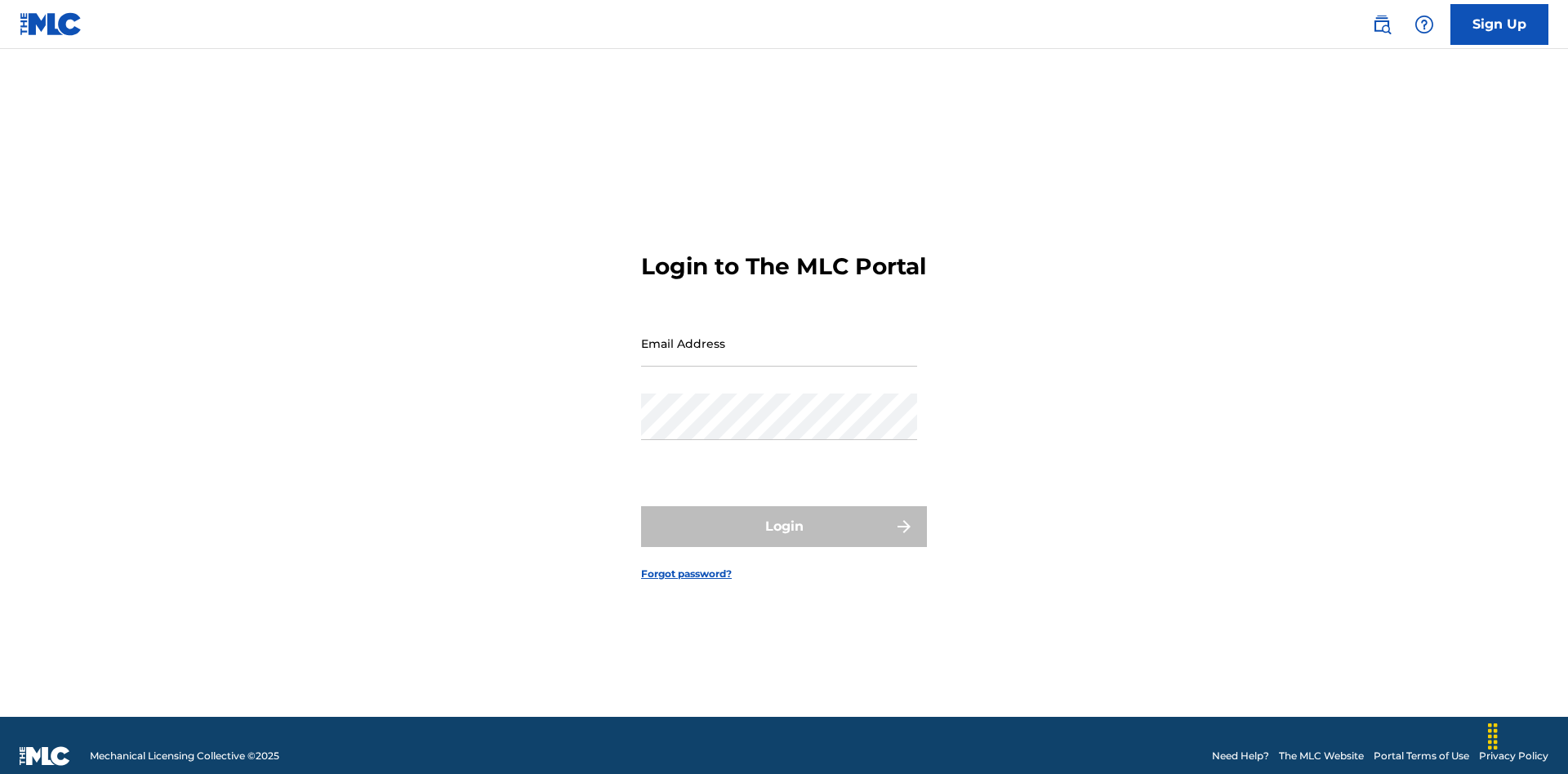
scroll to position [22, 0]
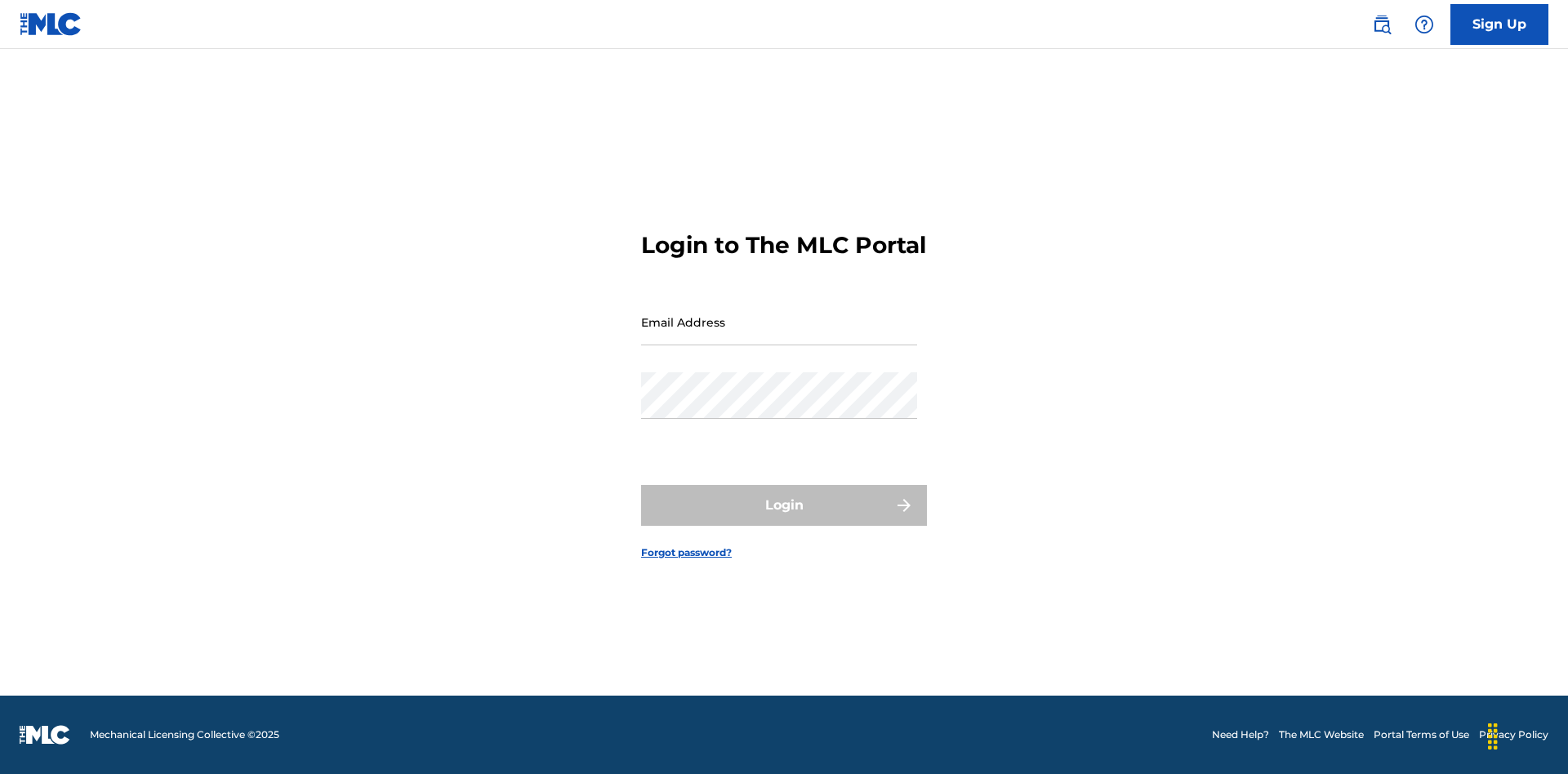
click at [779, 335] on input "Email Address" at bounding box center [779, 322] width 276 height 47
type input "[EMAIL_ADDRESS][DOMAIN_NAME]"
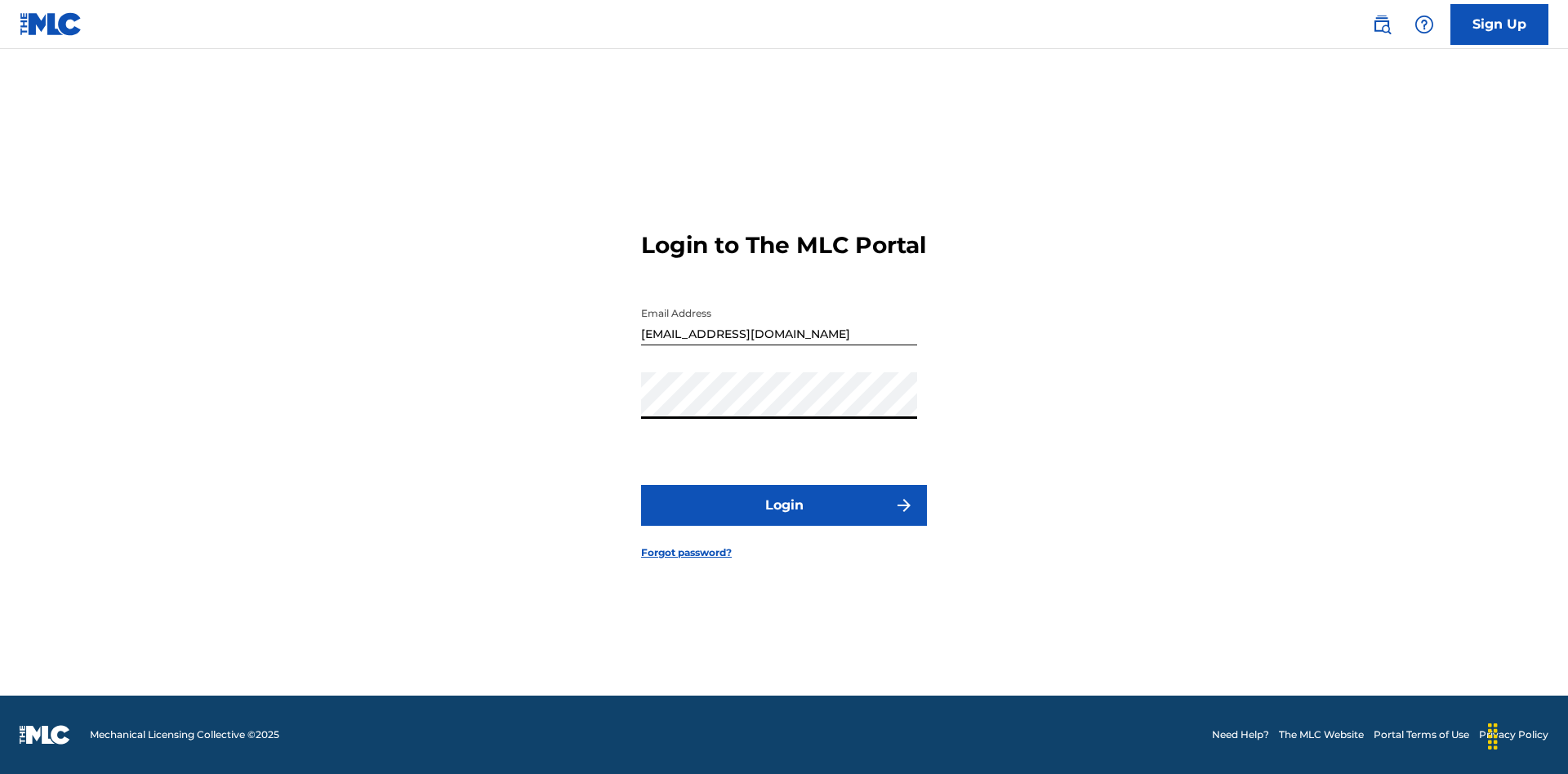
click at [784, 519] on button "Login" at bounding box center [784, 504] width 286 height 41
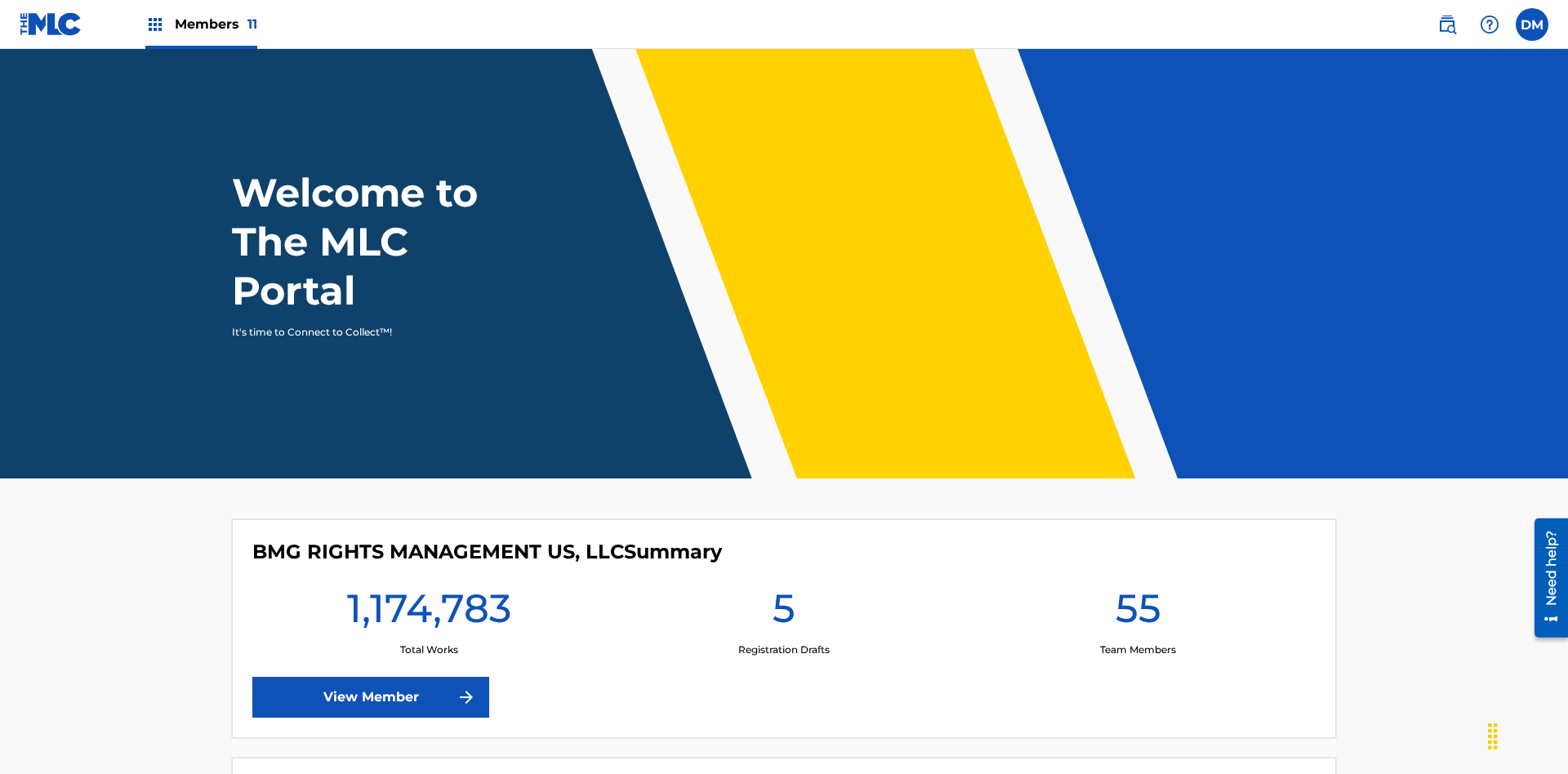
click at [201, 23] on span "Members 11" at bounding box center [215, 24] width 82 height 19
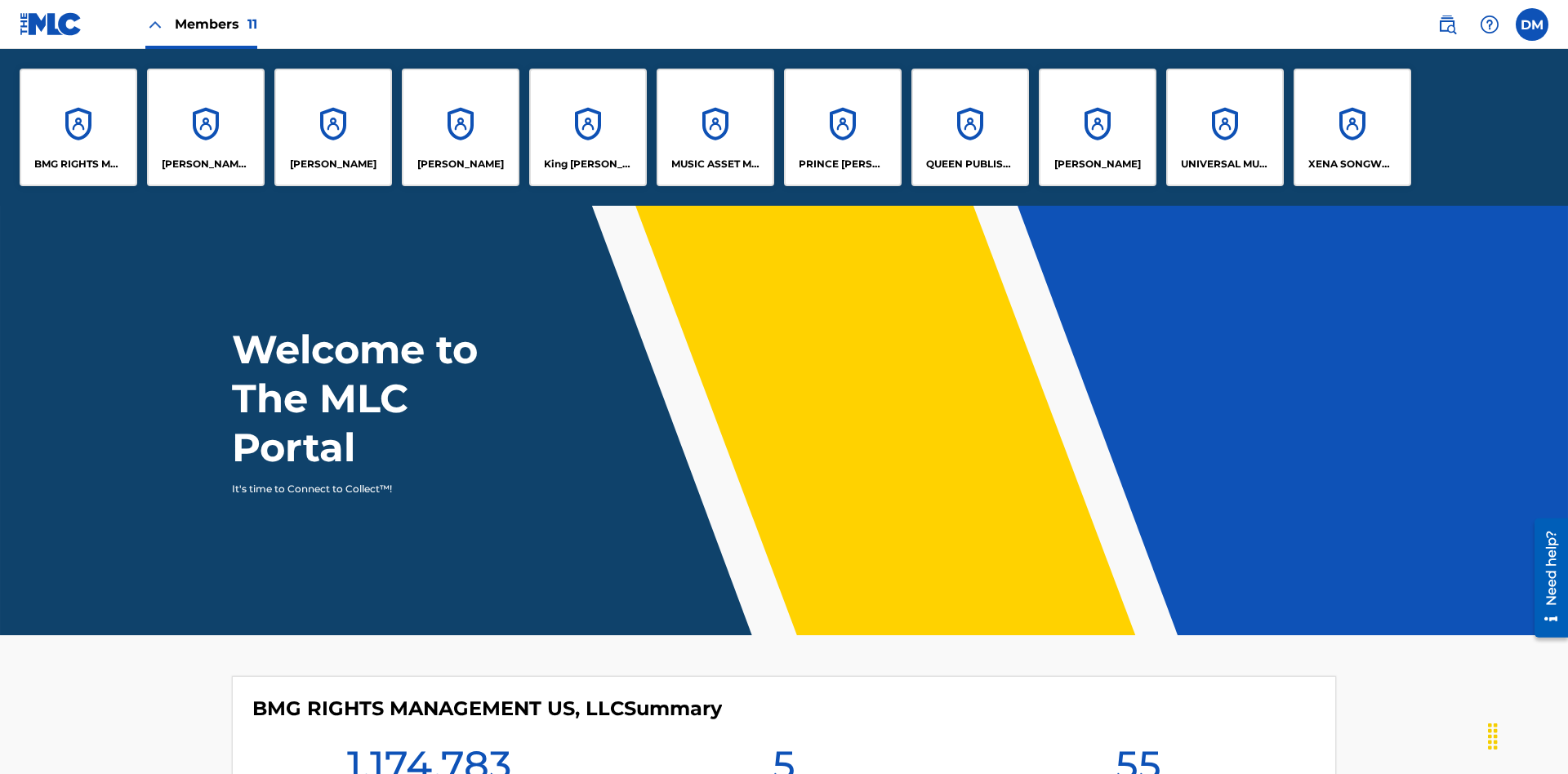
scroll to position [59, 0]
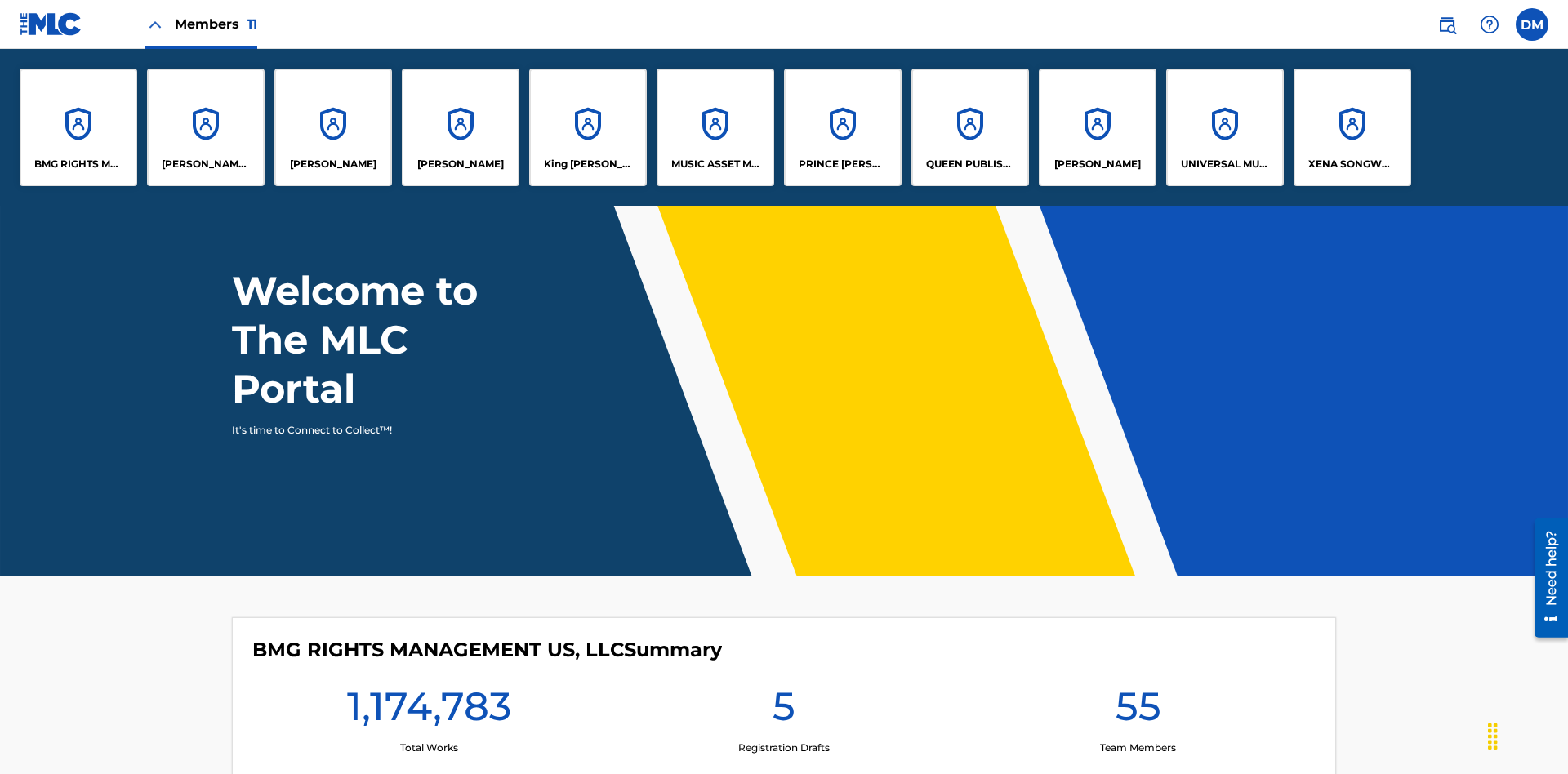
click at [1224, 164] on p "UNIVERSAL MUSIC PUB GROUP" at bounding box center [1225, 163] width 89 height 15
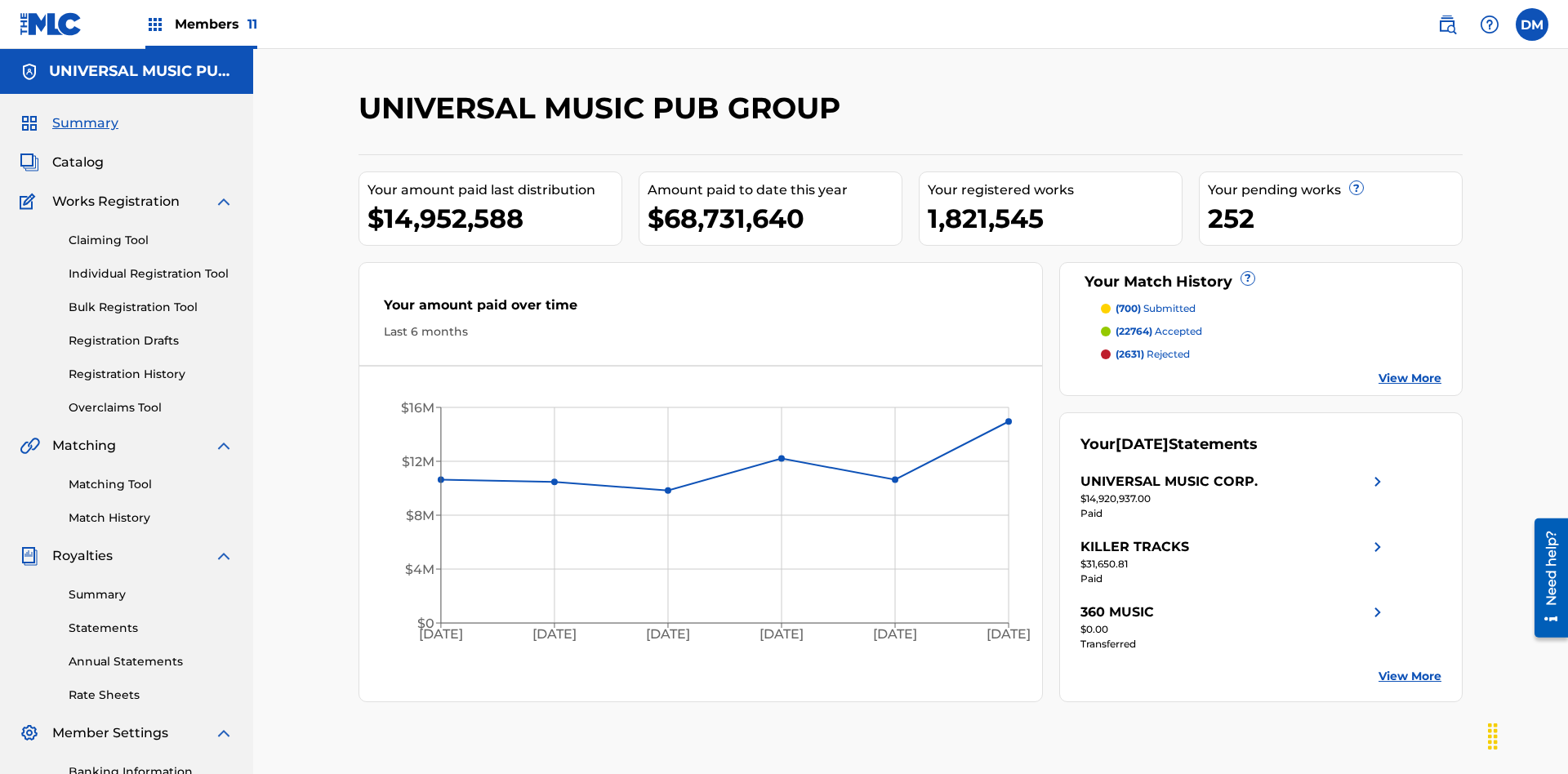
scroll to position [238, 0]
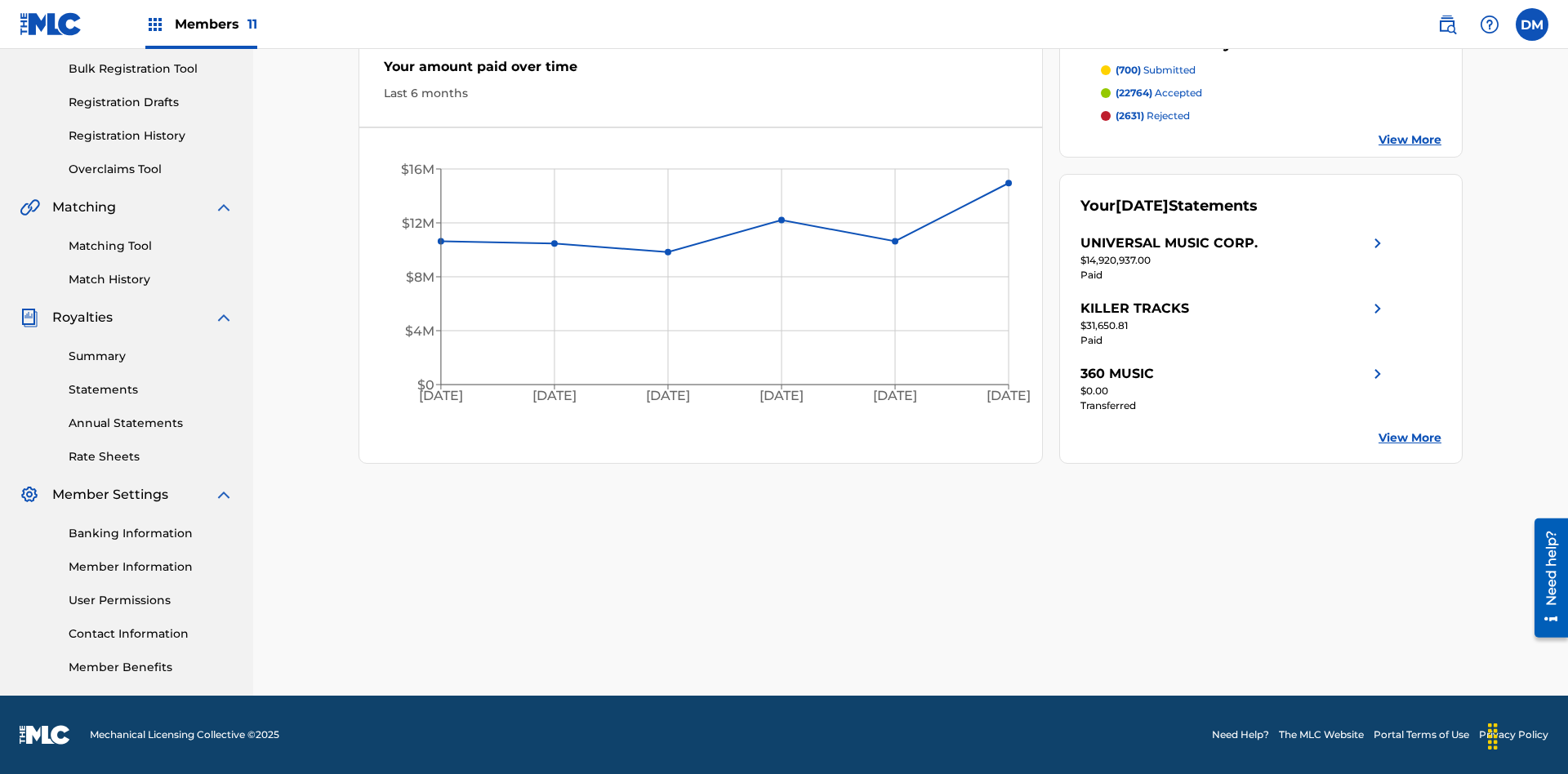
click at [151, 600] on link "User Permissions" at bounding box center [150, 600] width 165 height 17
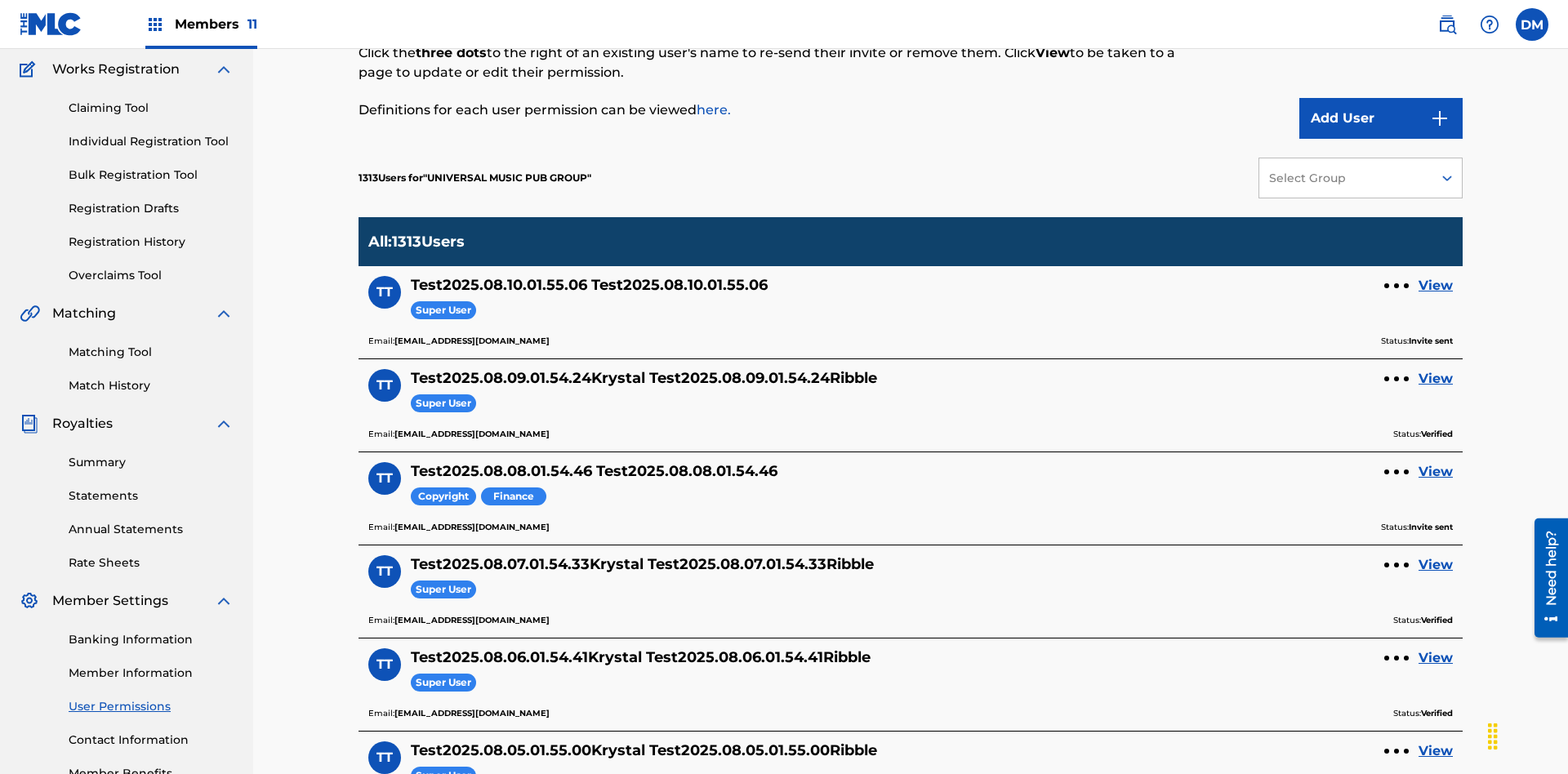
click at [1381, 118] on button "Add User" at bounding box center [1380, 117] width 163 height 41
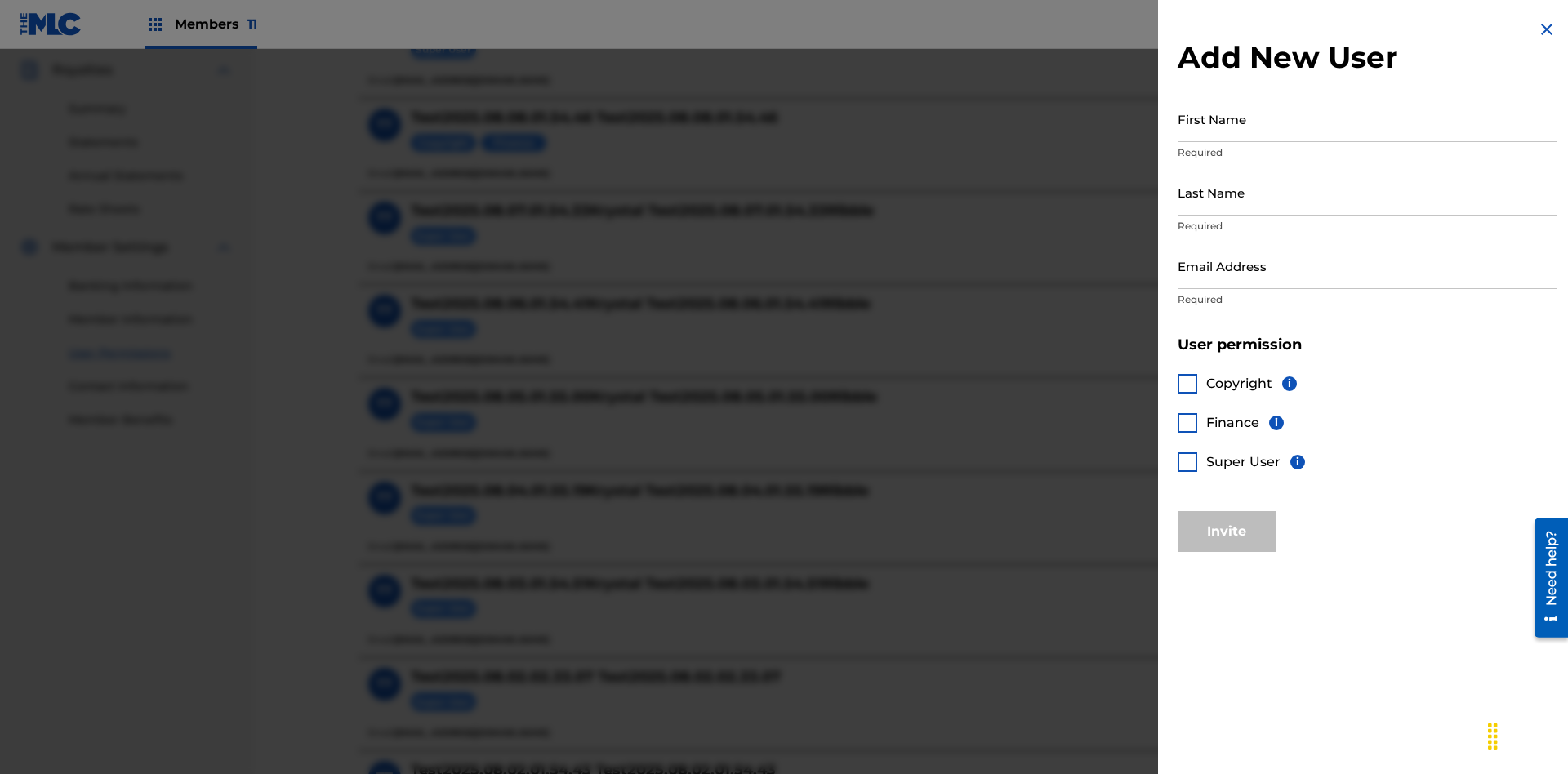
scroll to position [483, 0]
click at [1367, 118] on input "First Name" at bounding box center [1367, 119] width 379 height 47
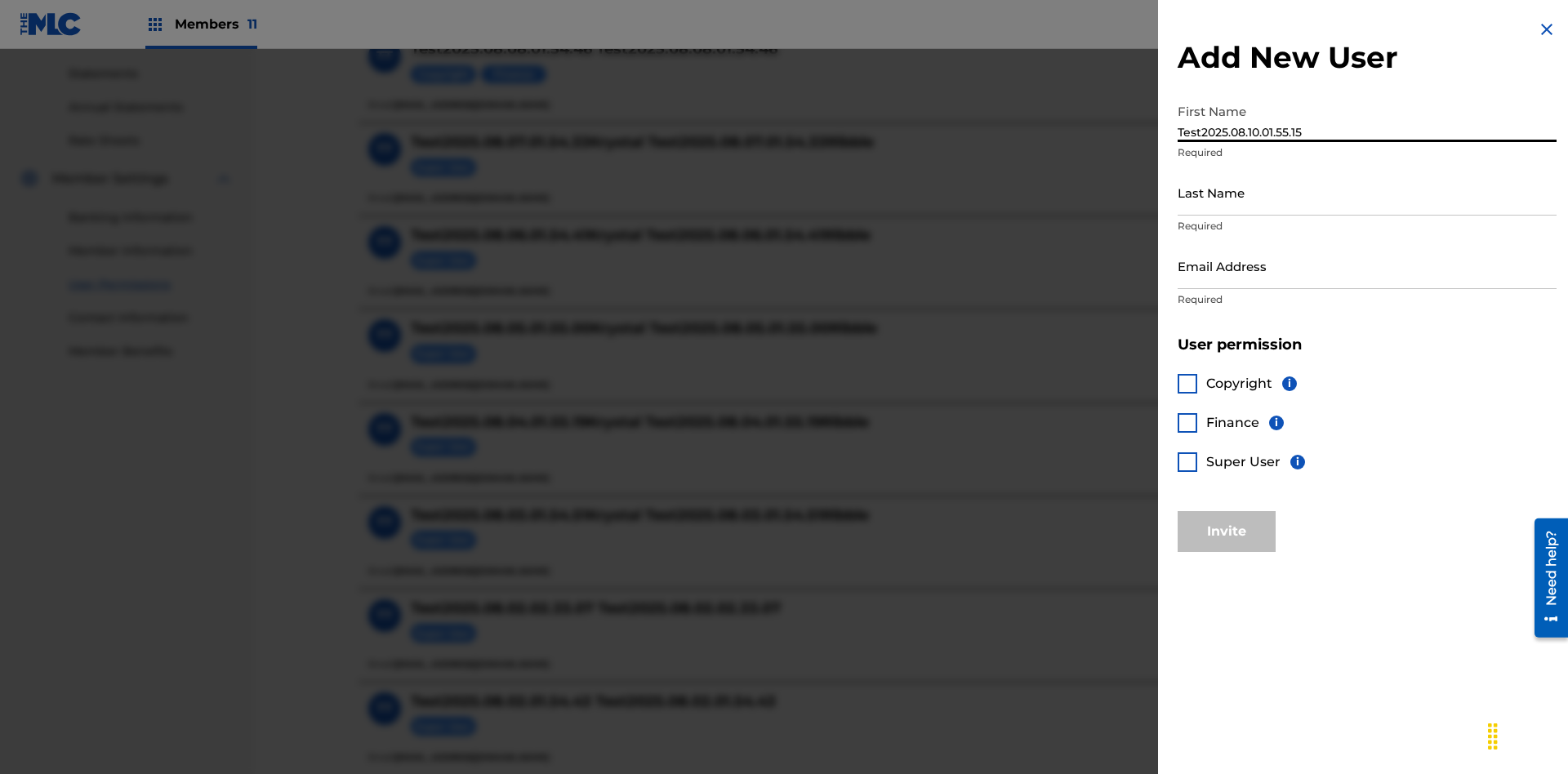
type input "Test2025.08.10.01.55.15"
click at [1367, 192] on input "Last Name" at bounding box center [1367, 193] width 379 height 47
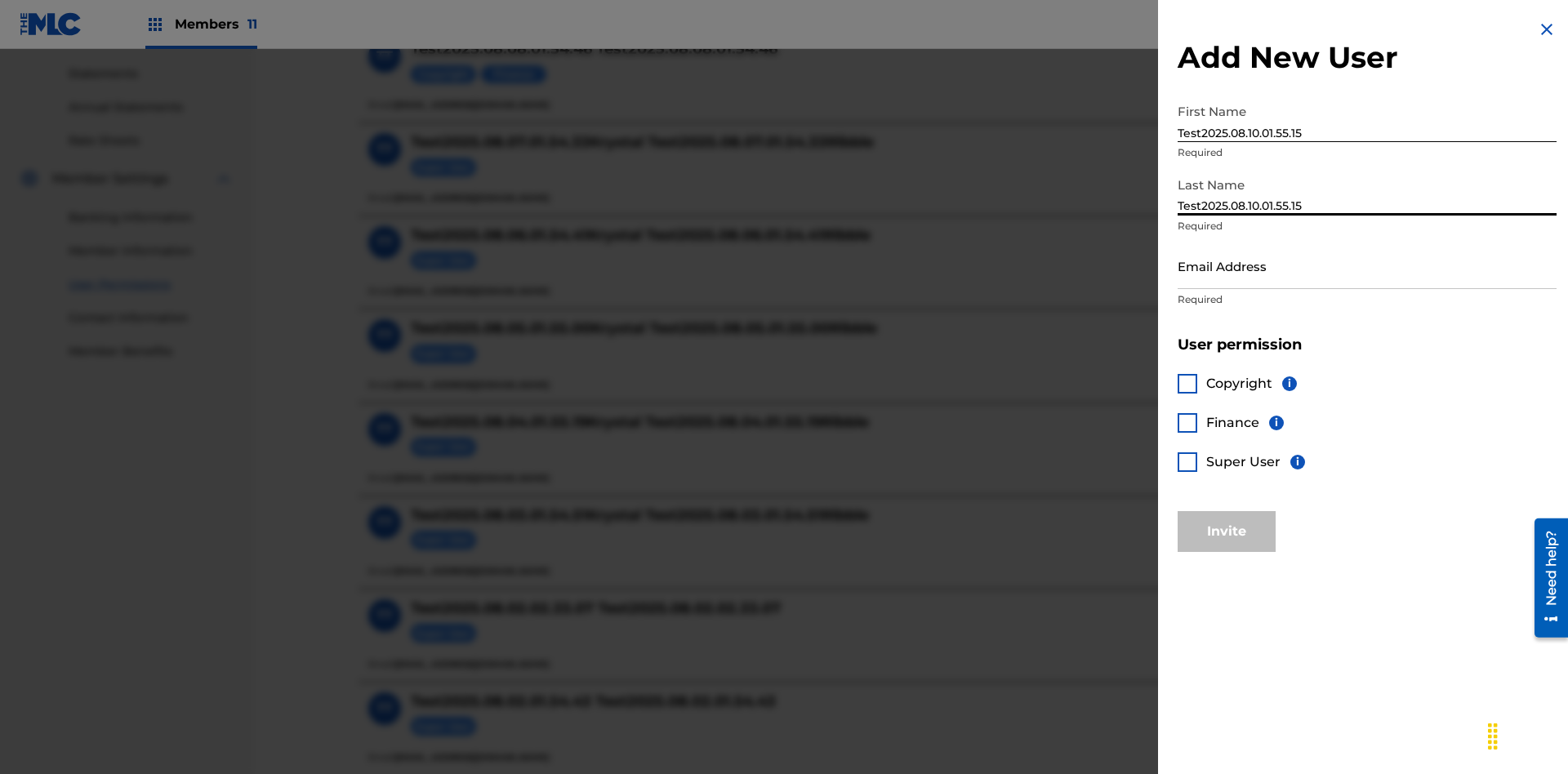
scroll to position [699, 0]
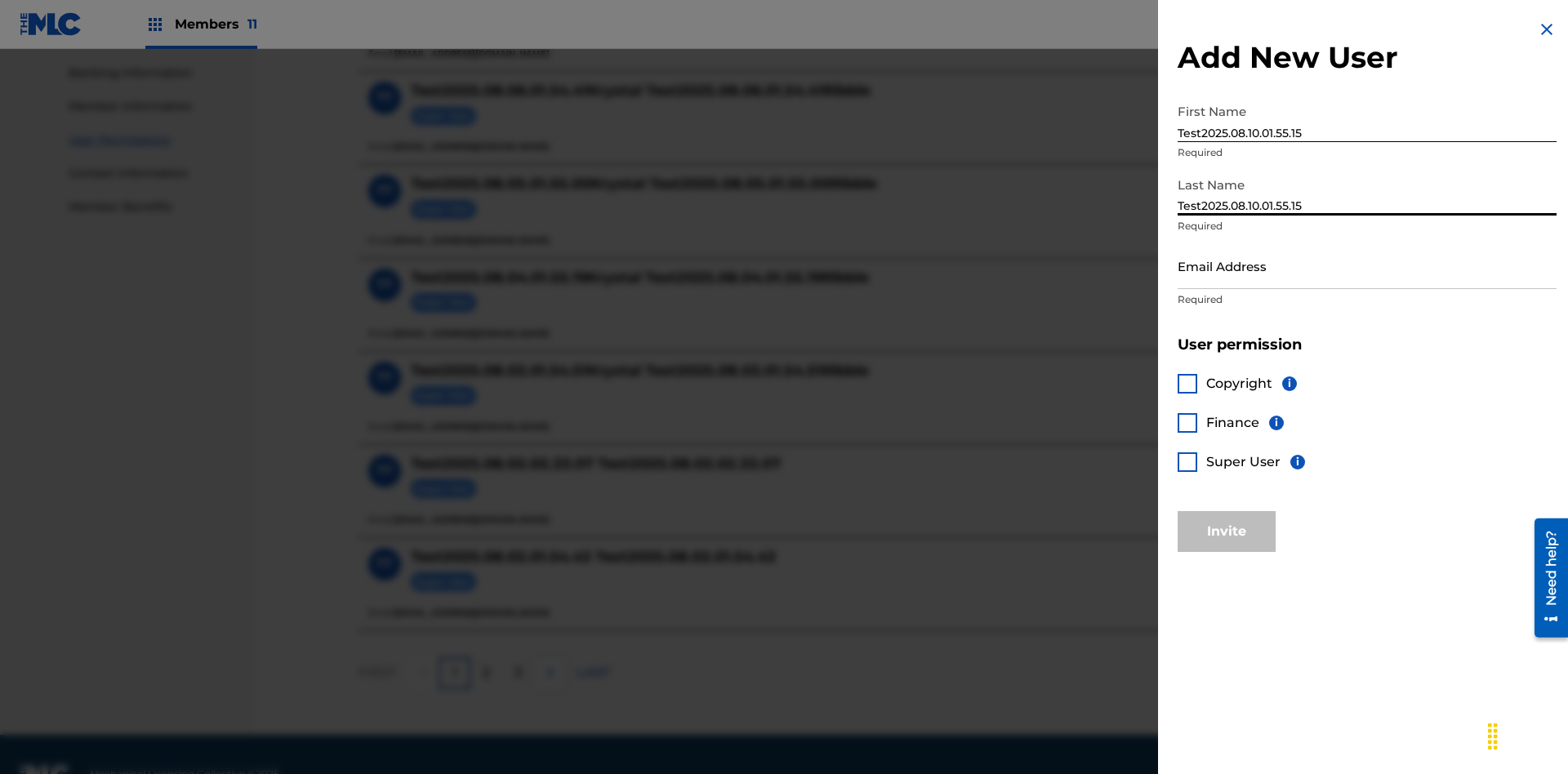
type input "Test2025.08.10.01.55.15"
click at [1367, 265] on input "Email Address" at bounding box center [1367, 266] width 379 height 47
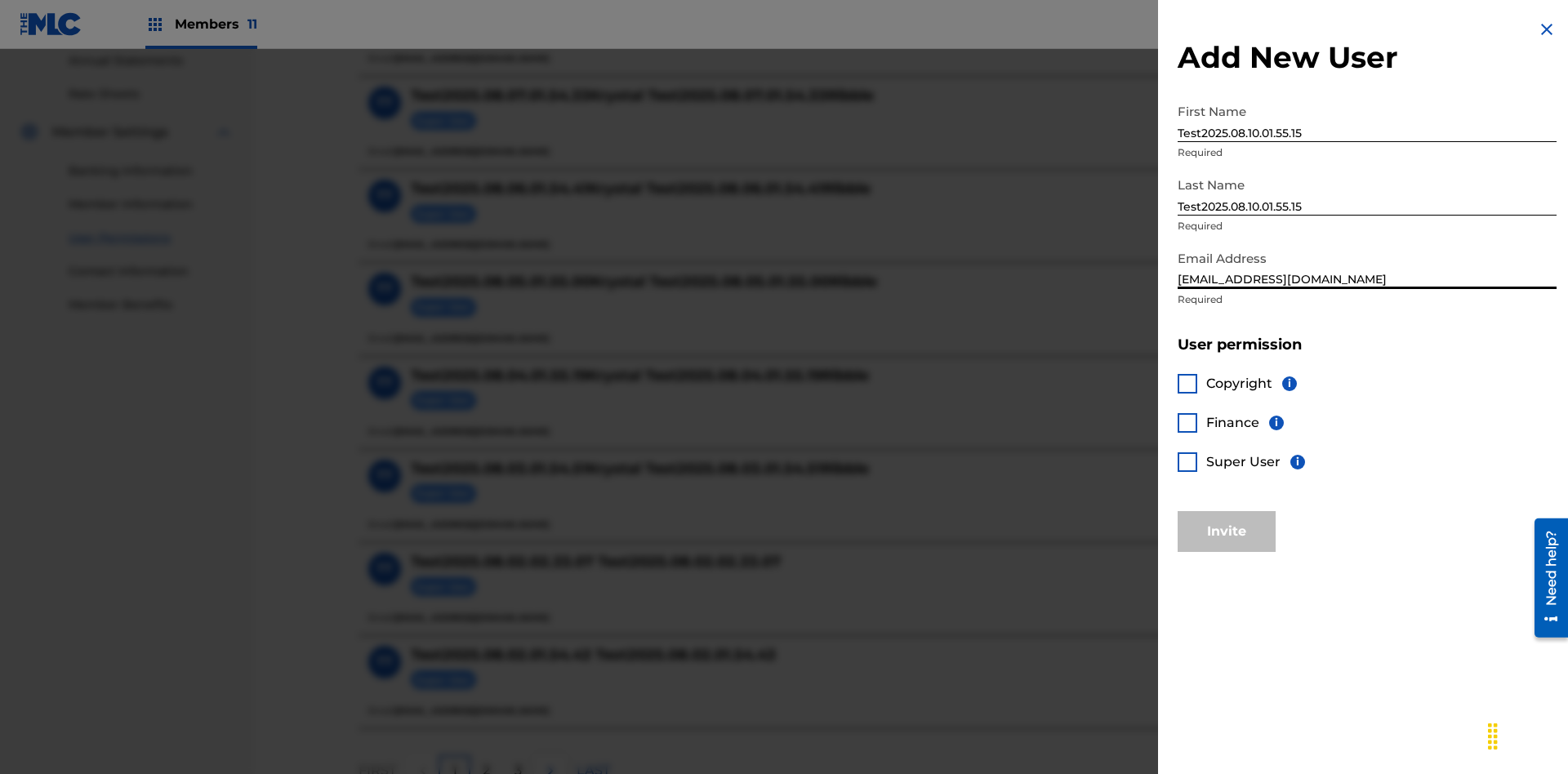
scroll to position [738, 0]
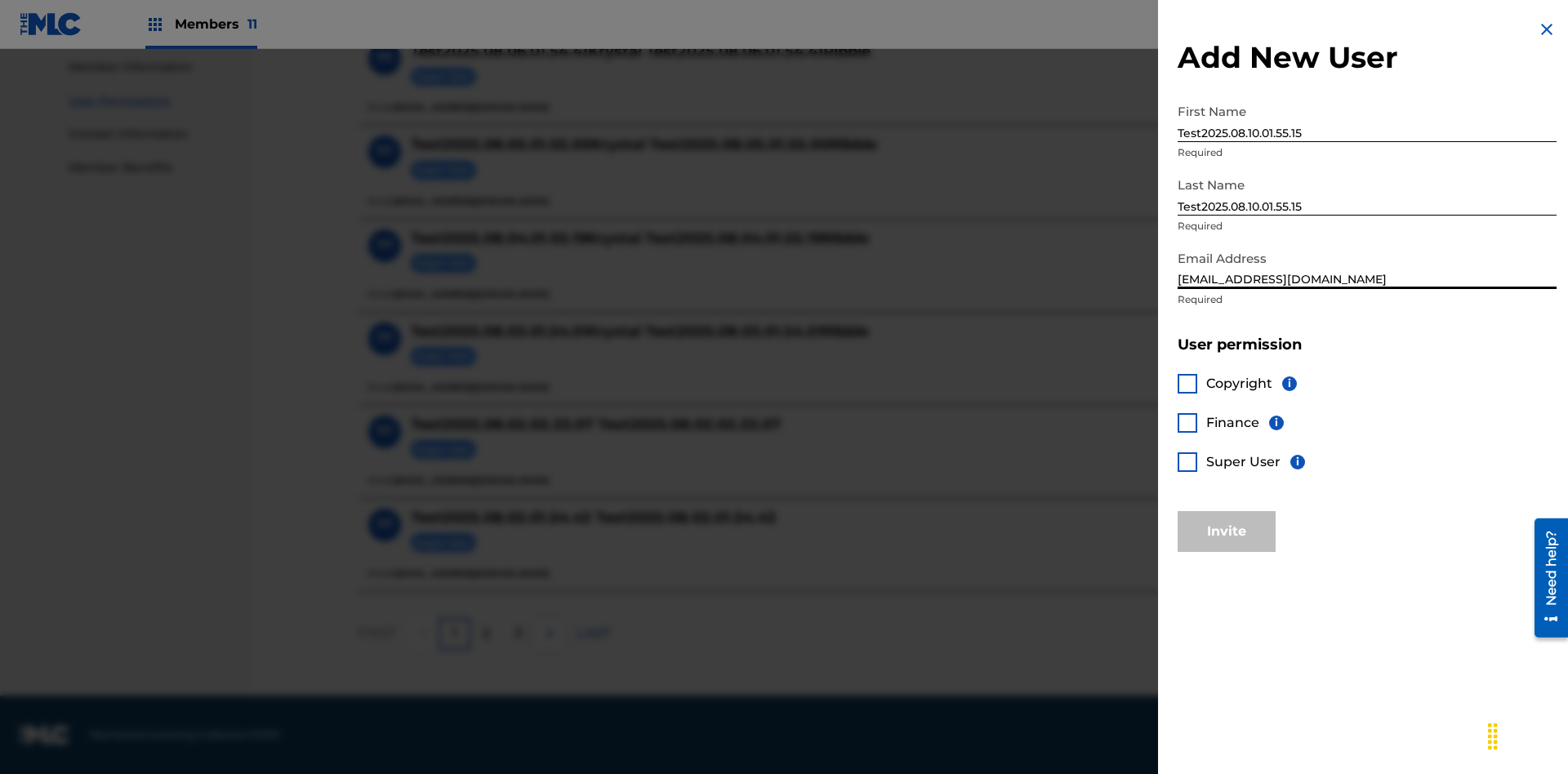
type input "[EMAIL_ADDRESS][DOMAIN_NAME]"
click at [1188, 383] on div at bounding box center [1187, 384] width 20 height 20
click at [1227, 530] on button "Invite" at bounding box center [1226, 530] width 98 height 41
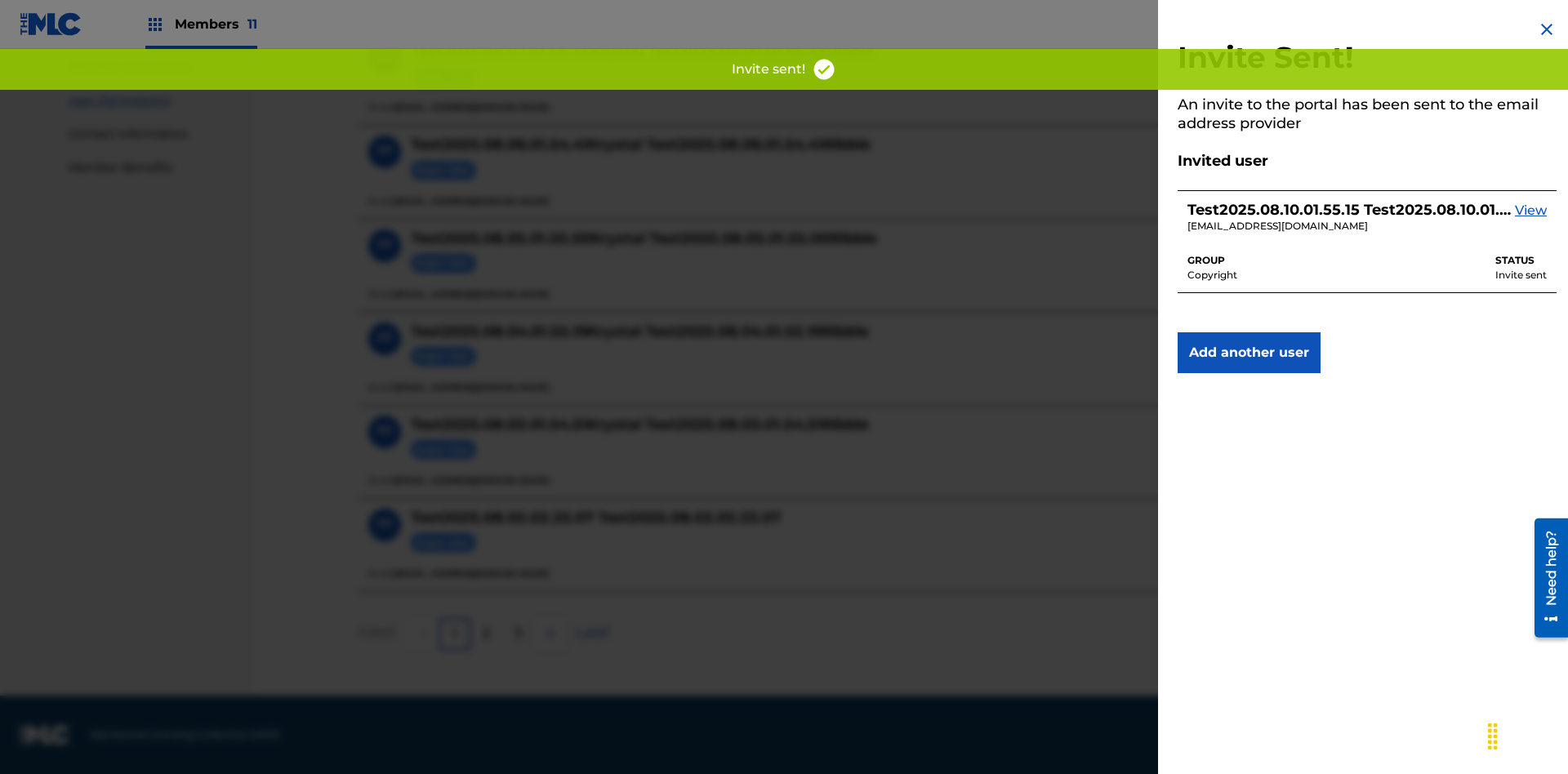
click at [1249, 352] on button "Add another user" at bounding box center [1248, 352] width 143 height 41
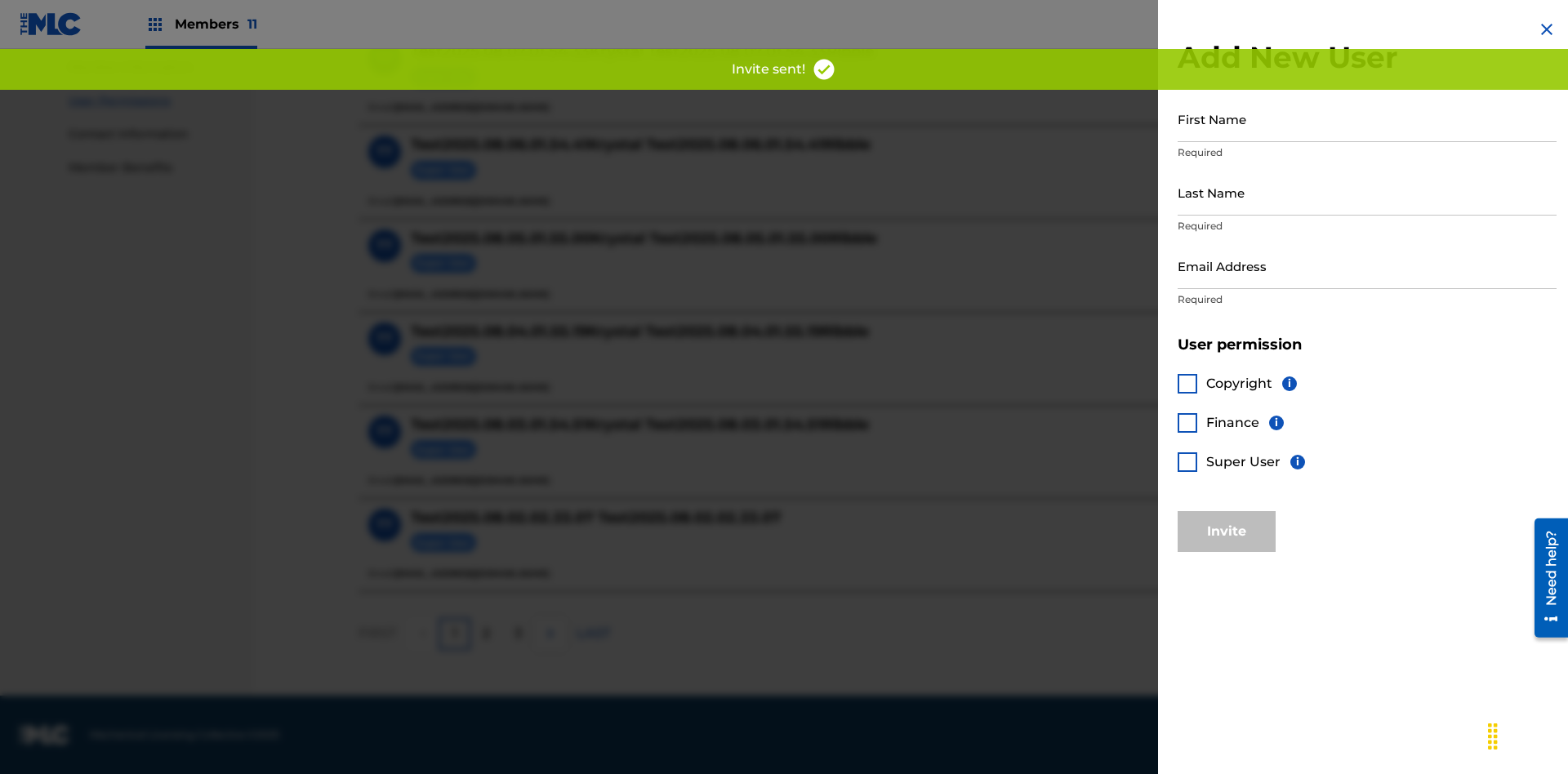
scroll to position [735, 0]
click at [1367, 118] on input "First Name" at bounding box center [1367, 119] width 379 height 47
type input "Test2025.08.10.01.55.23"
click at [1367, 192] on input "Last Name" at bounding box center [1367, 193] width 379 height 47
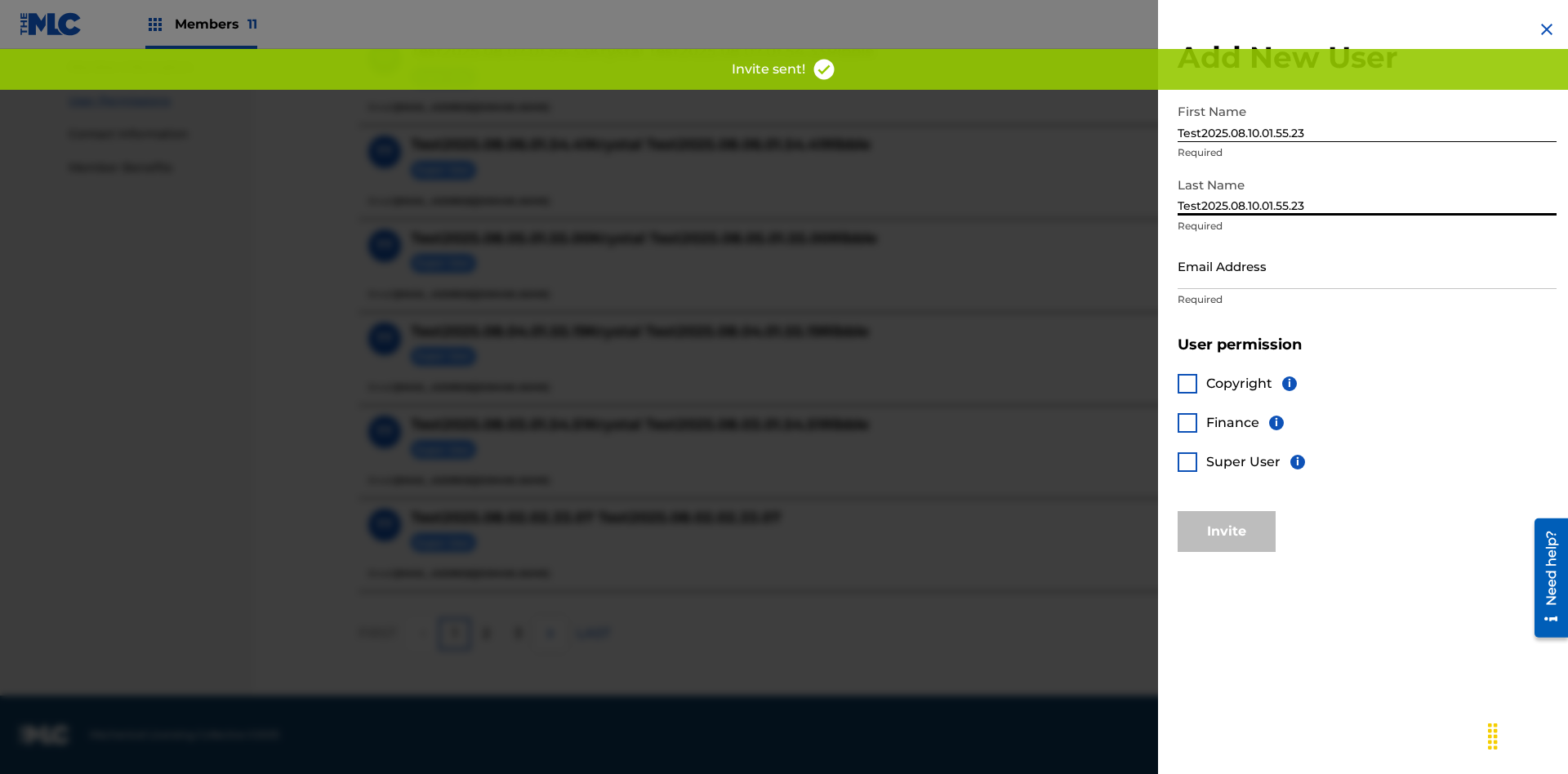
type input "Test2025.08.10.01.55.23"
click at [1367, 265] on input "Email Address" at bounding box center [1367, 266] width 379 height 47
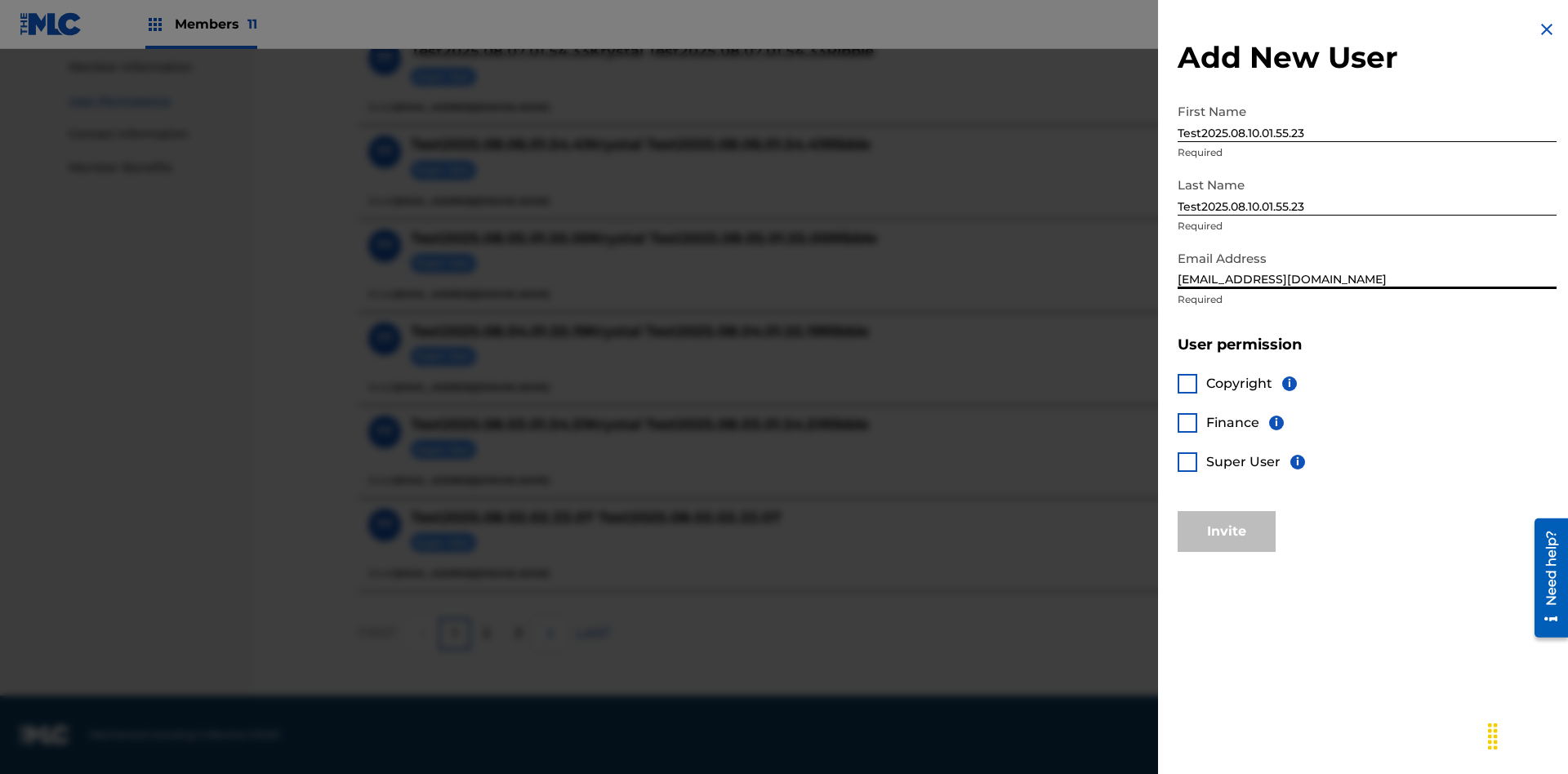
type input "[EMAIL_ADDRESS][DOMAIN_NAME]"
click at [1188, 422] on div at bounding box center [1187, 422] width 20 height 20
click at [1227, 530] on button "Invite" at bounding box center [1226, 530] width 98 height 41
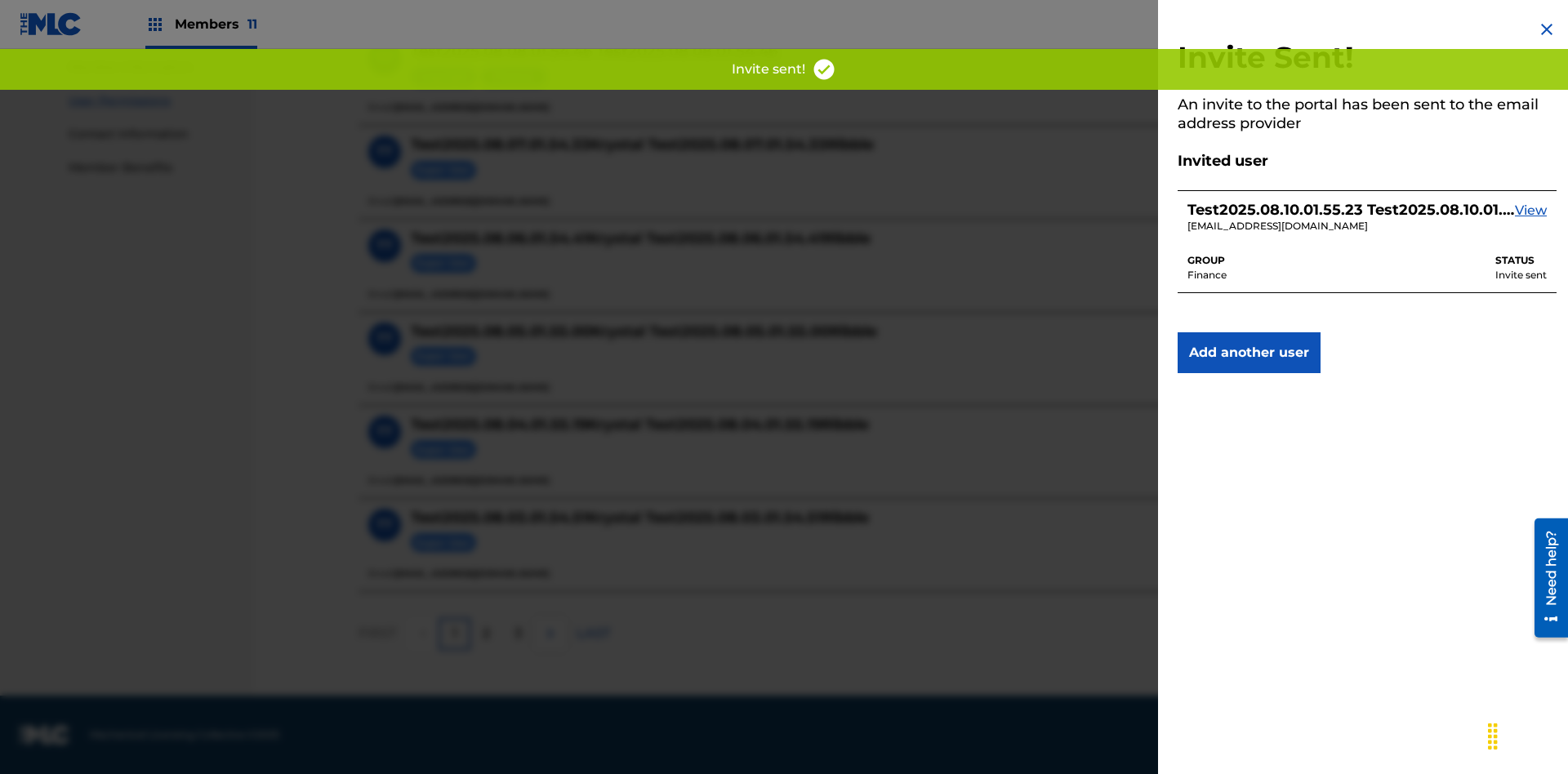
click at [1249, 352] on button "Add another user" at bounding box center [1248, 352] width 143 height 41
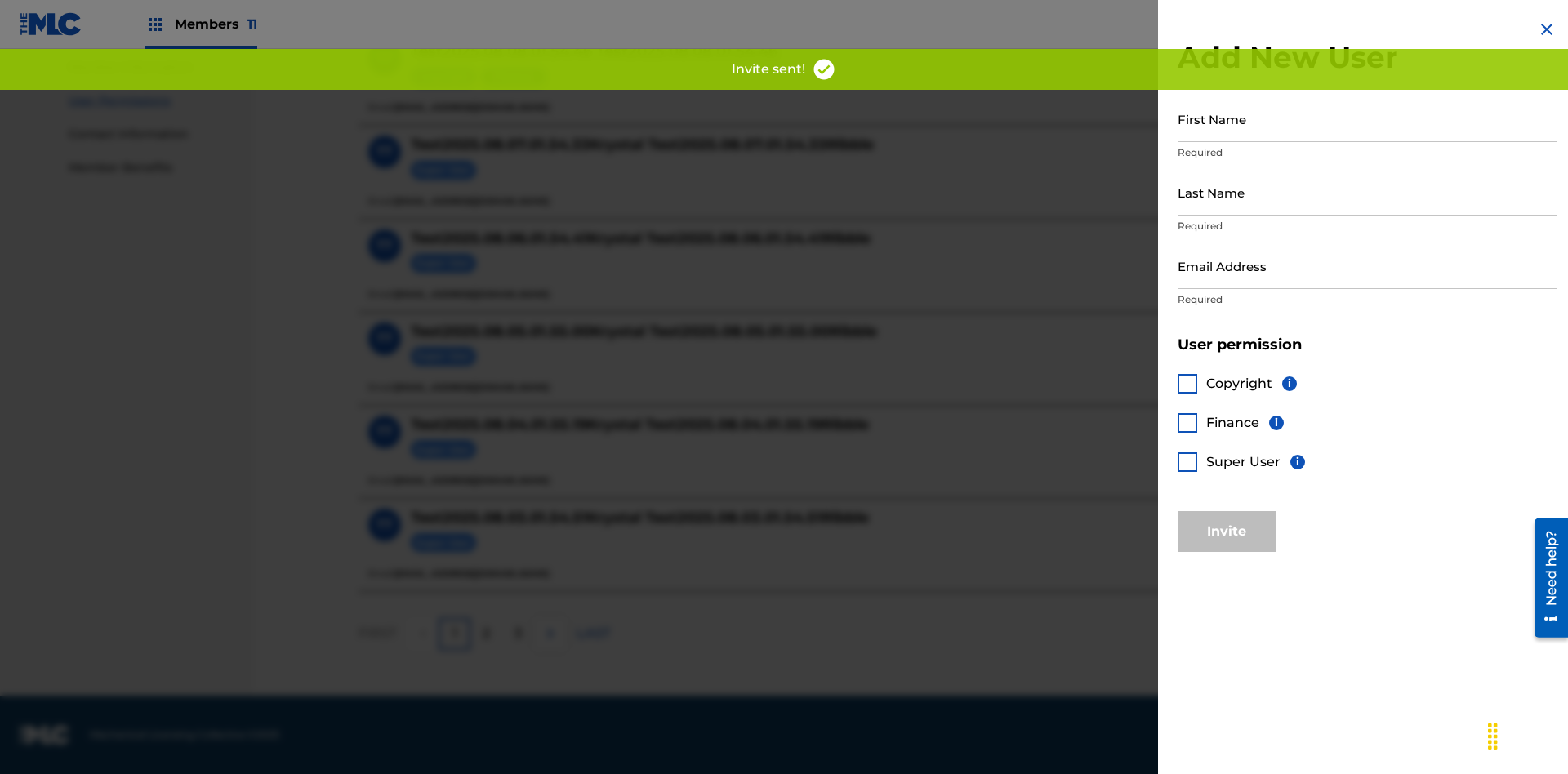
scroll to position [735, 0]
click at [1367, 118] on input "First Name" at bounding box center [1367, 119] width 379 height 47
type input "Test2025.08.10.01.55.30"
click at [1367, 192] on input "Last Name" at bounding box center [1367, 193] width 379 height 47
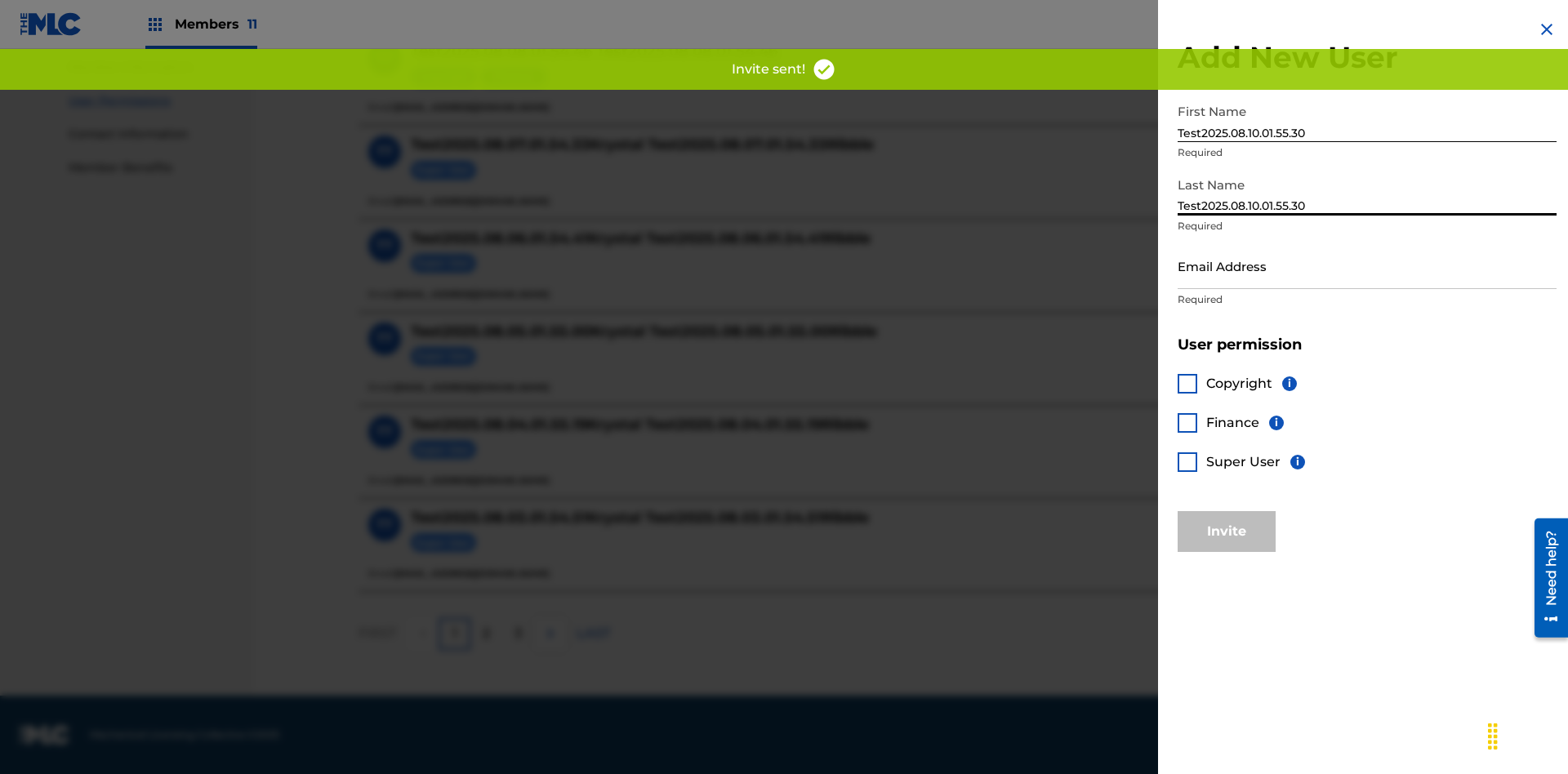
type input "Test2025.08.10.01.55.30"
click at [1367, 265] on input "Email Address" at bounding box center [1367, 266] width 379 height 47
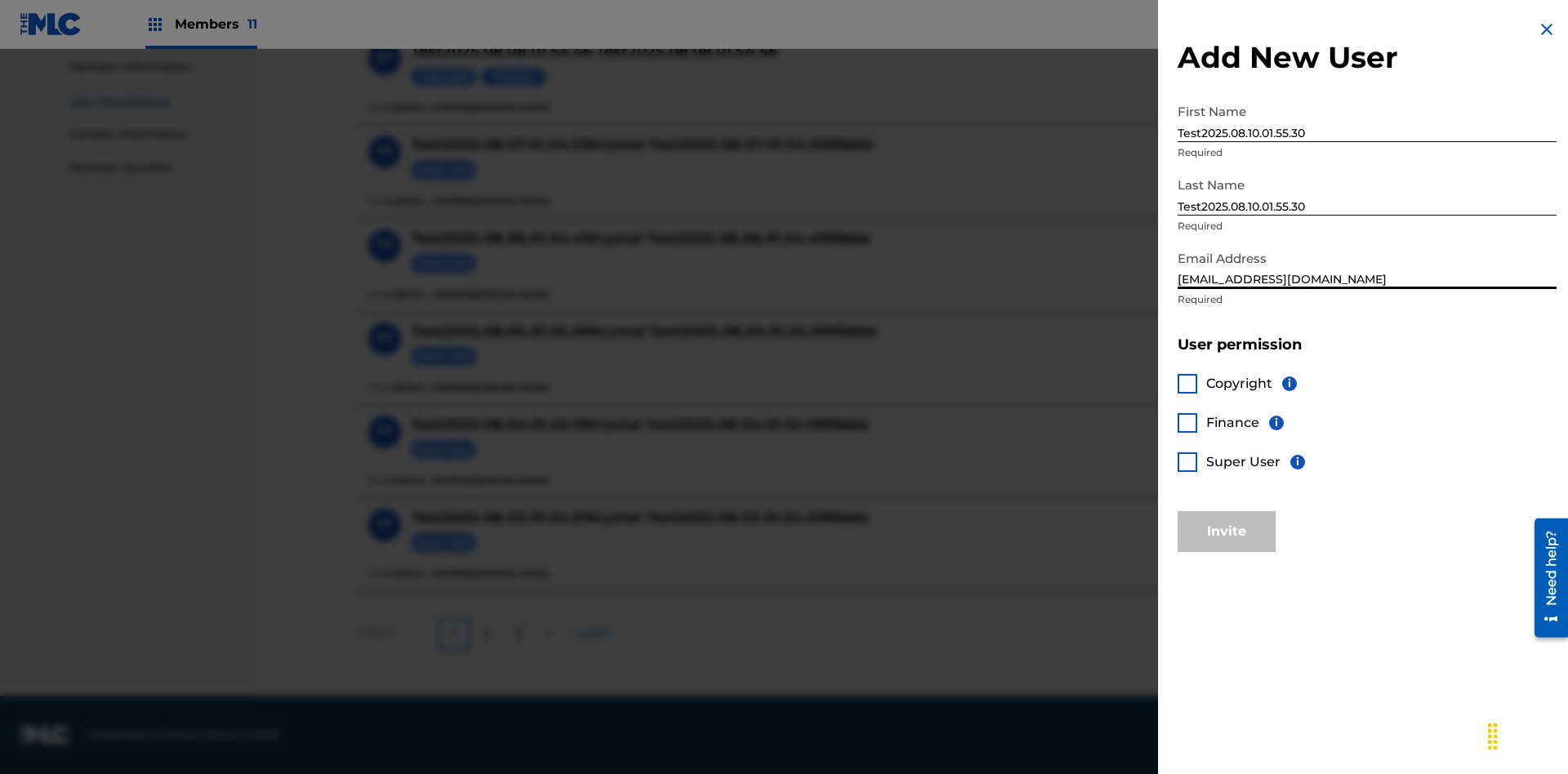
type input "[EMAIL_ADDRESS][DOMAIN_NAME]"
click at [1188, 461] on div at bounding box center [1187, 461] width 20 height 20
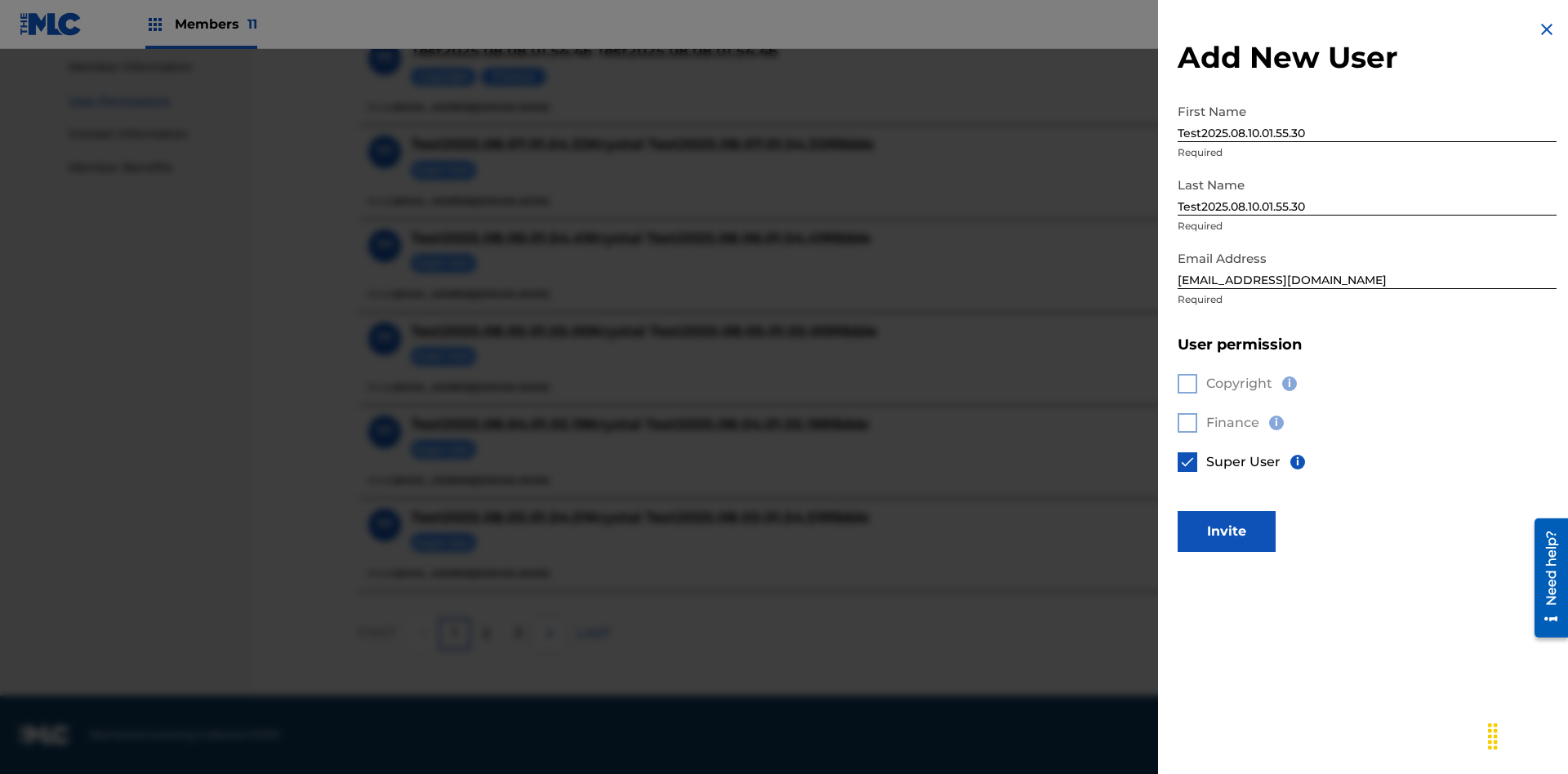
click at [1227, 530] on button "Invite" at bounding box center [1226, 530] width 98 height 41
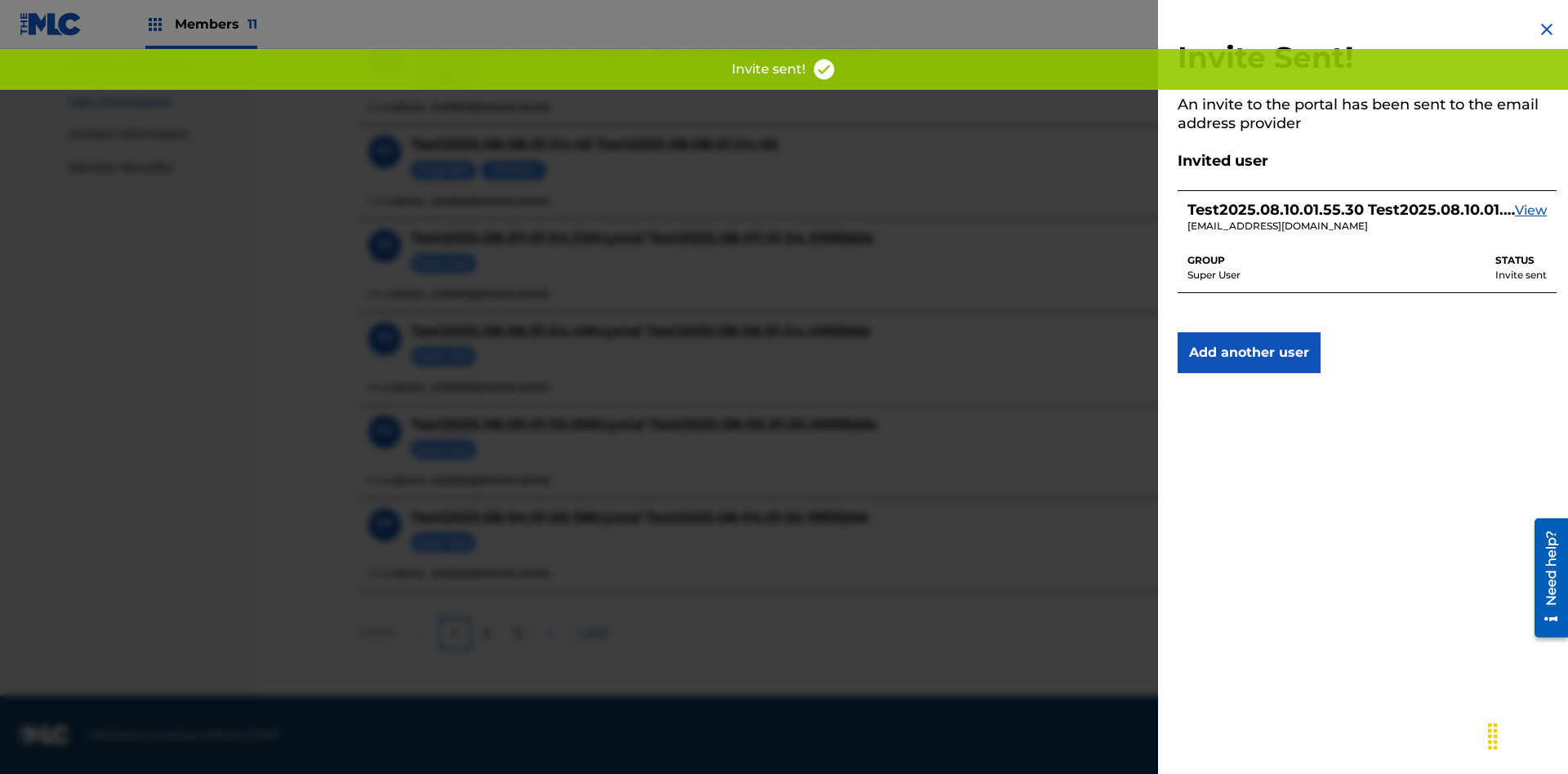
click at [1249, 352] on button "Add another user" at bounding box center [1248, 352] width 143 height 41
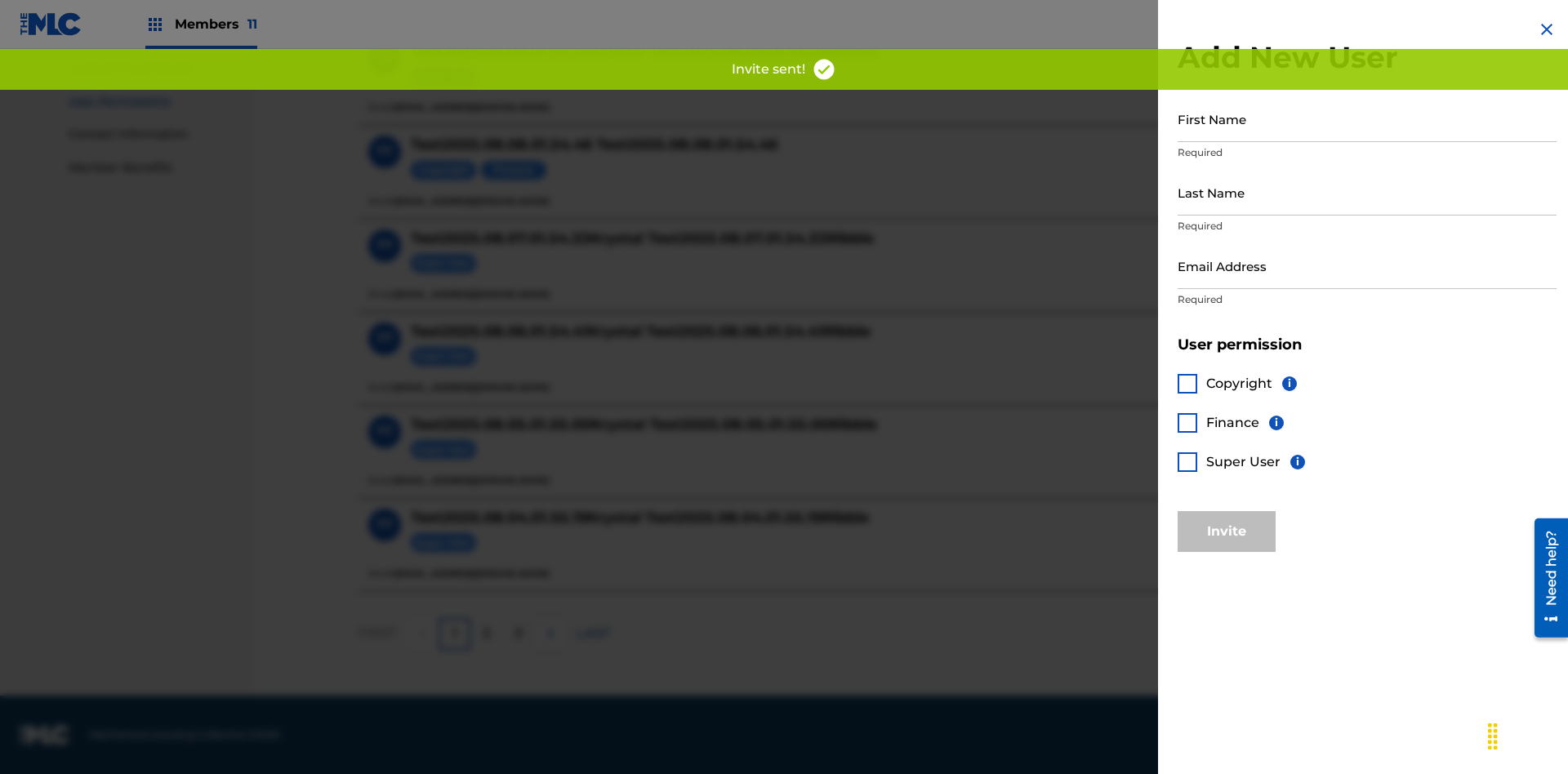
scroll to position [735, 0]
click at [1367, 118] on input "First Name" at bounding box center [1367, 119] width 379 height 47
type input "Test2025.08.10.01.55.37"
click at [1367, 192] on input "Last Name" at bounding box center [1367, 193] width 379 height 47
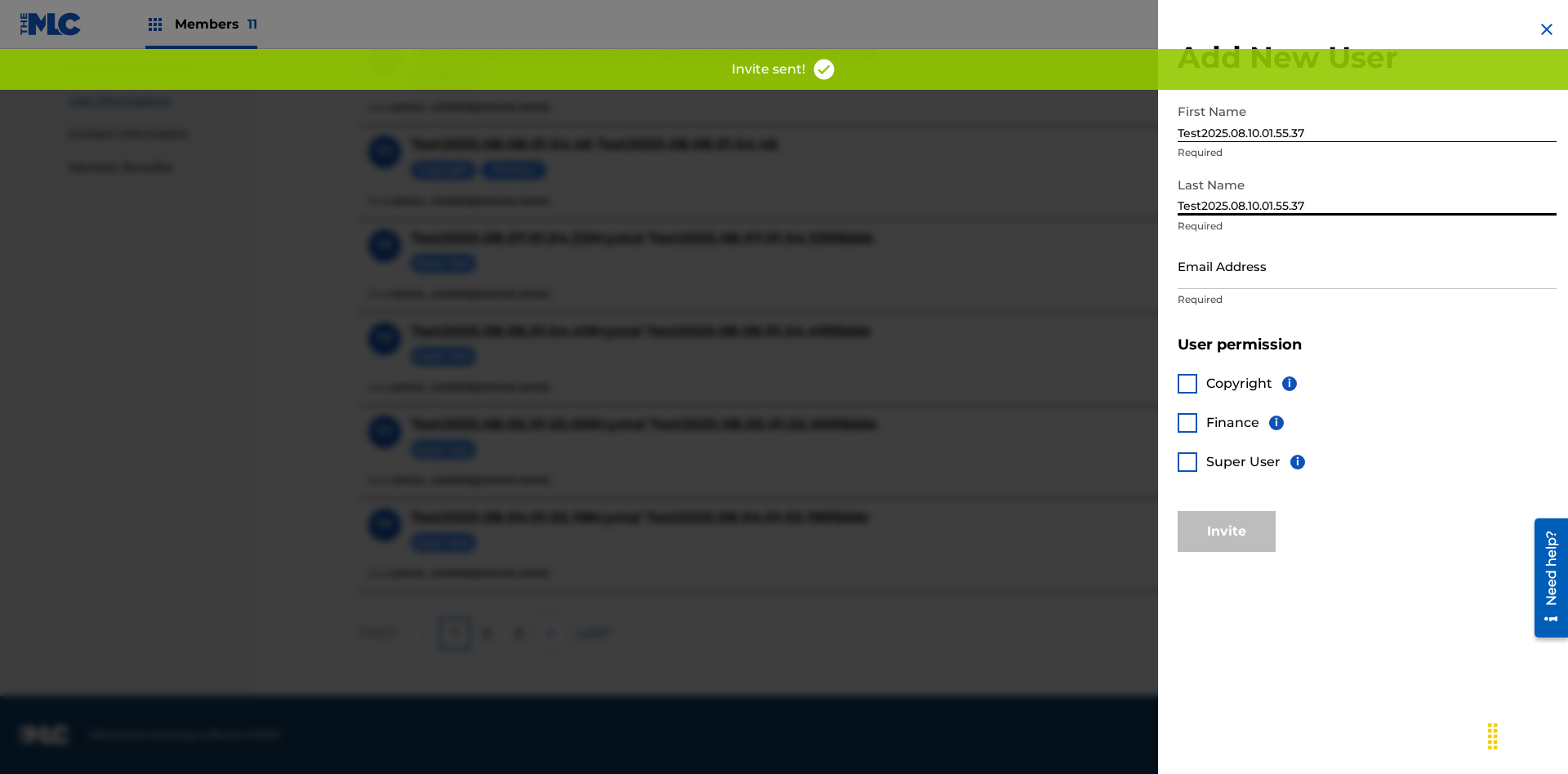
type input "Test2025.08.10.01.55.37"
click at [1367, 265] on input "Email Address" at bounding box center [1367, 266] width 379 height 47
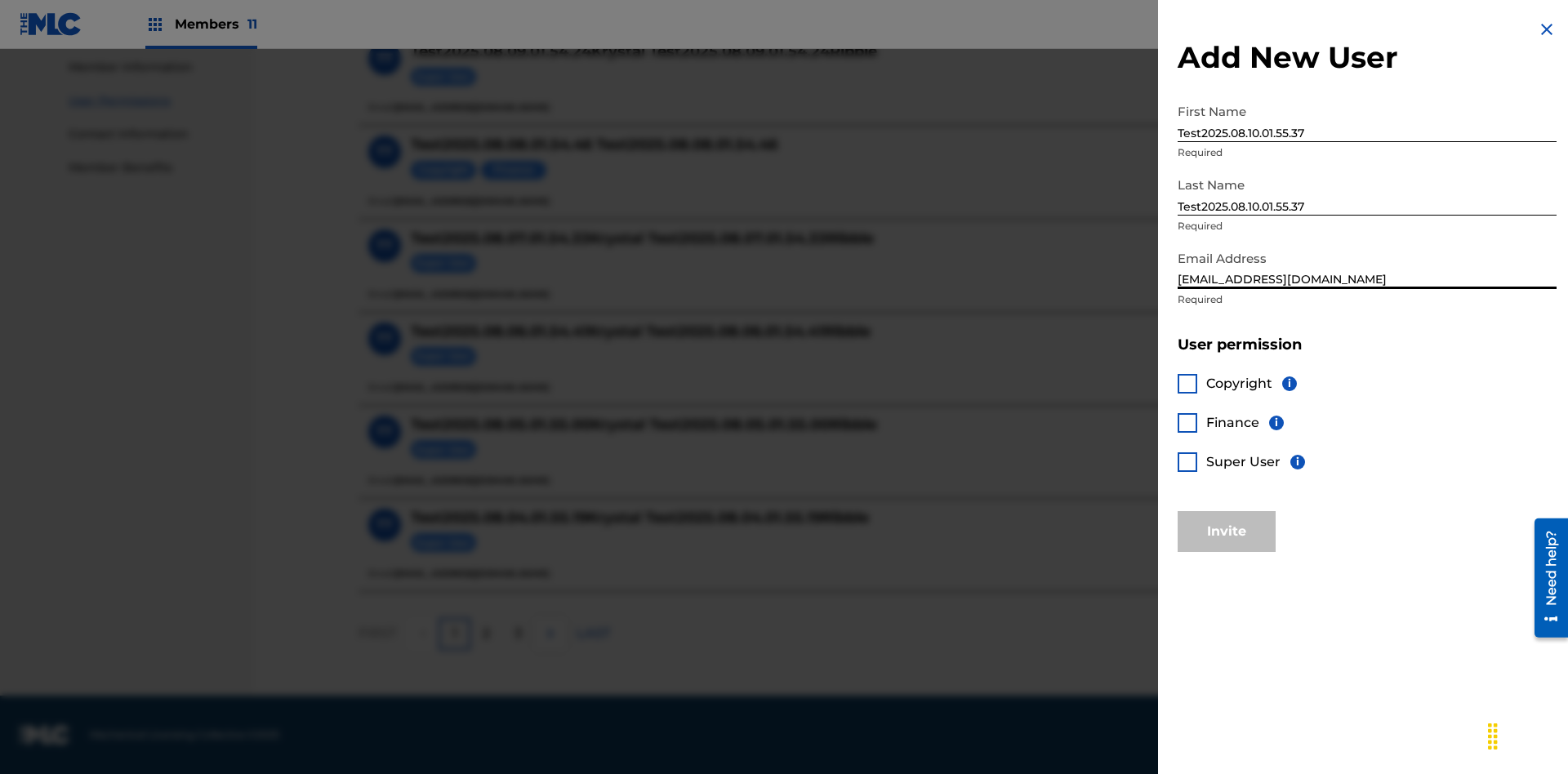
type input "[EMAIL_ADDRESS][DOMAIN_NAME]"
click at [1188, 383] on div at bounding box center [1187, 384] width 20 height 20
click at [1188, 422] on div at bounding box center [1187, 422] width 20 height 20
click at [1227, 530] on button "Invite" at bounding box center [1226, 530] width 98 height 41
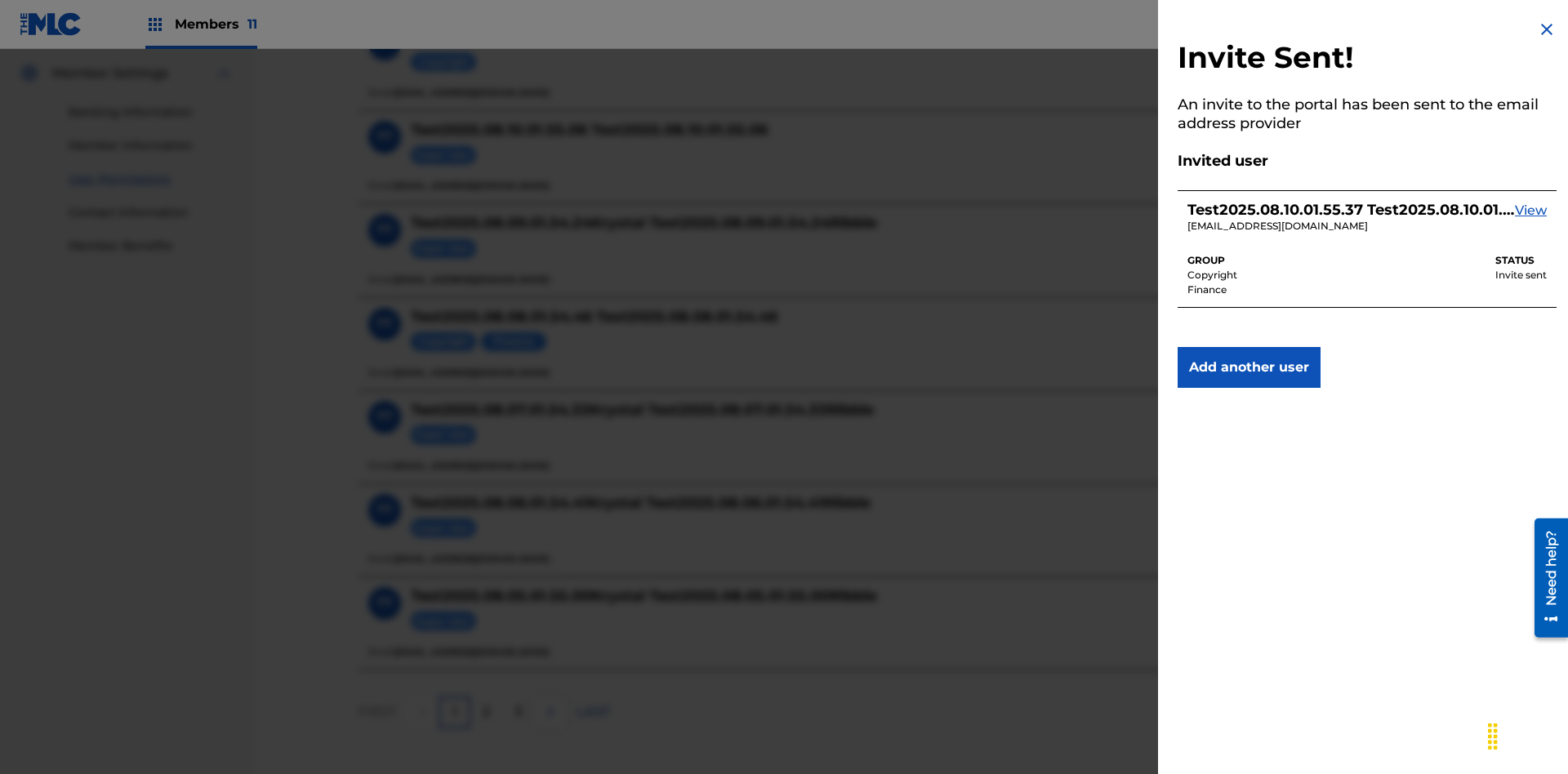
click at [1546, 29] on img at bounding box center [1546, 29] width 20 height 20
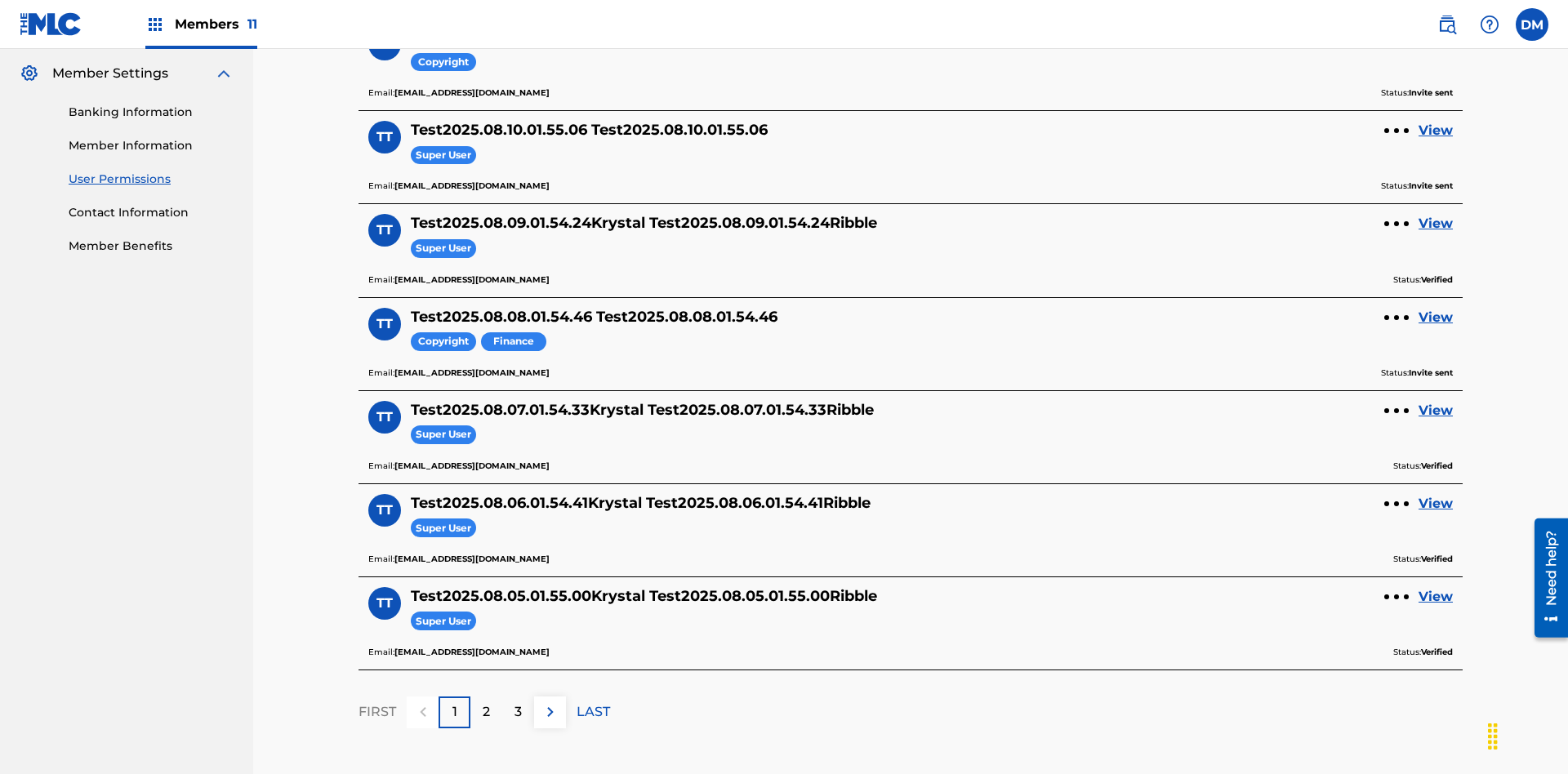
scroll to position [192, 0]
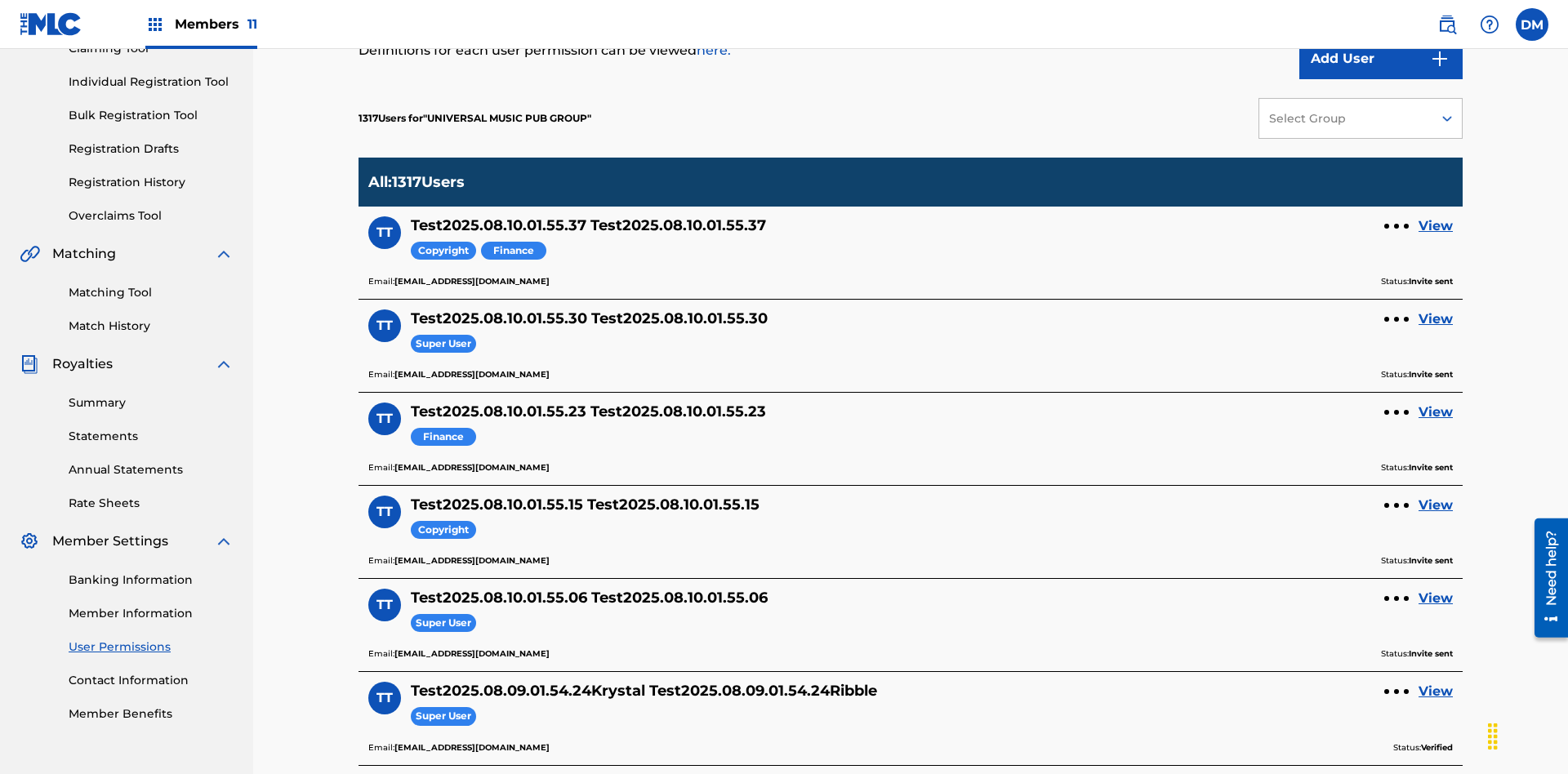
click at [1361, 118] on div "Select Group" at bounding box center [1345, 119] width 152 height 17
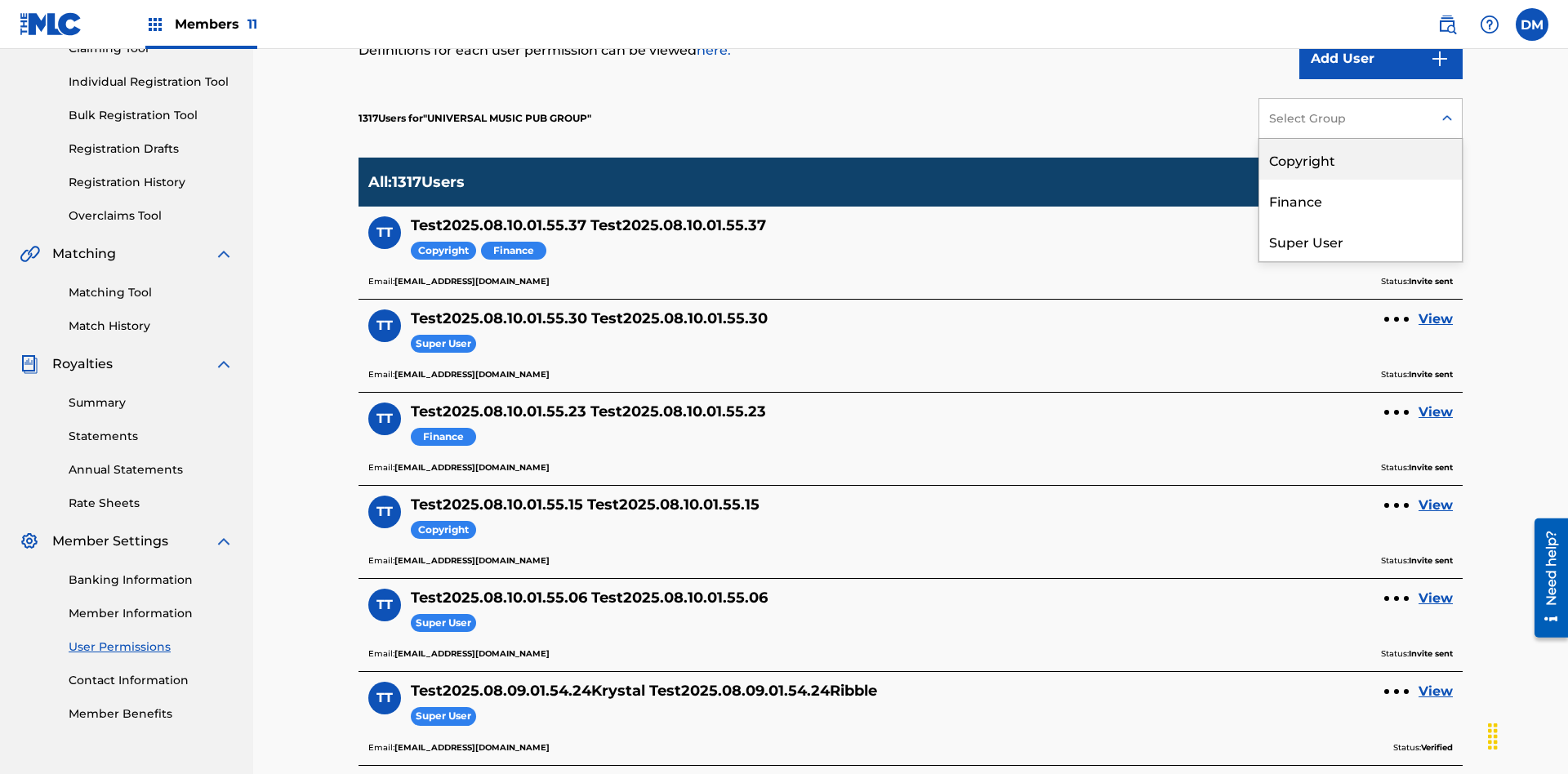
click at [1361, 159] on div "Copyright" at bounding box center [1361, 159] width 202 height 41
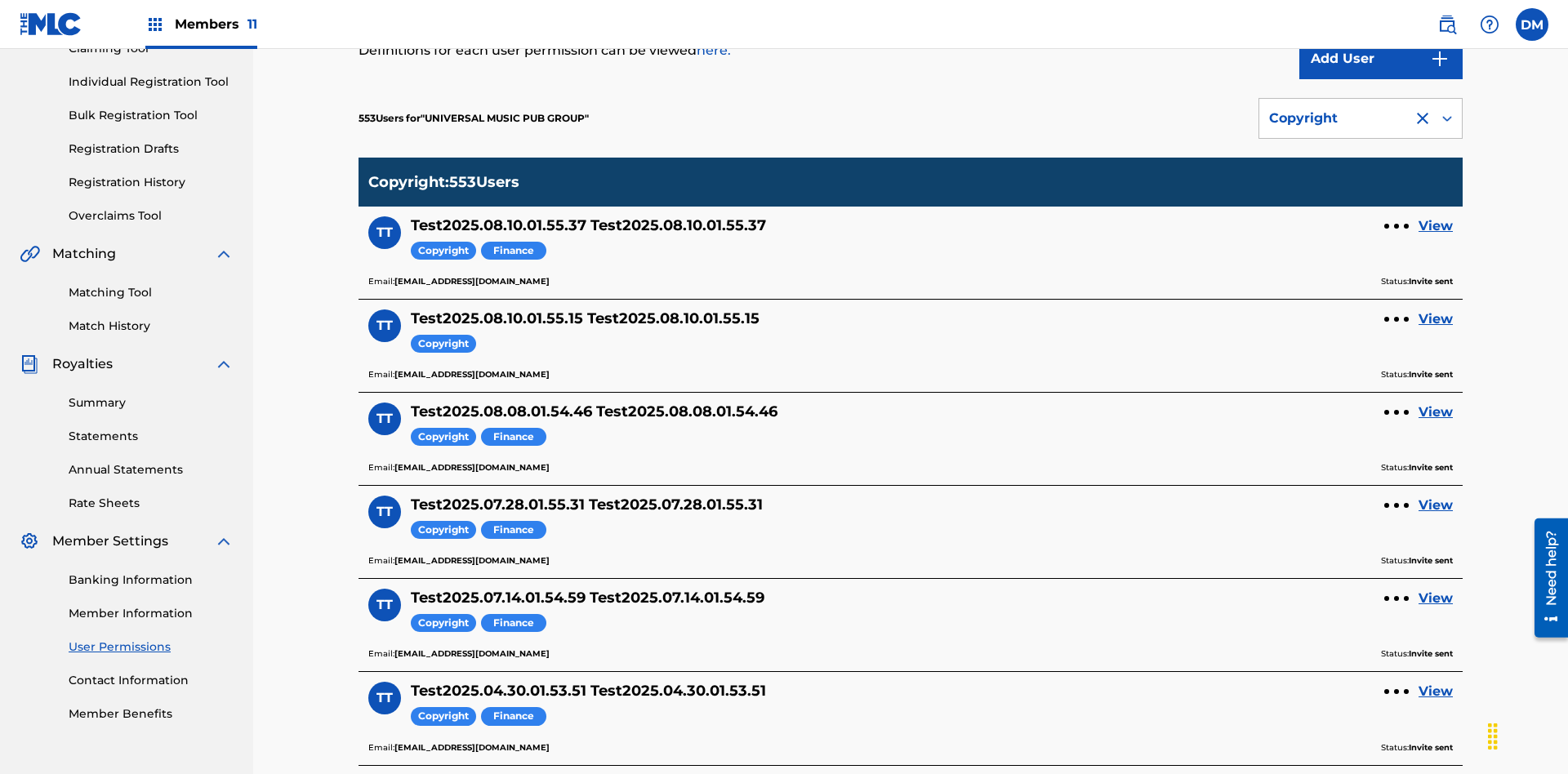
click at [1361, 118] on div "Copyright" at bounding box center [1335, 118] width 134 height 20
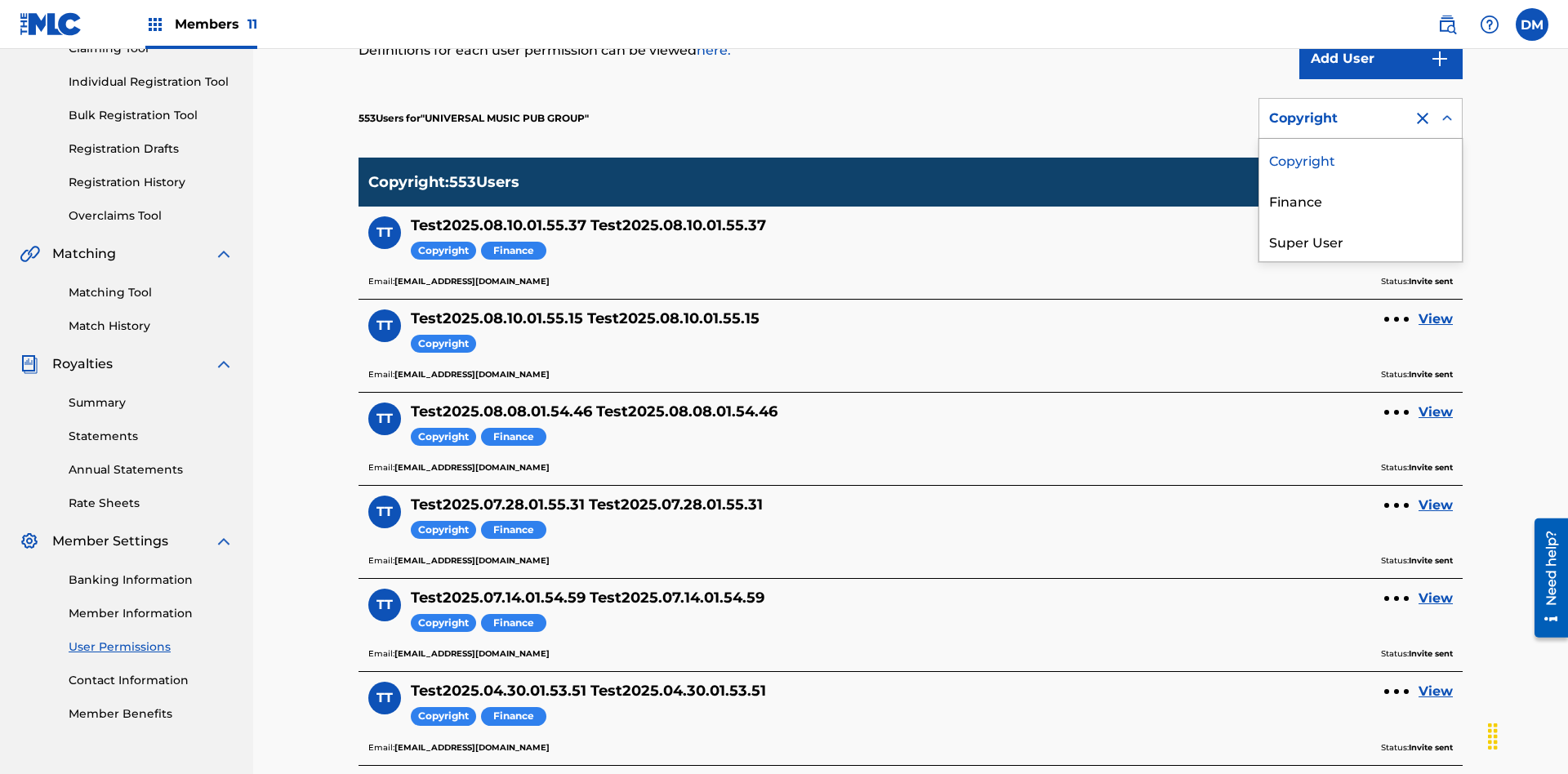
click at [1361, 200] on div "Finance" at bounding box center [1361, 200] width 202 height 41
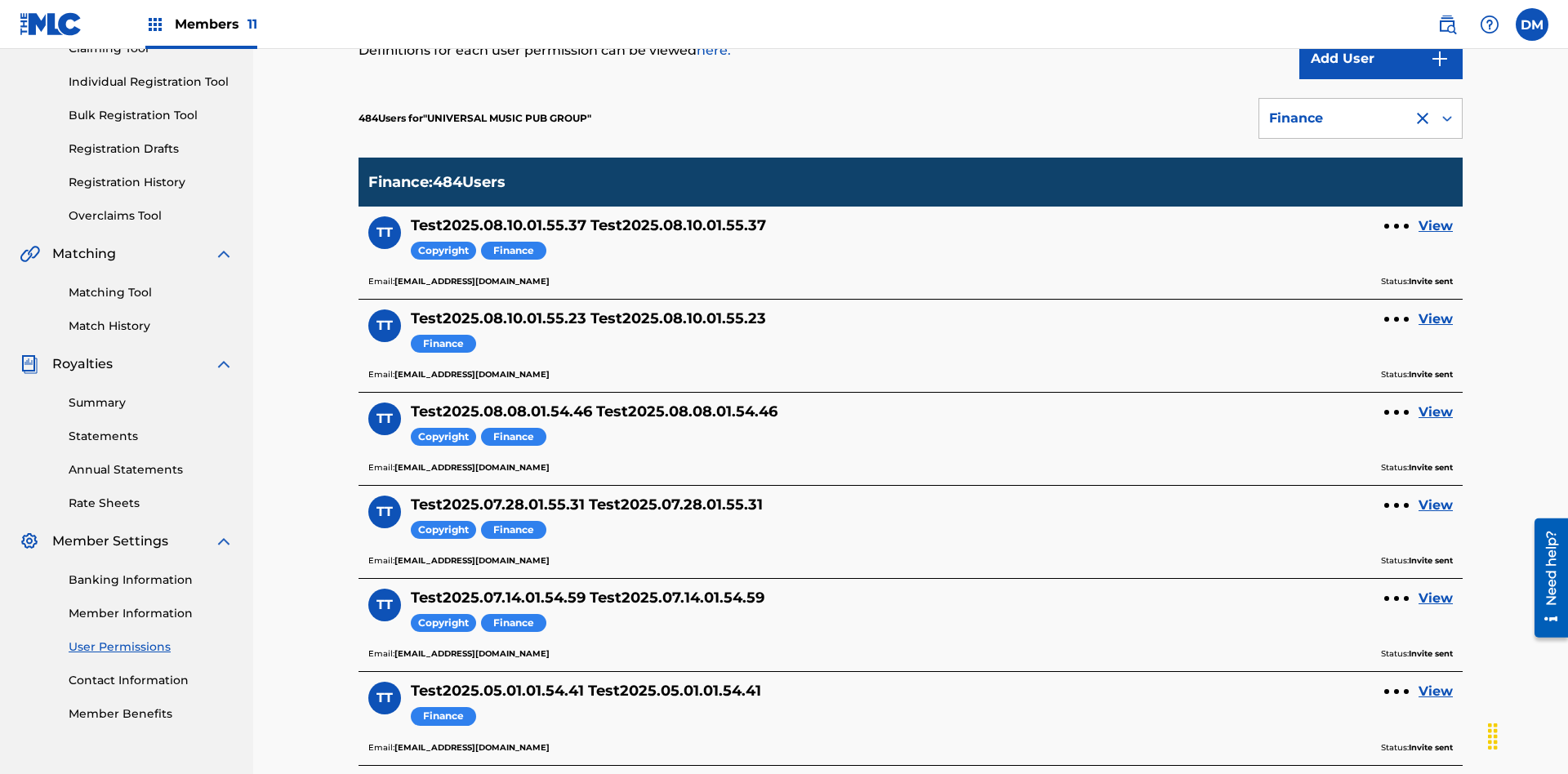
click at [1361, 118] on div "Finance" at bounding box center [1335, 118] width 134 height 20
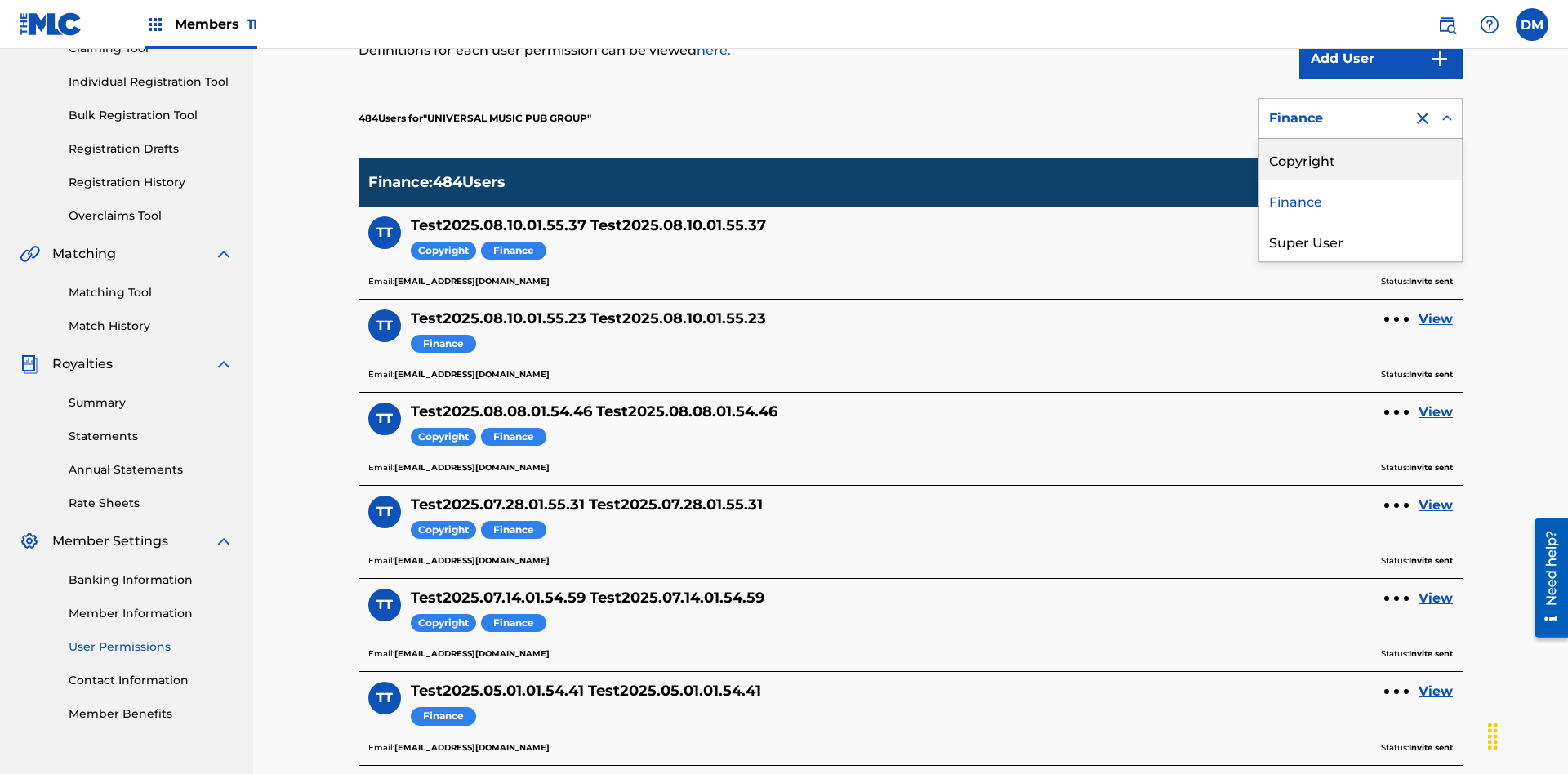
click at [1361, 241] on div "Super User" at bounding box center [1361, 240] width 202 height 41
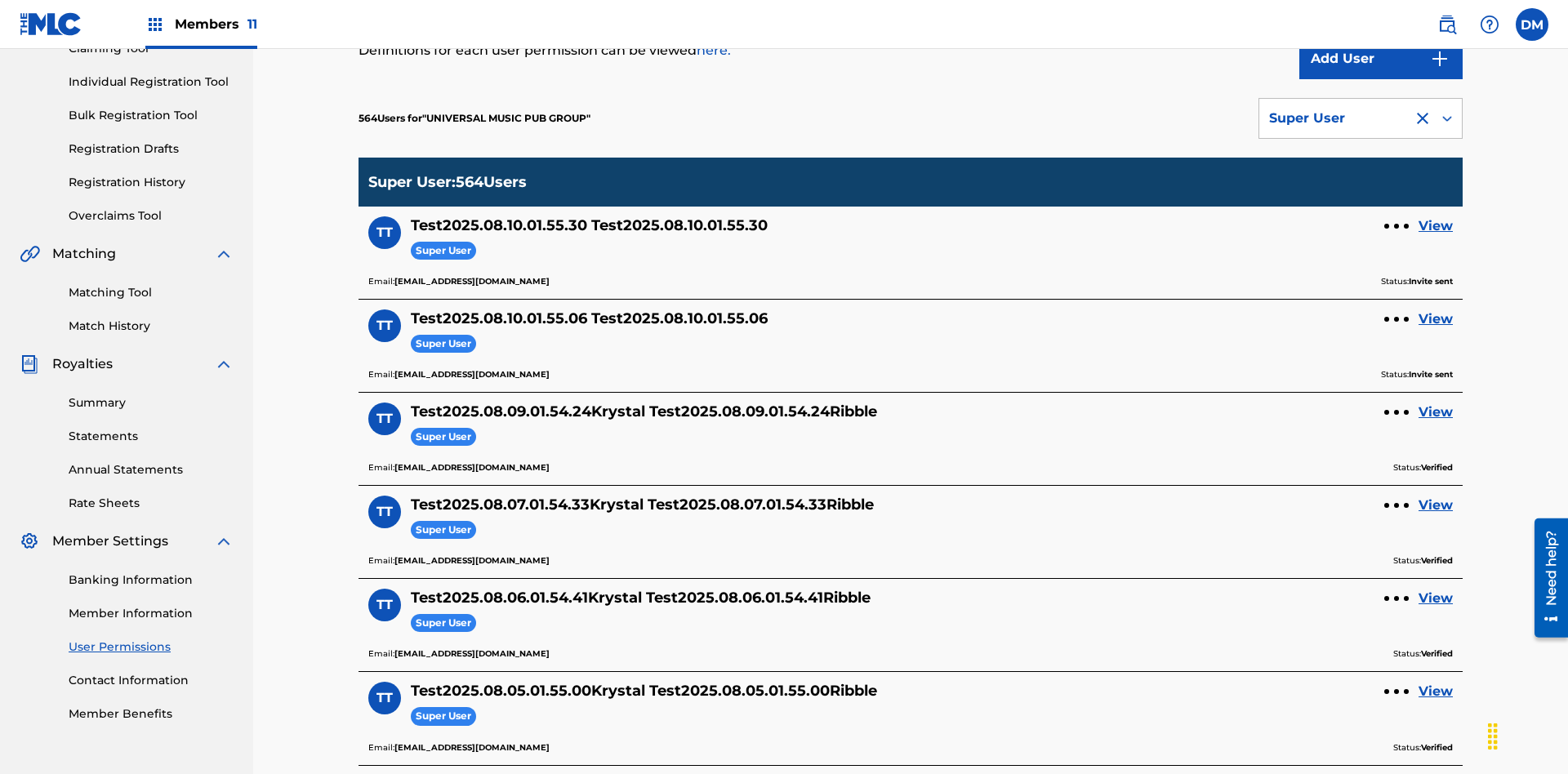
click at [1361, 118] on div "Super User" at bounding box center [1335, 118] width 134 height 20
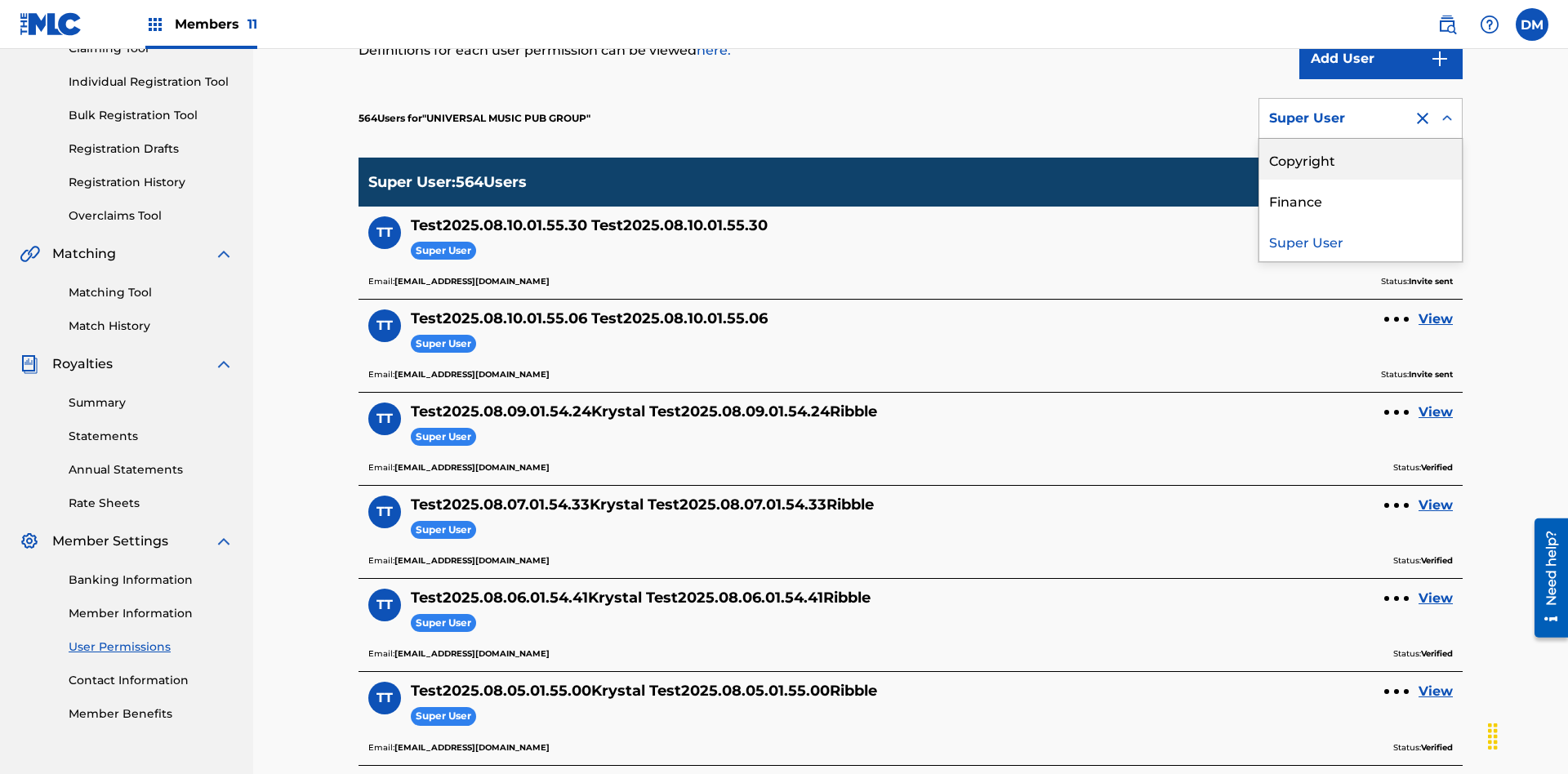
click at [1361, 159] on div "Copyright" at bounding box center [1361, 159] width 202 height 41
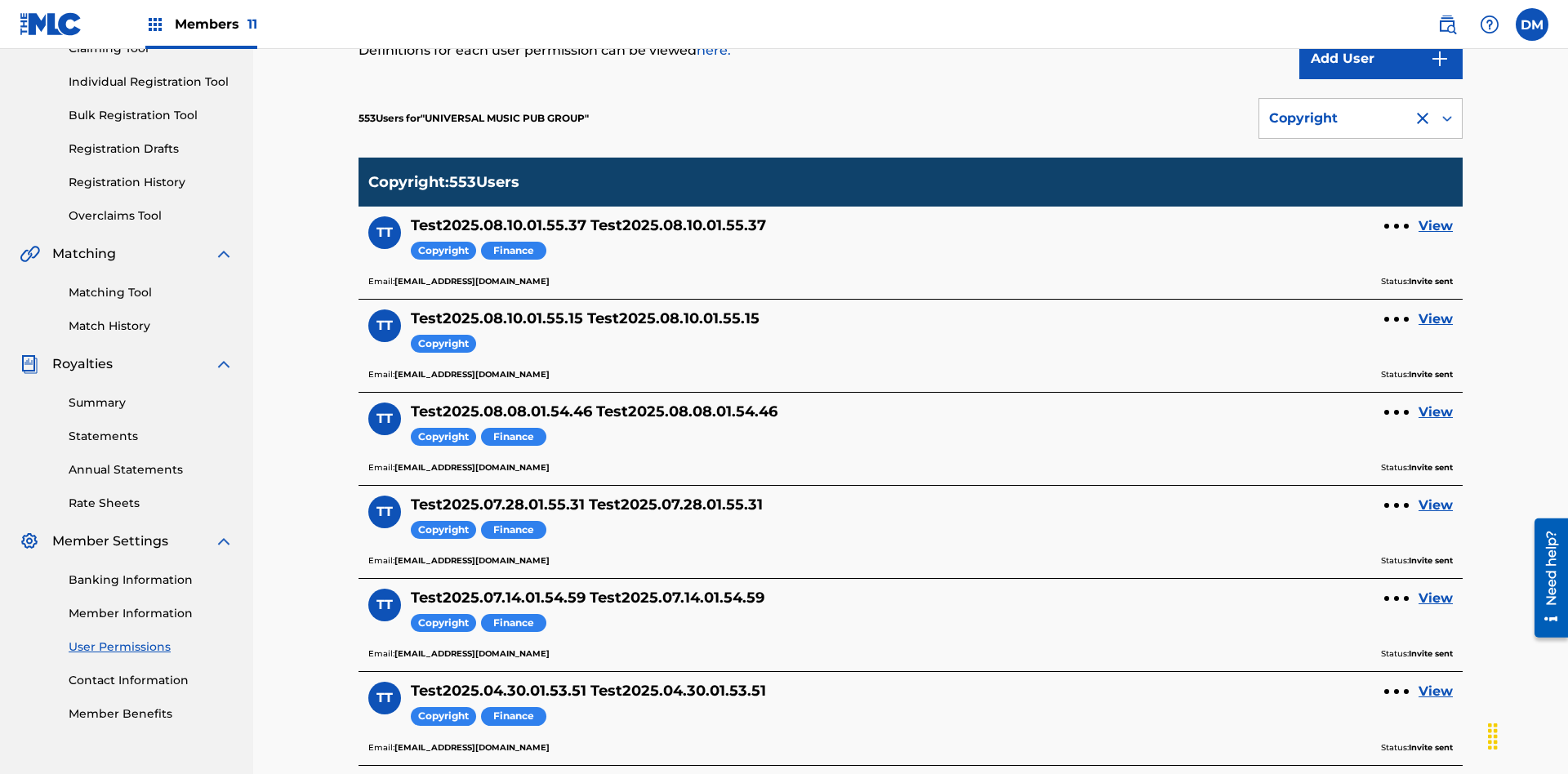
click at [1361, 118] on div "Copyright" at bounding box center [1335, 118] width 134 height 20
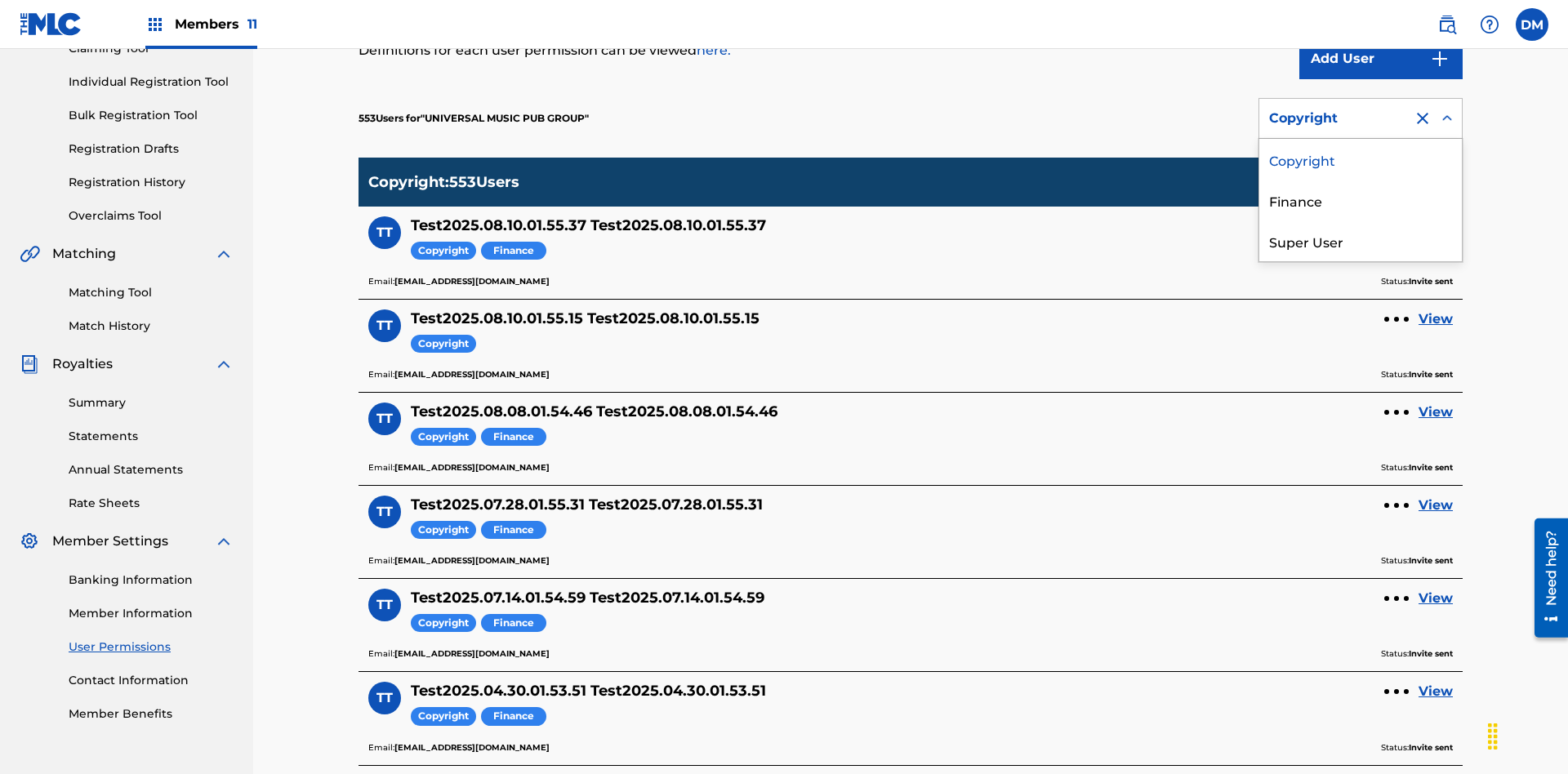
click at [1361, 200] on div "Finance" at bounding box center [1361, 200] width 202 height 41
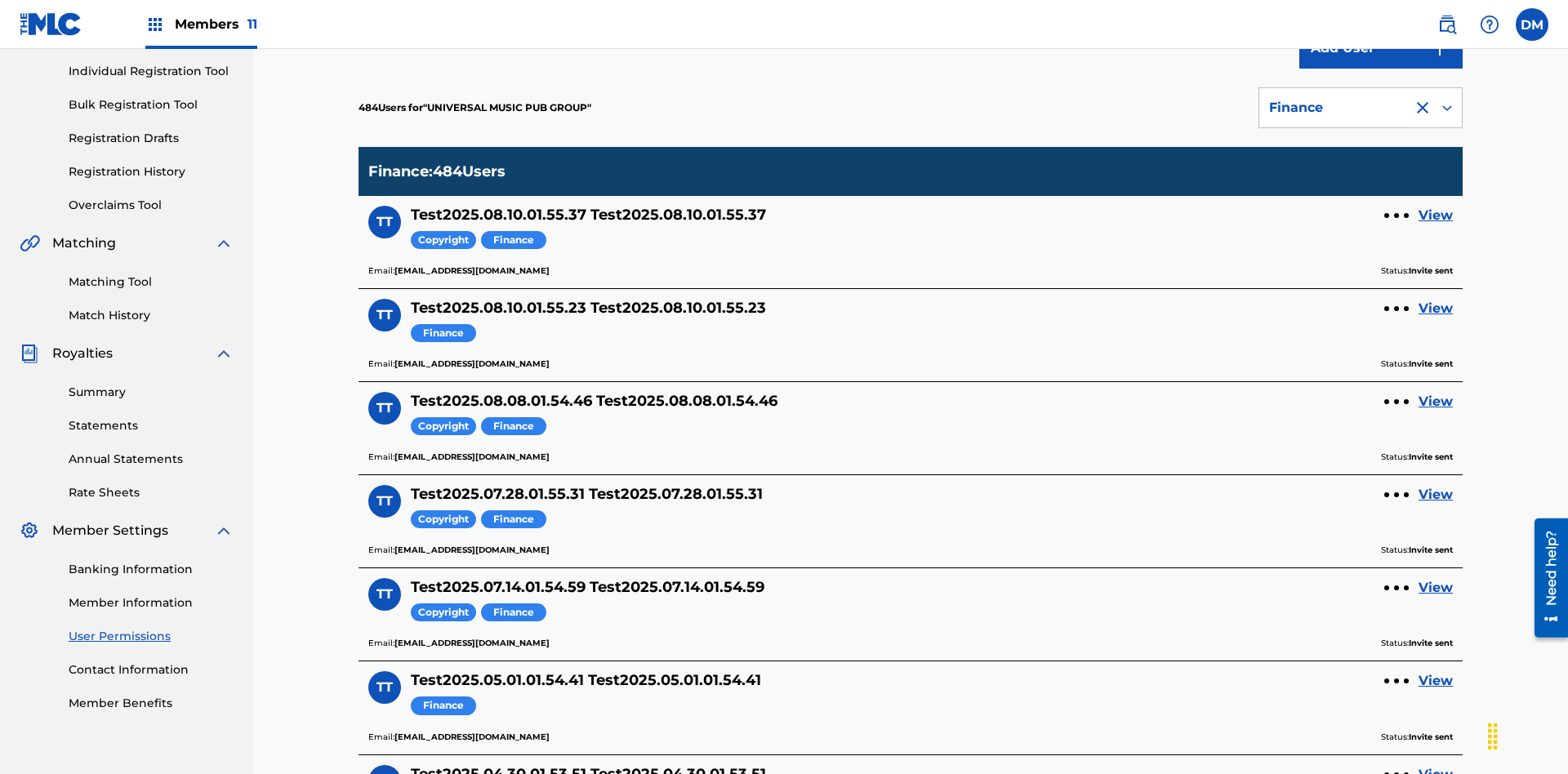
click at [1423, 108] on div at bounding box center [1422, 107] width 20 height 20
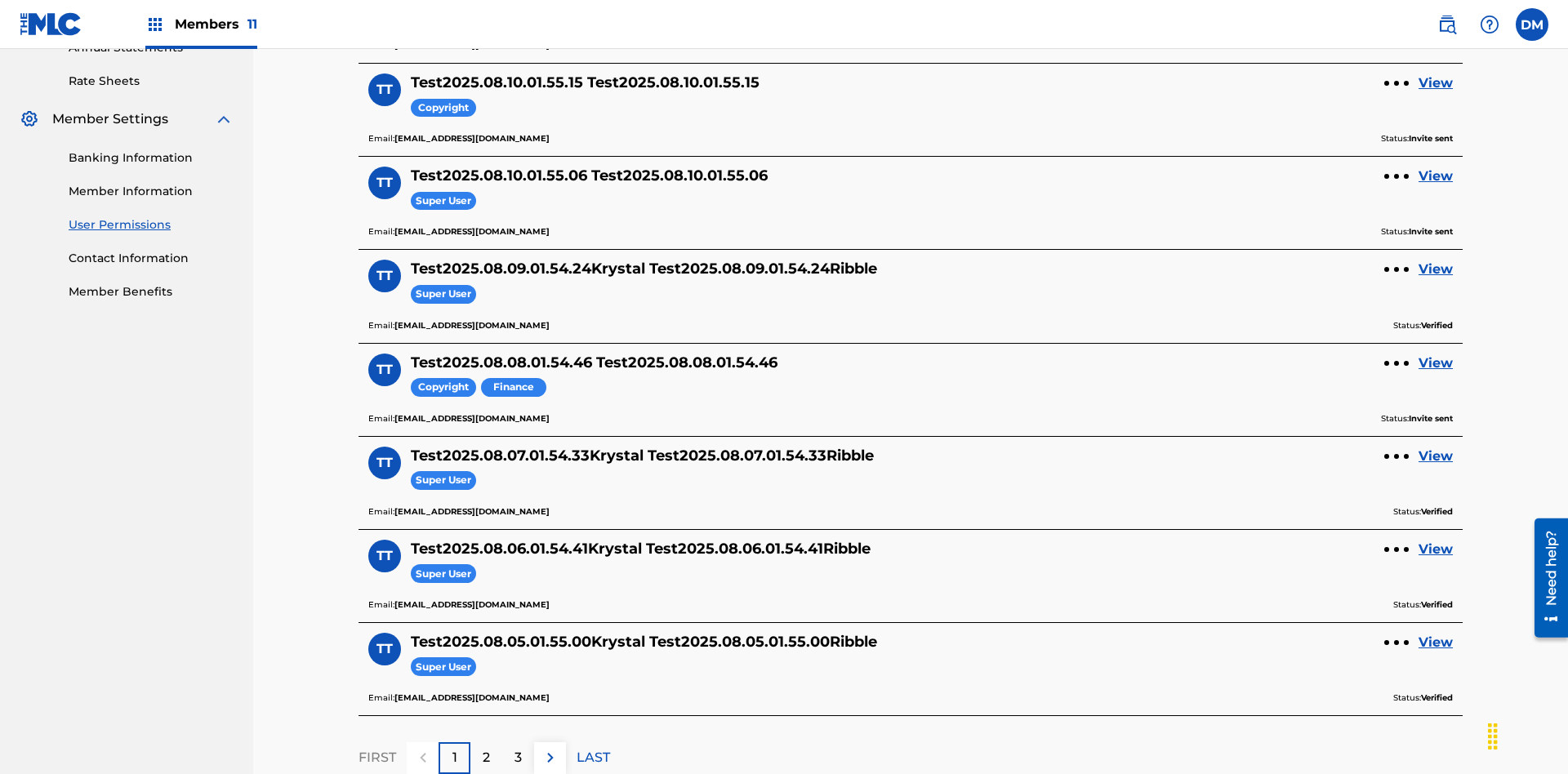
scroll to position [589, 0]
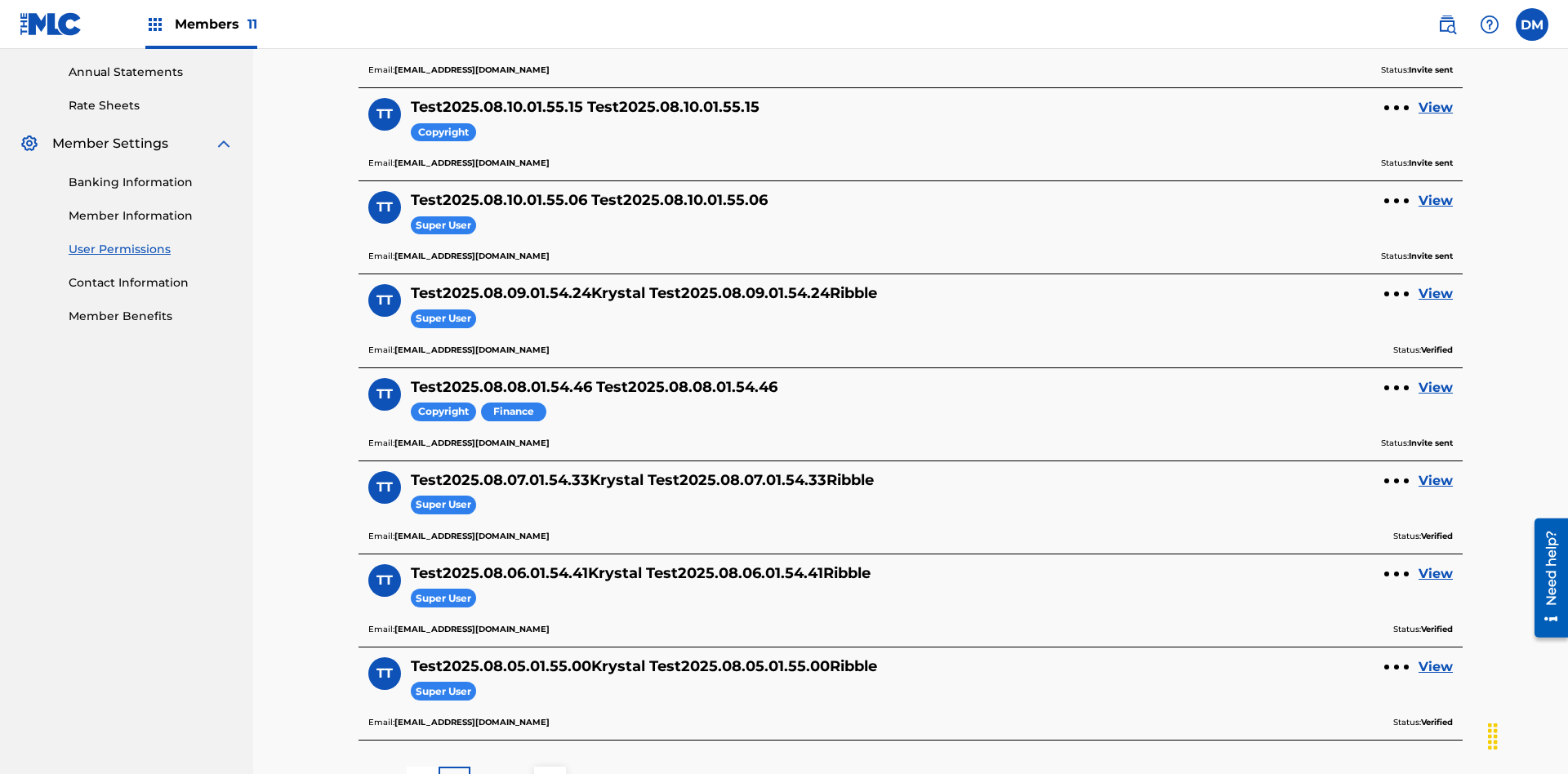
click at [1436, 108] on link "View" at bounding box center [1436, 107] width 35 height 20
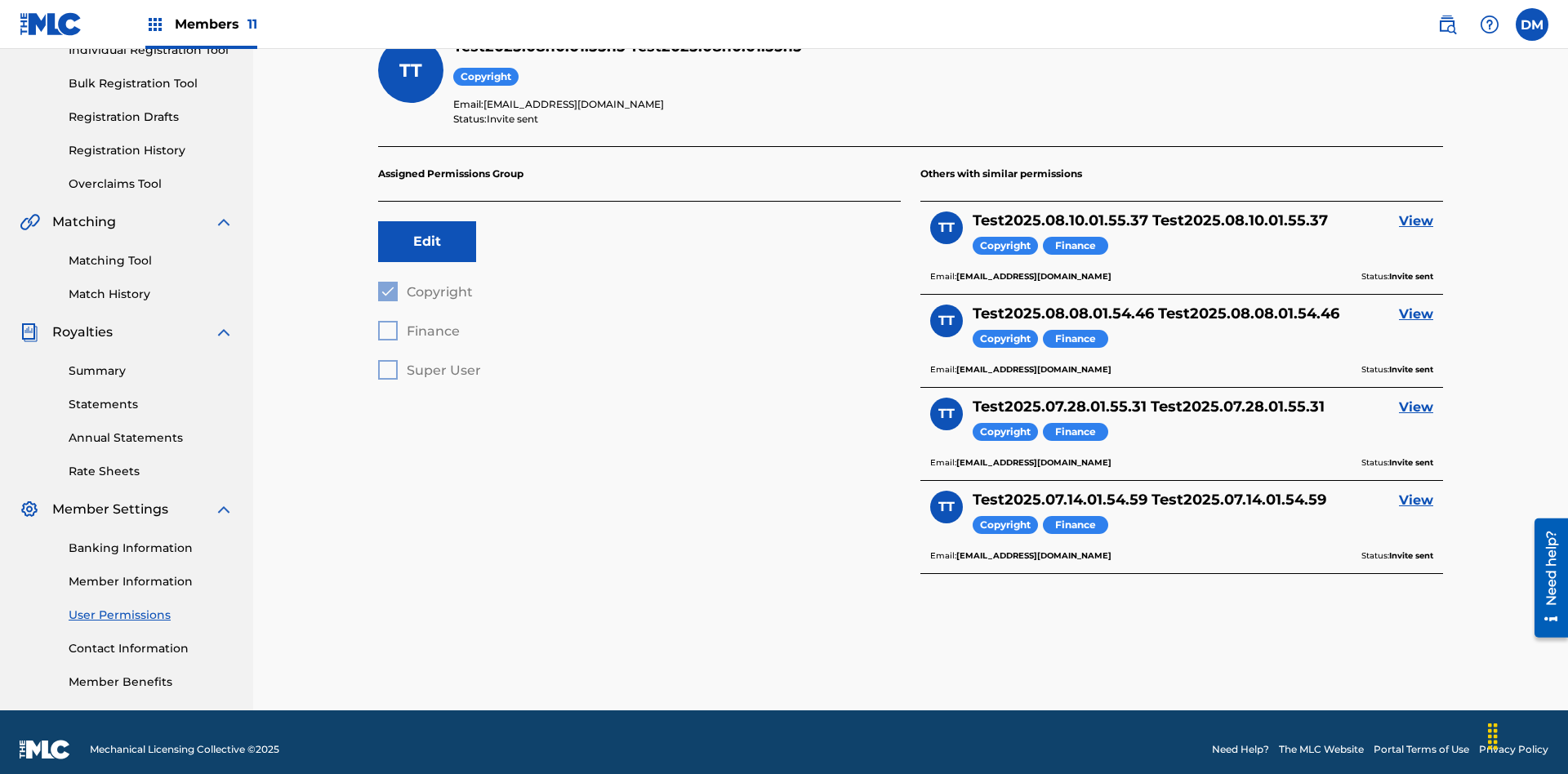
scroll to position [57, 0]
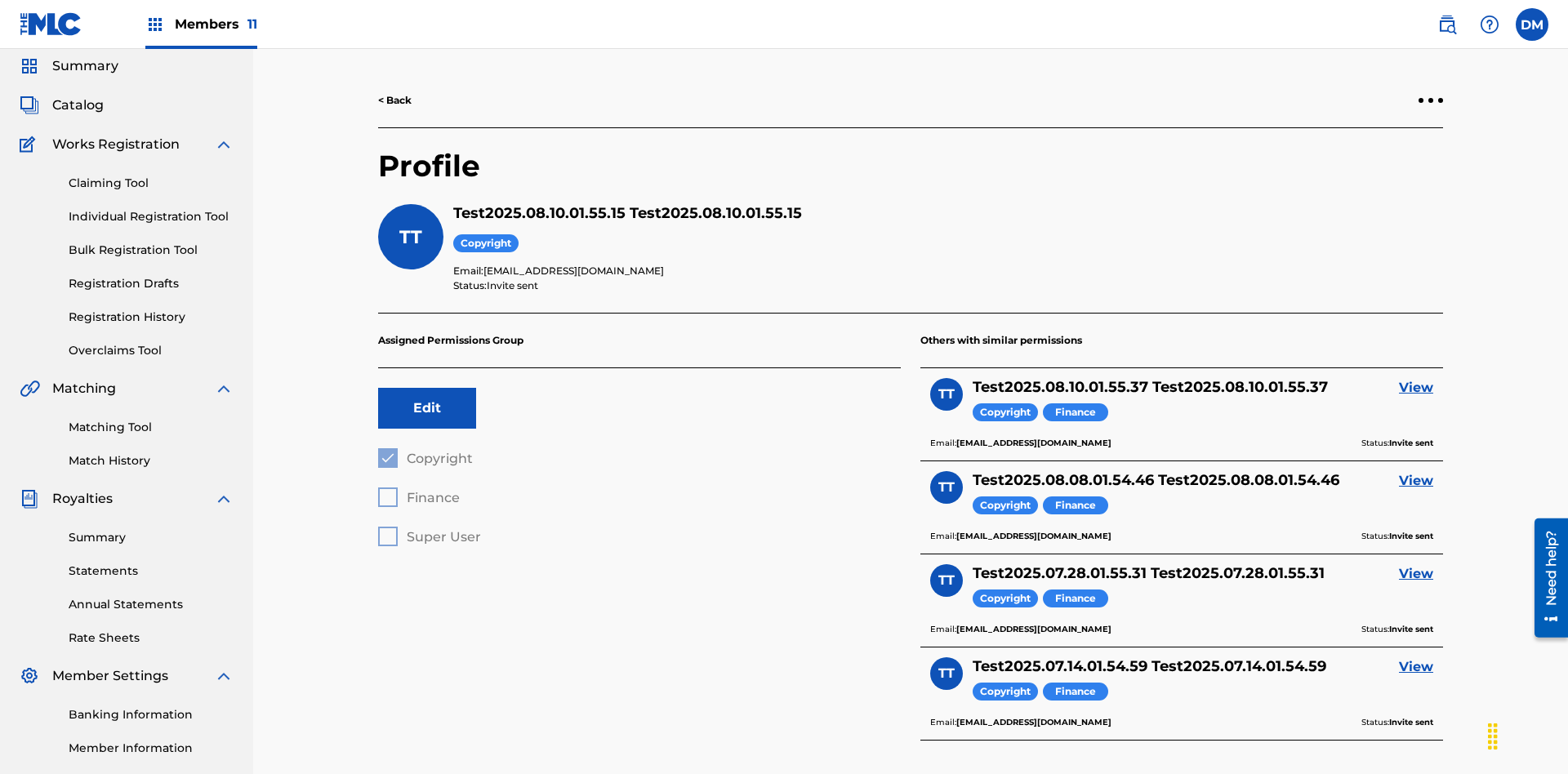
click at [1431, 100] on div at bounding box center [1431, 100] width 5 height 5
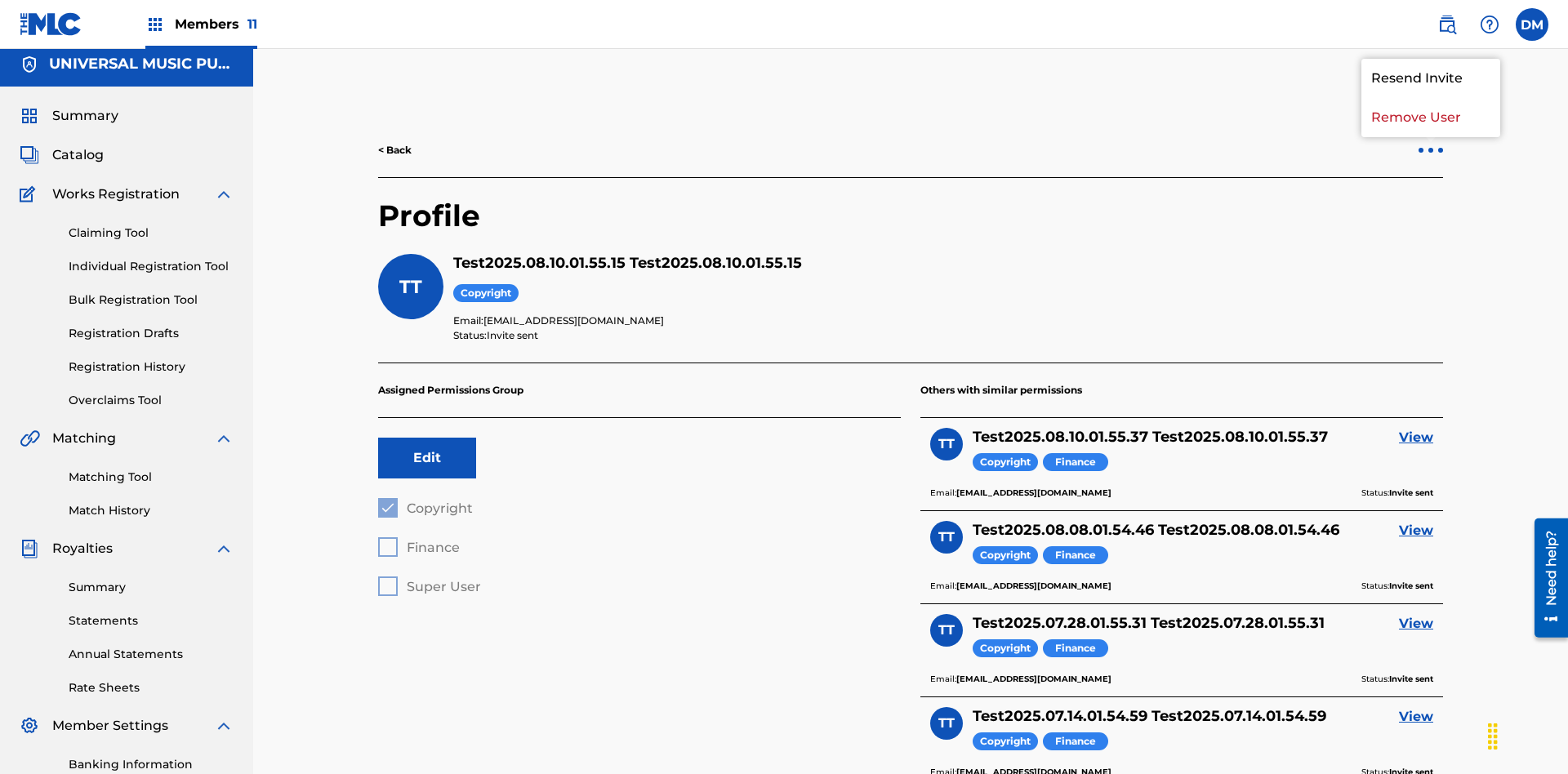
click at [1431, 117] on p "Remove User" at bounding box center [1431, 117] width 139 height 39
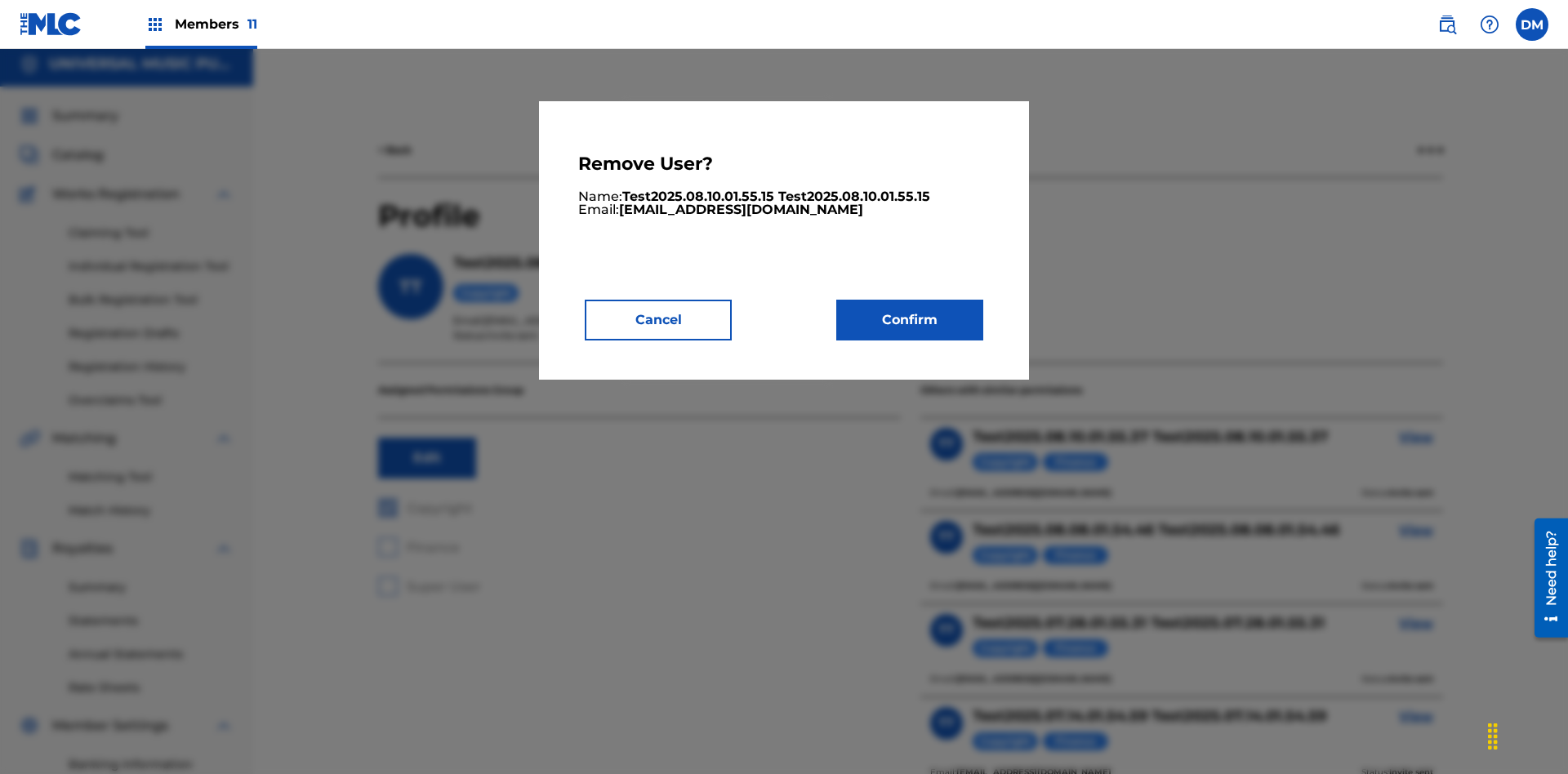
scroll to position [208, 0]
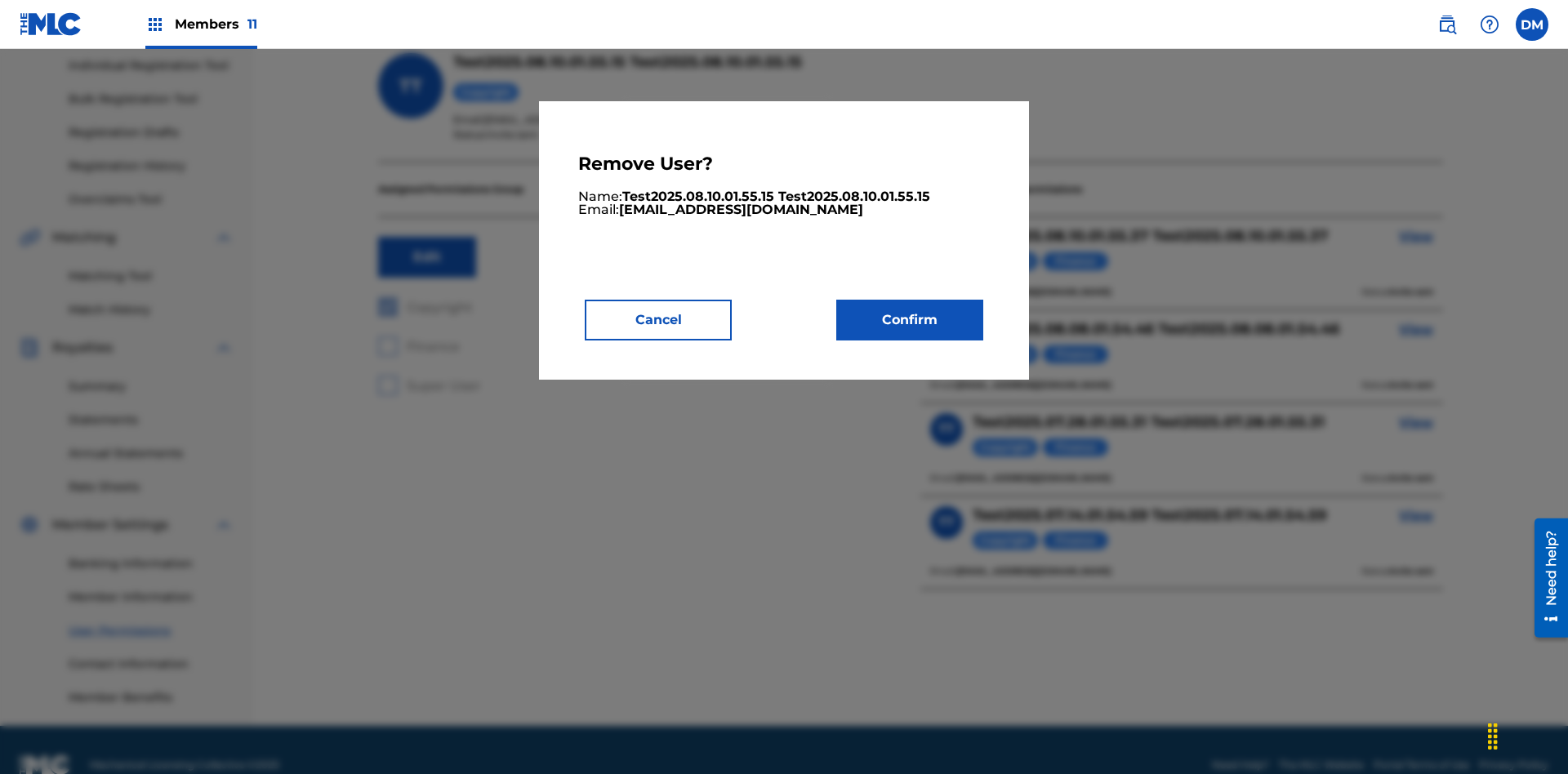
click at [909, 319] on button "Confirm" at bounding box center [909, 320] width 147 height 41
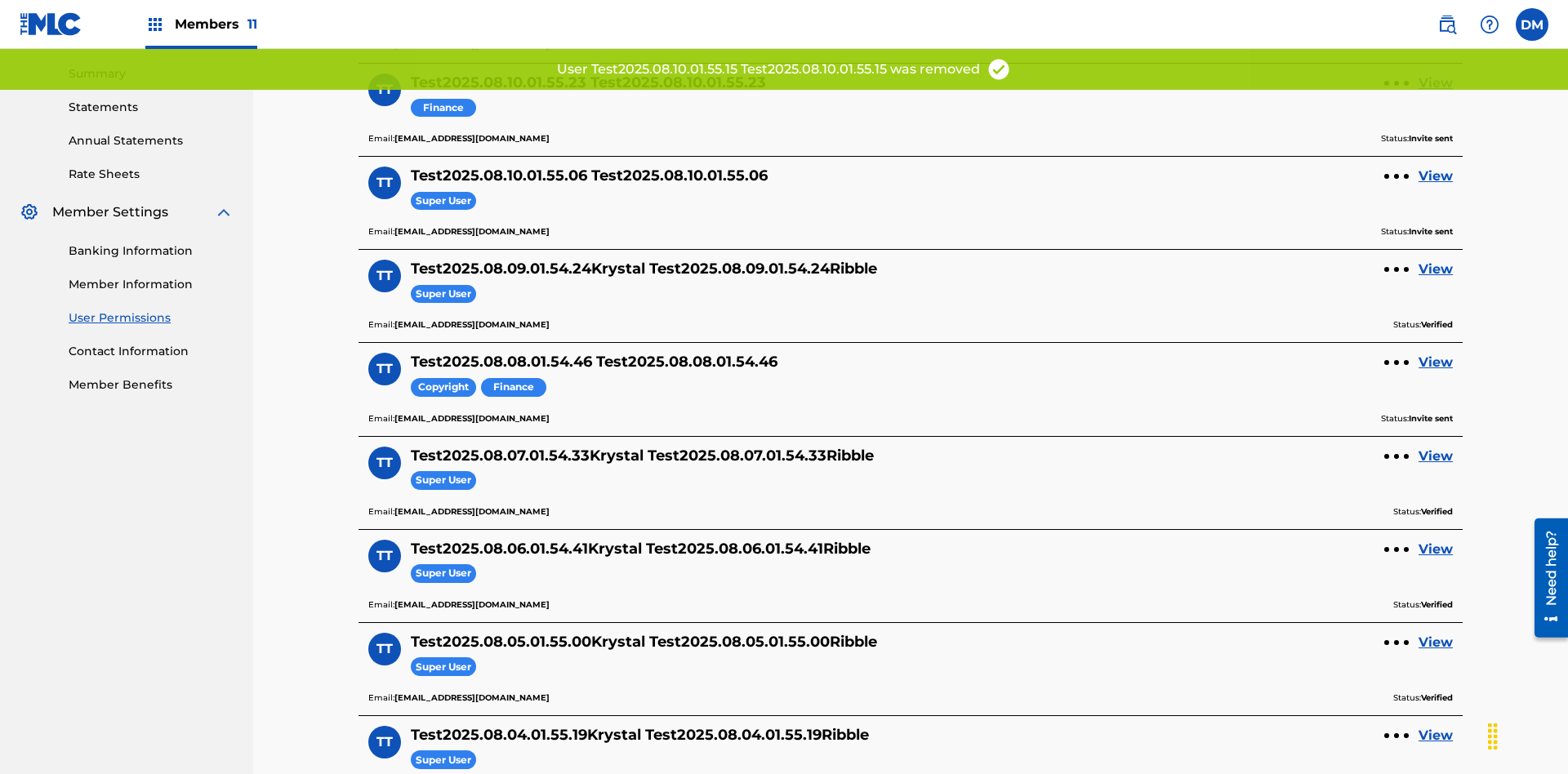
scroll to position [496, 0]
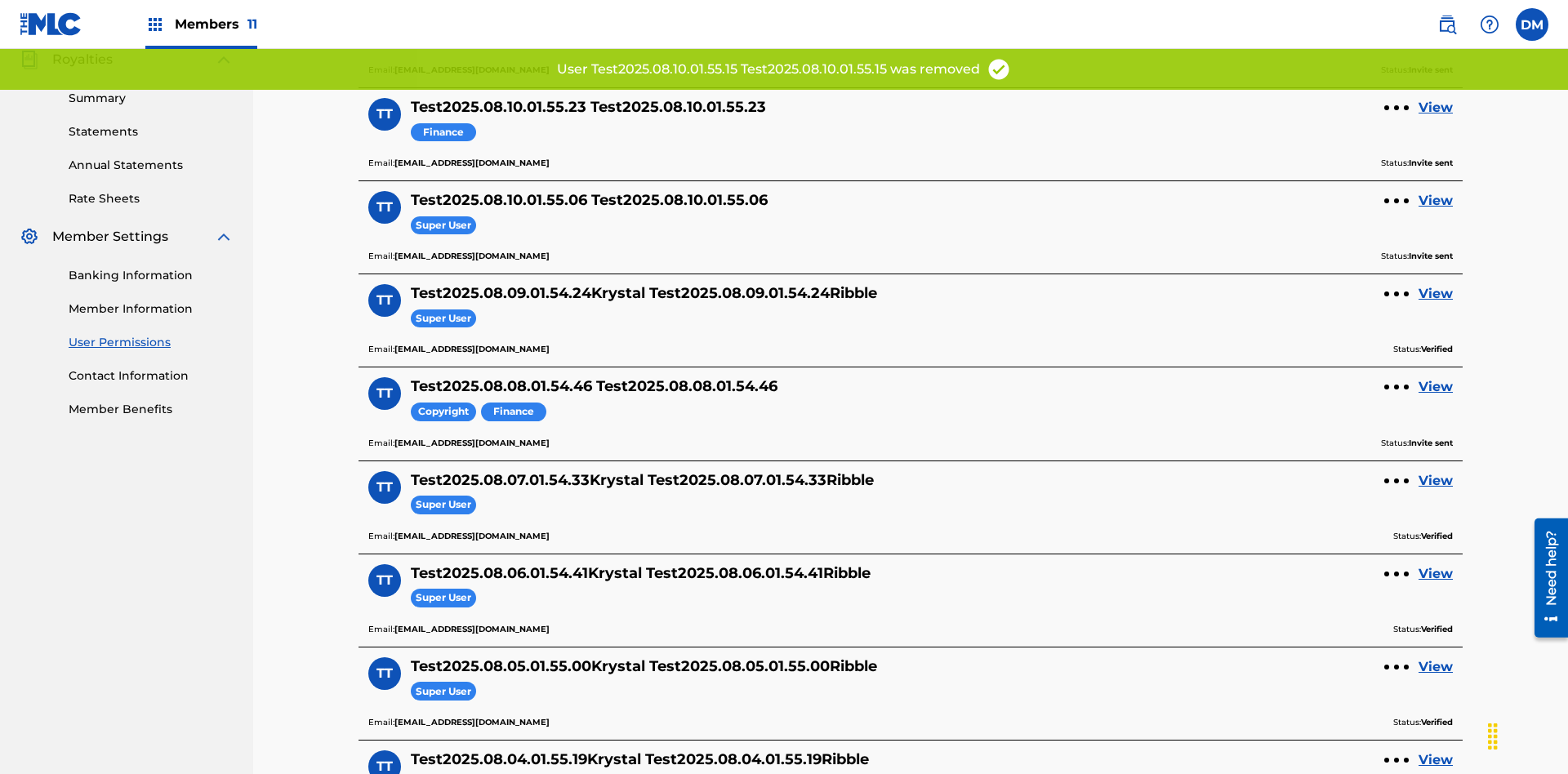
click at [1436, 108] on link "View" at bounding box center [1436, 107] width 35 height 20
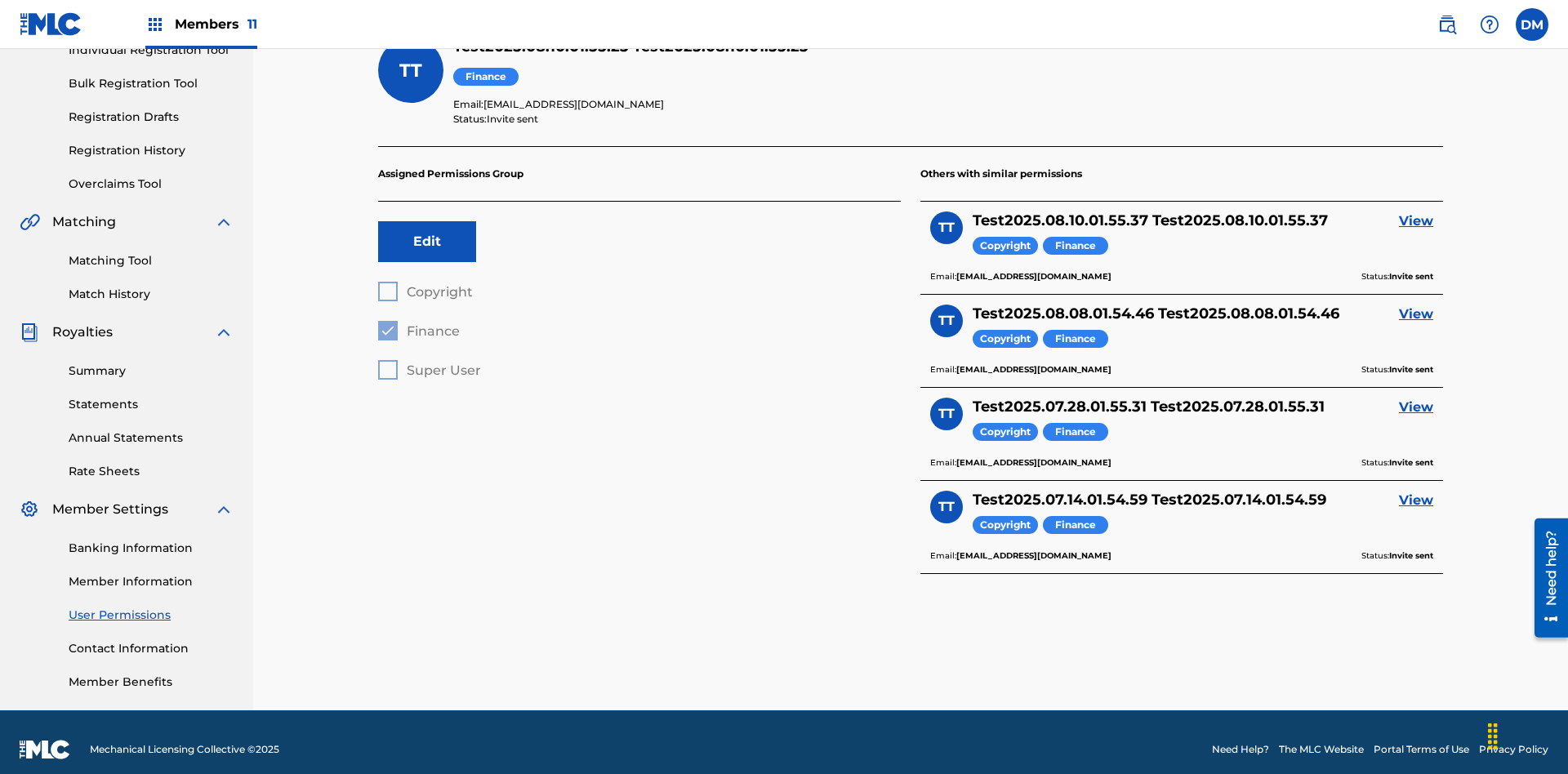
scroll to position [57, 0]
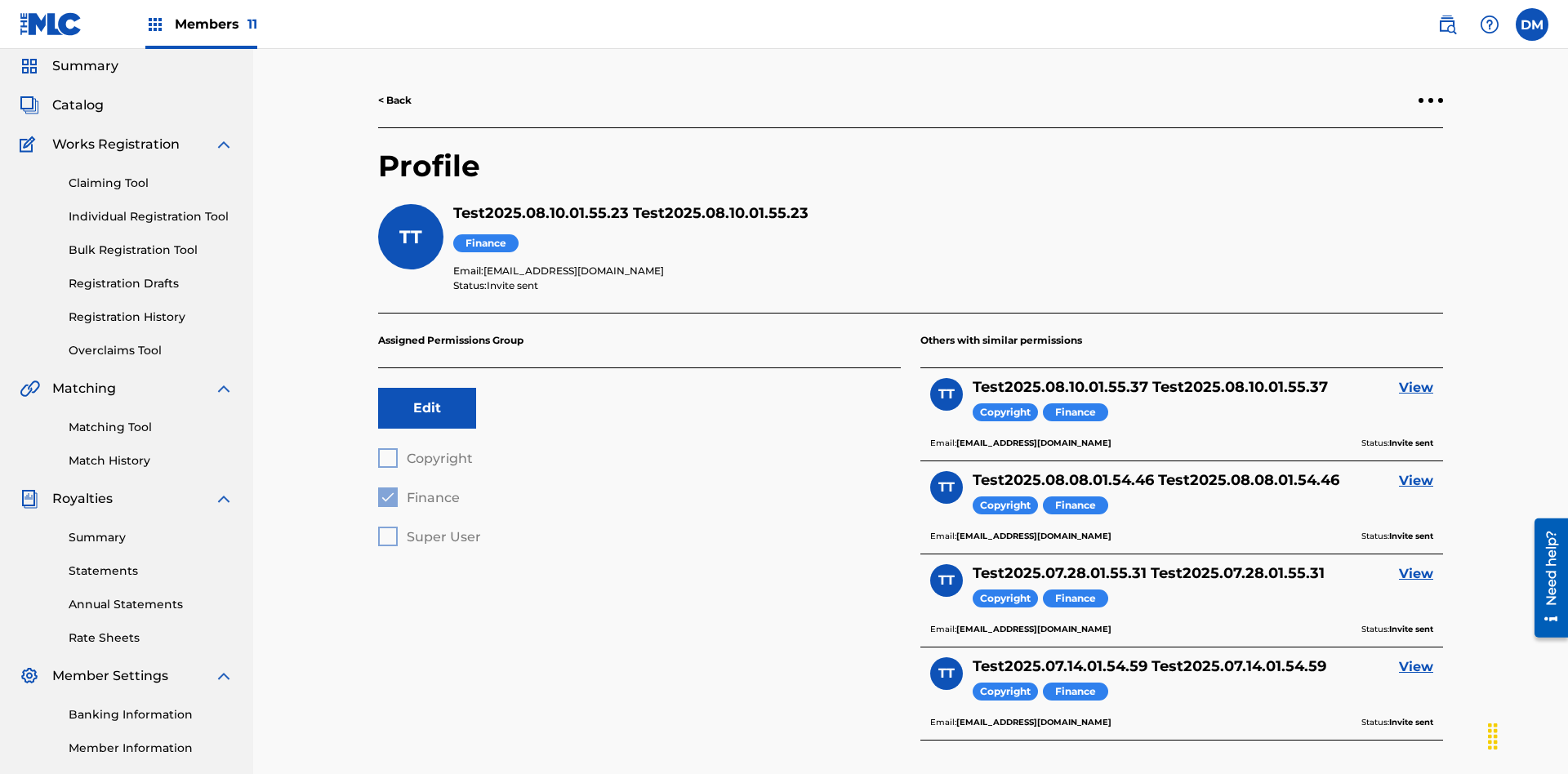
click at [1431, 100] on div at bounding box center [1431, 100] width 5 height 5
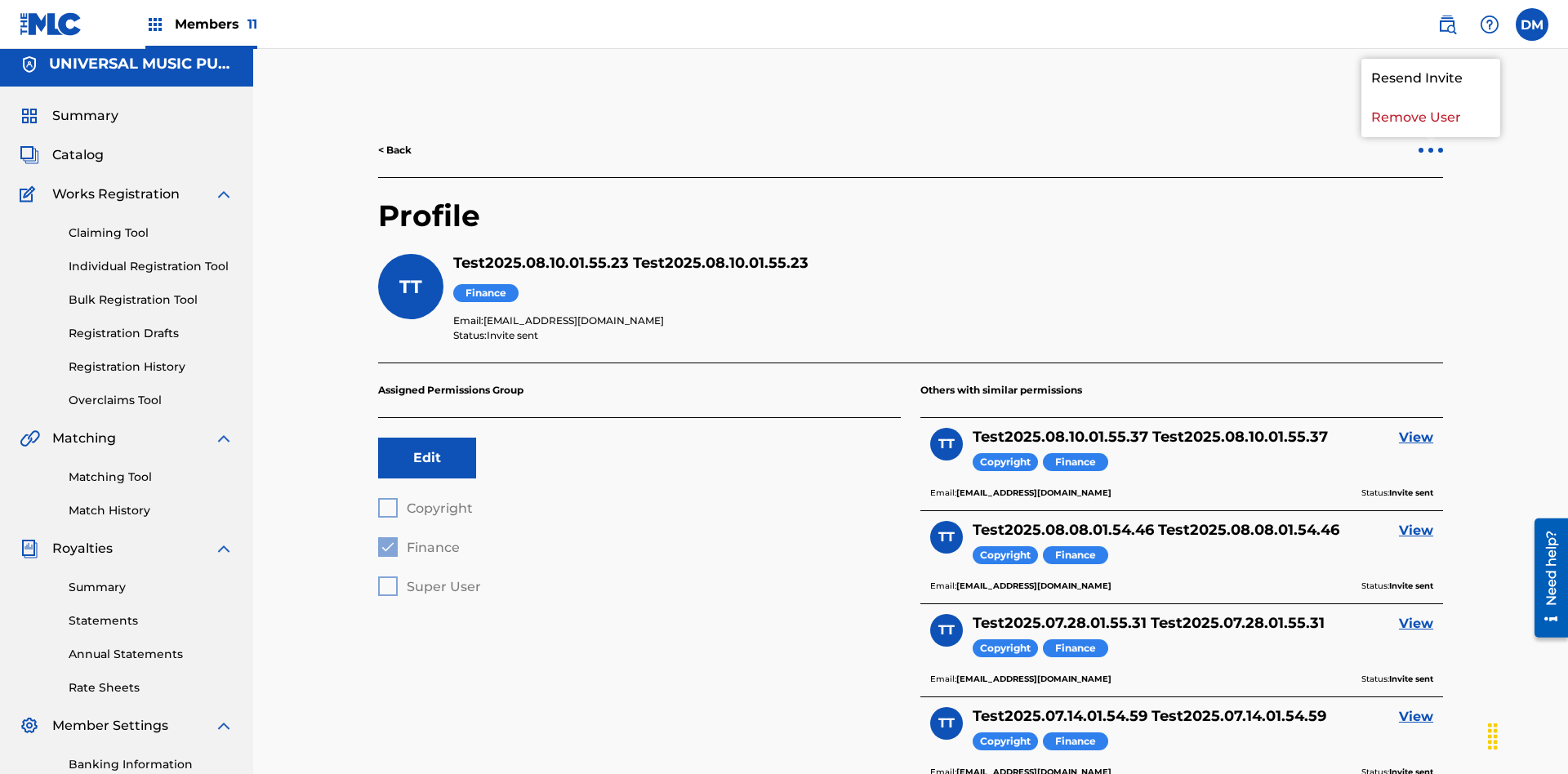
click at [1431, 117] on p "Remove User" at bounding box center [1431, 117] width 139 height 39
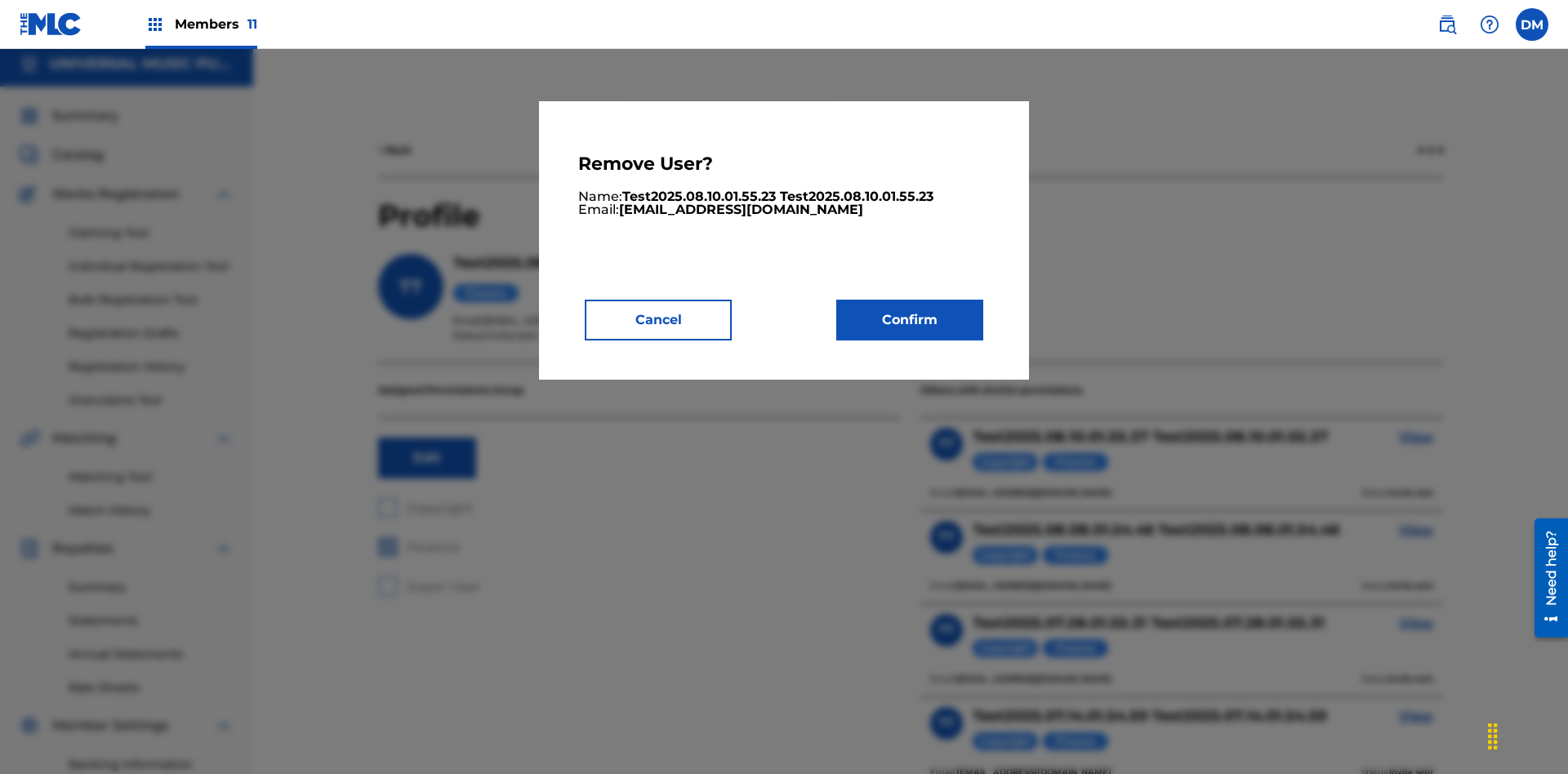
scroll to position [208, 0]
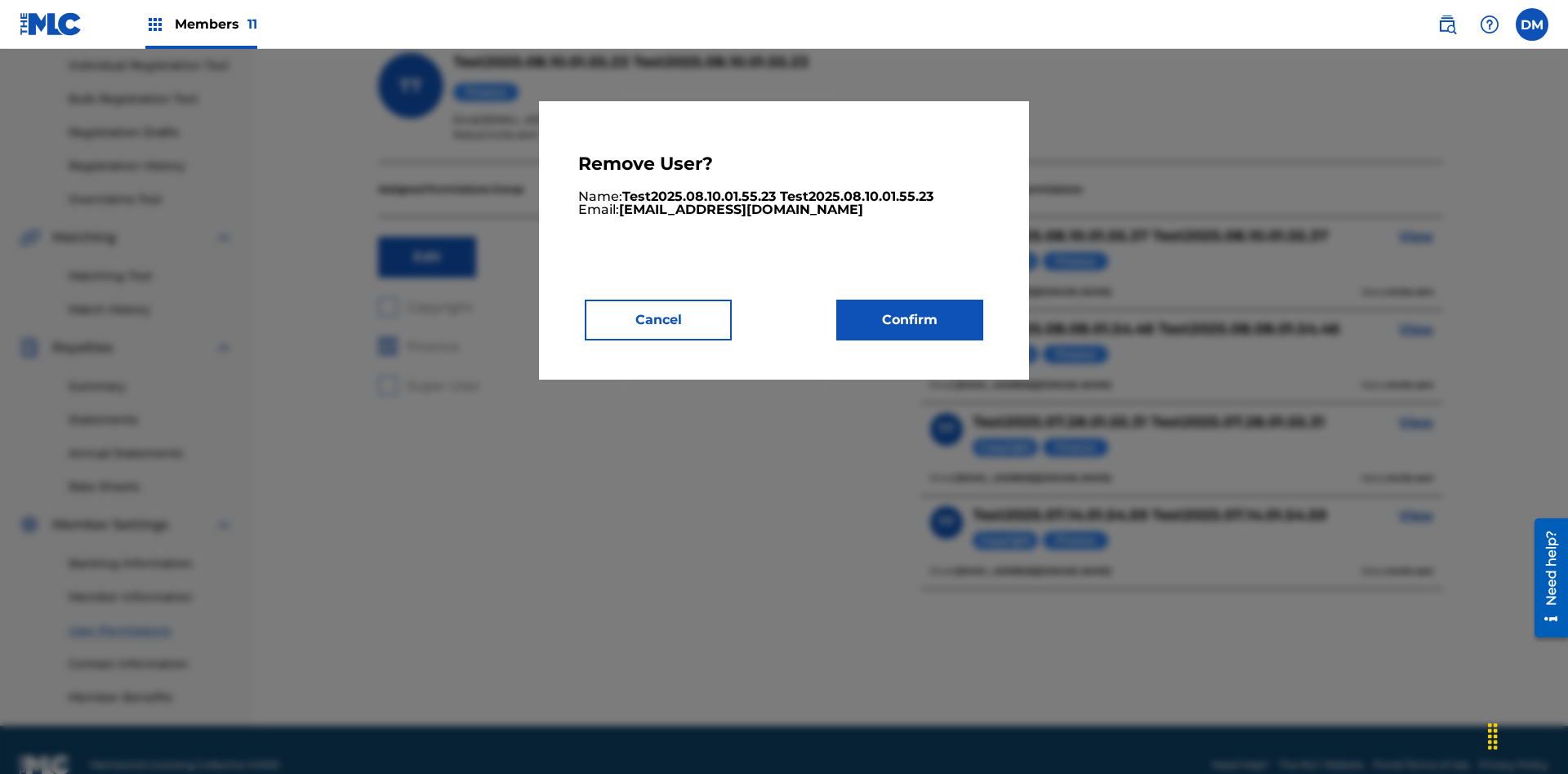
click at [909, 319] on button "Confirm" at bounding box center [909, 320] width 147 height 41
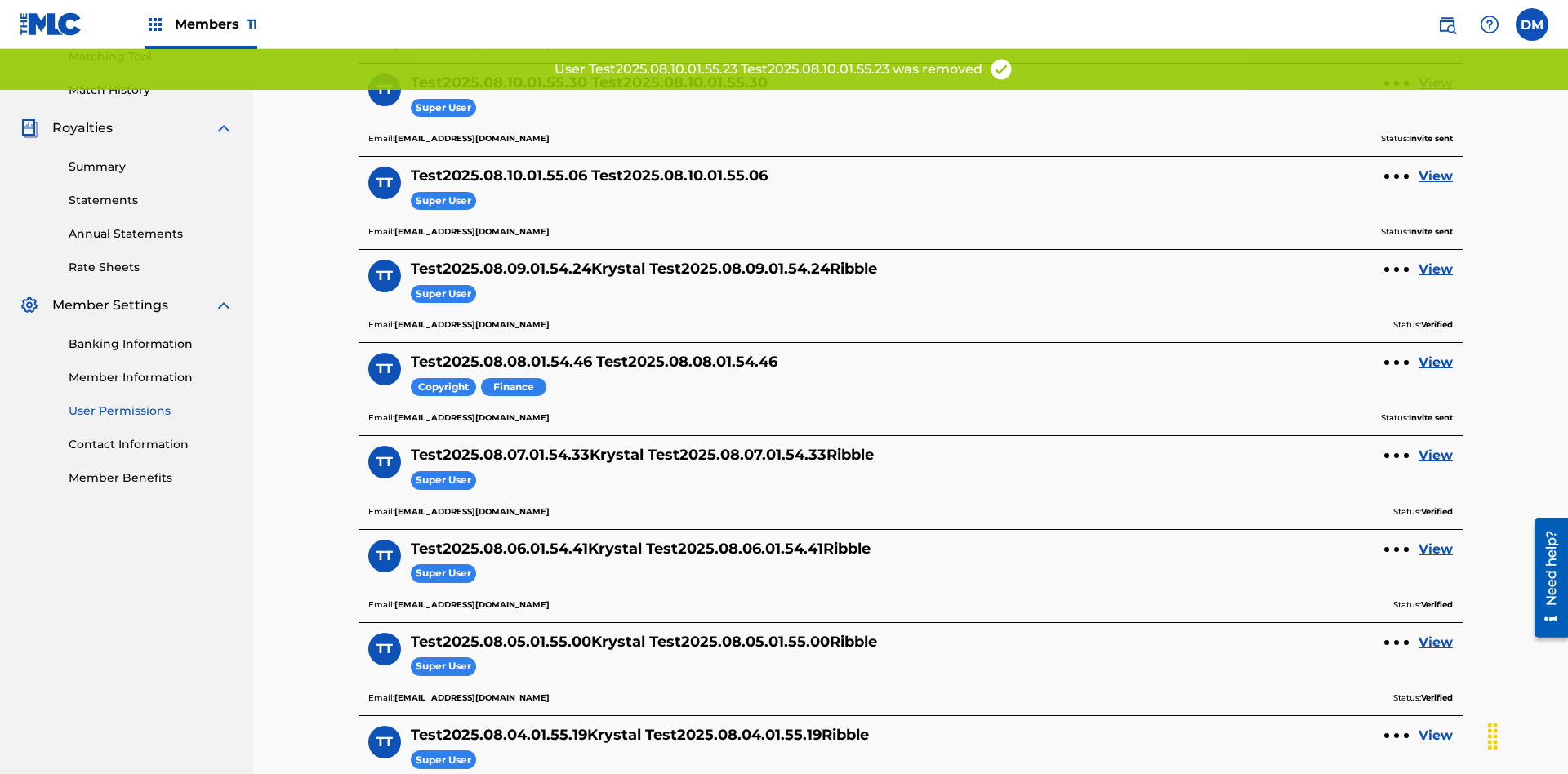
scroll to position [403, 0]
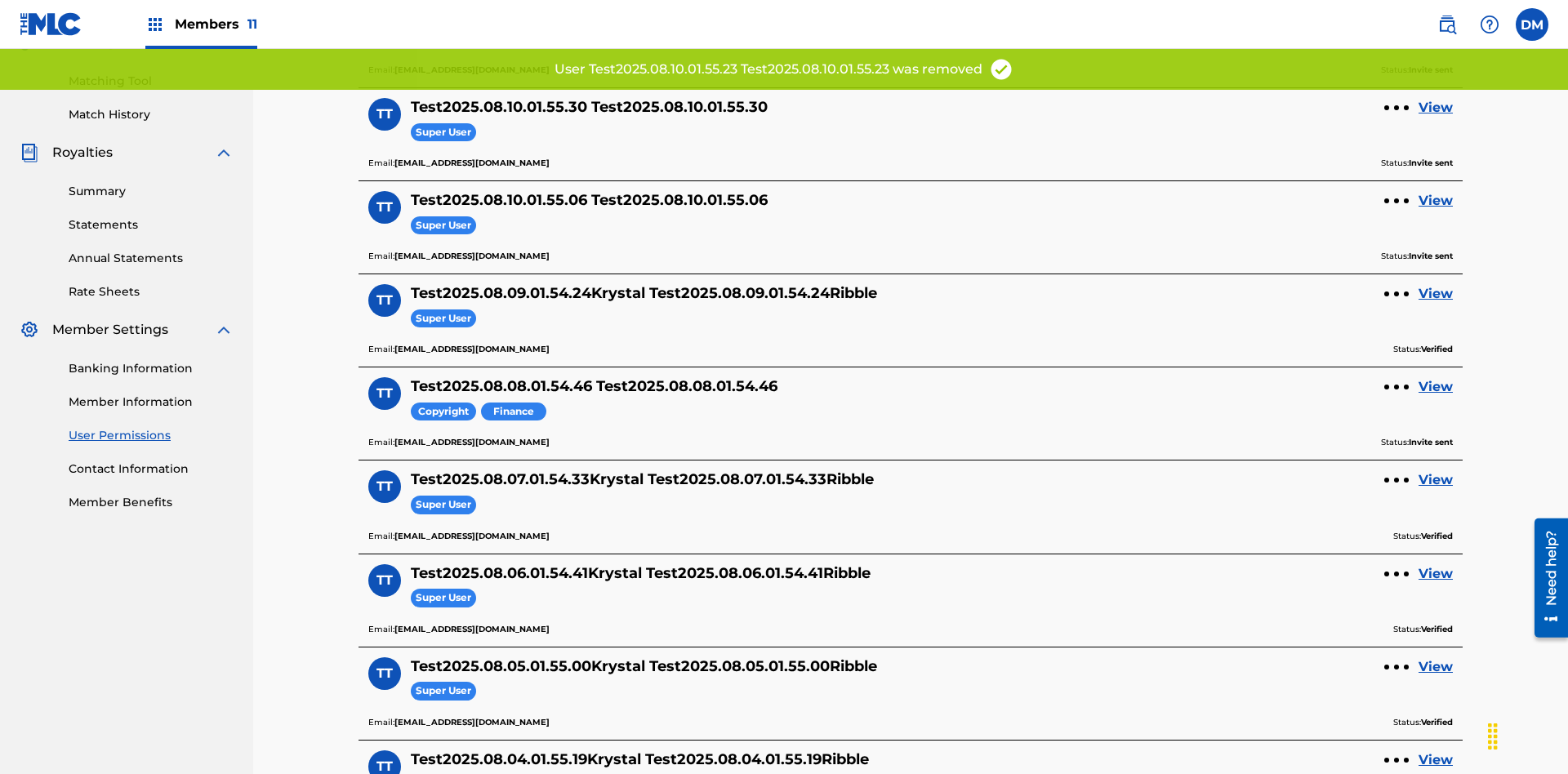
click at [1436, 108] on link "View" at bounding box center [1436, 107] width 35 height 20
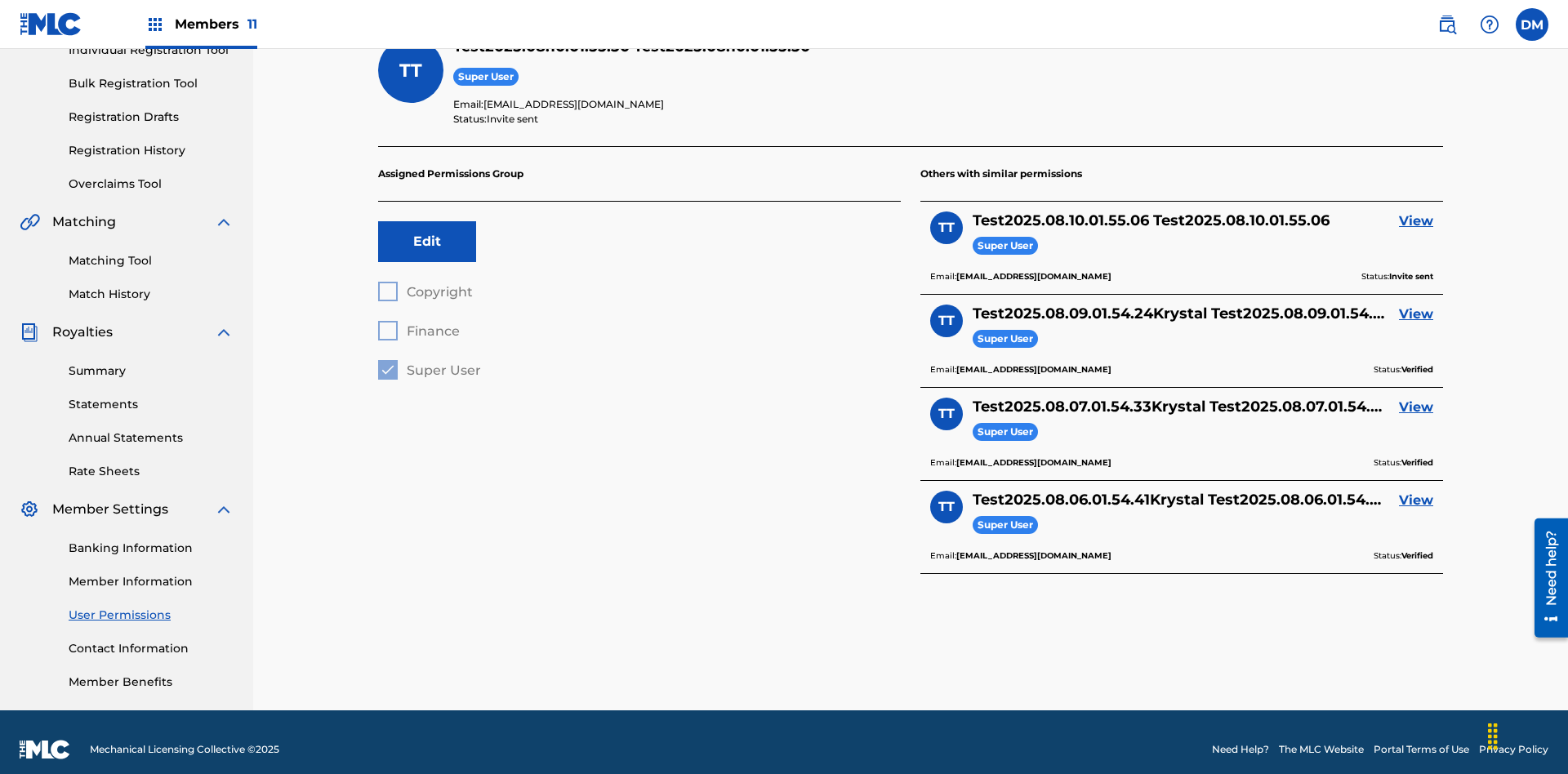
scroll to position [57, 0]
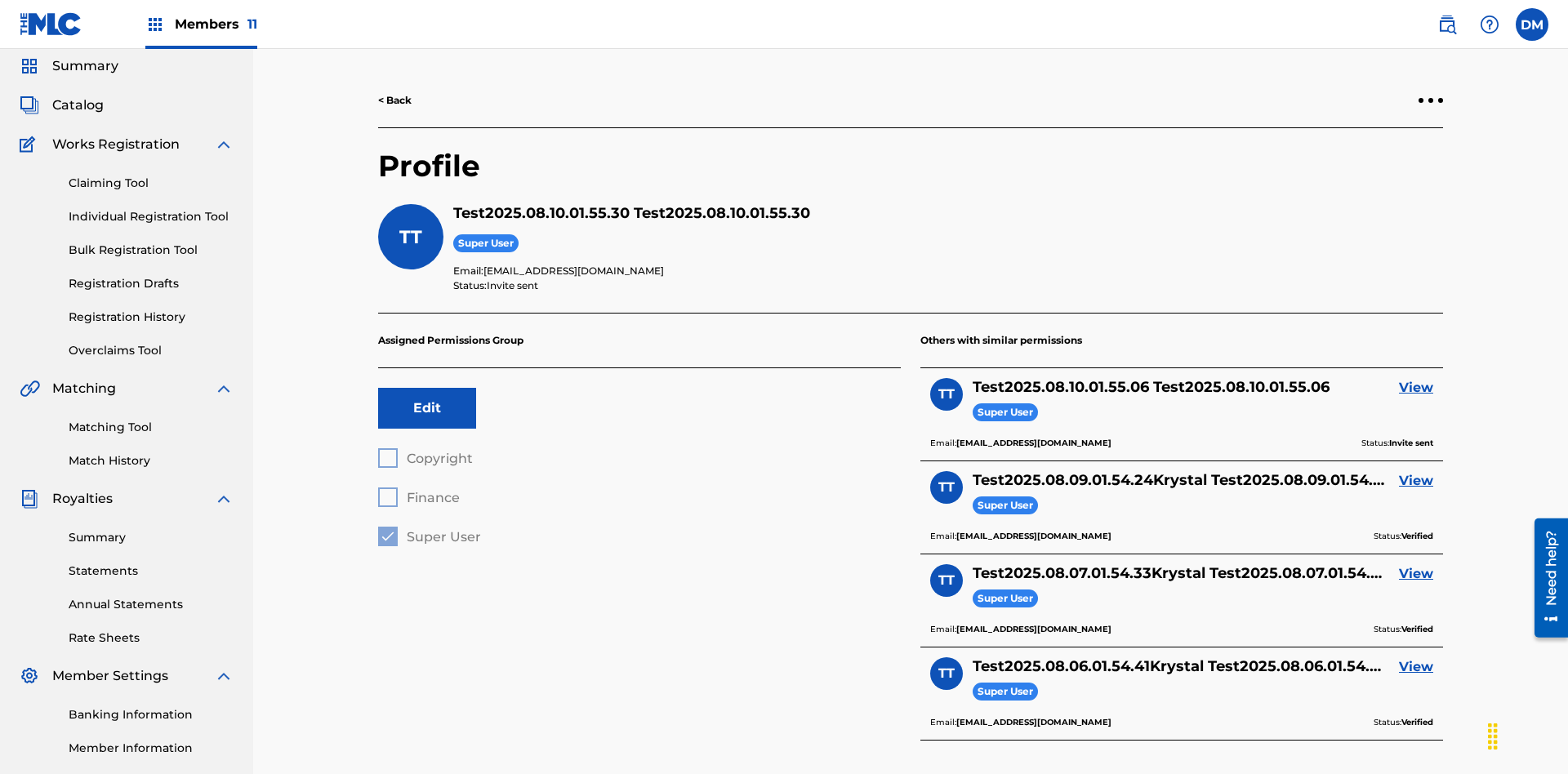
click at [1431, 100] on div at bounding box center [1431, 100] width 5 height 5
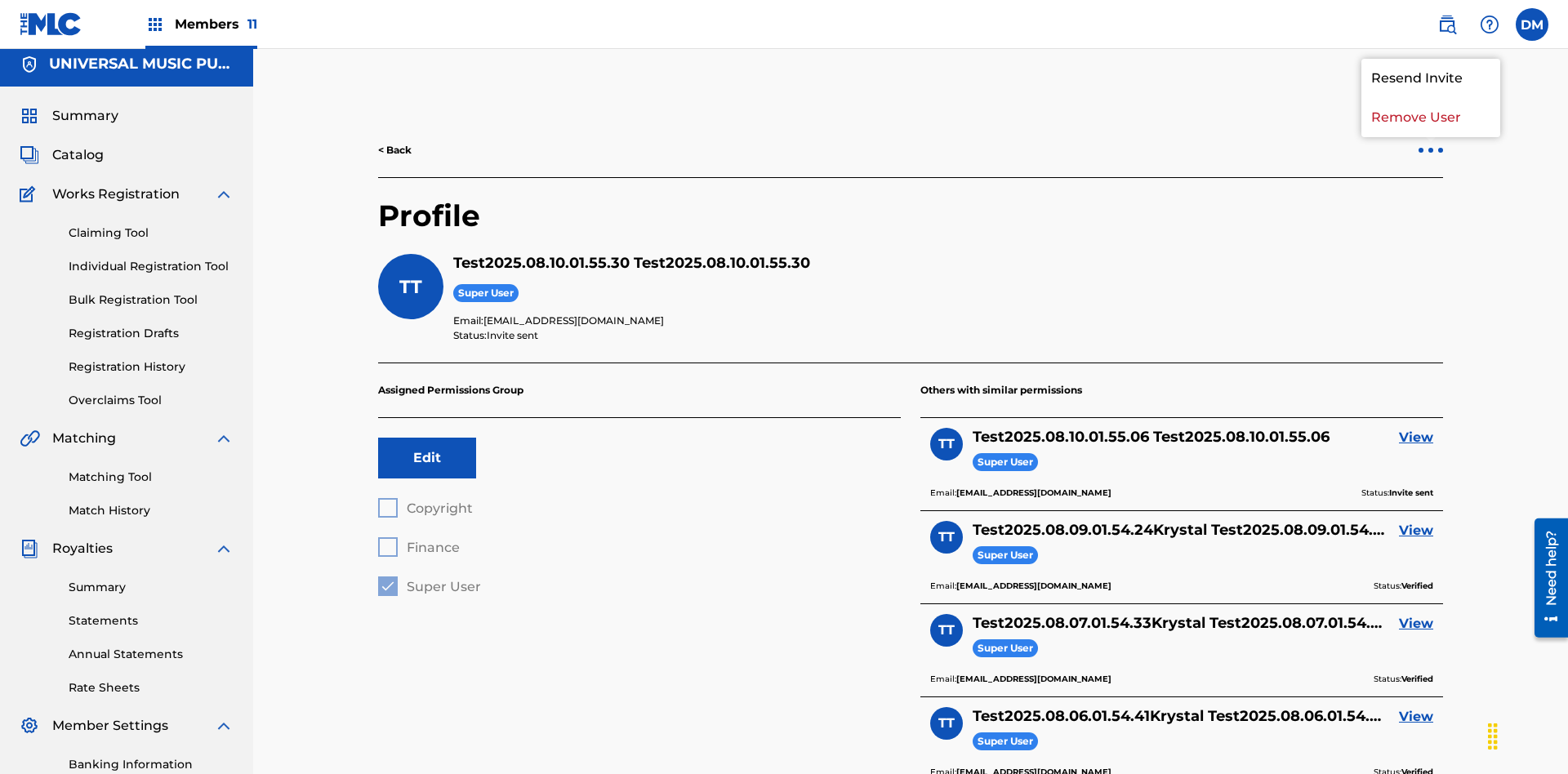
click at [1431, 117] on p "Remove User" at bounding box center [1431, 117] width 139 height 39
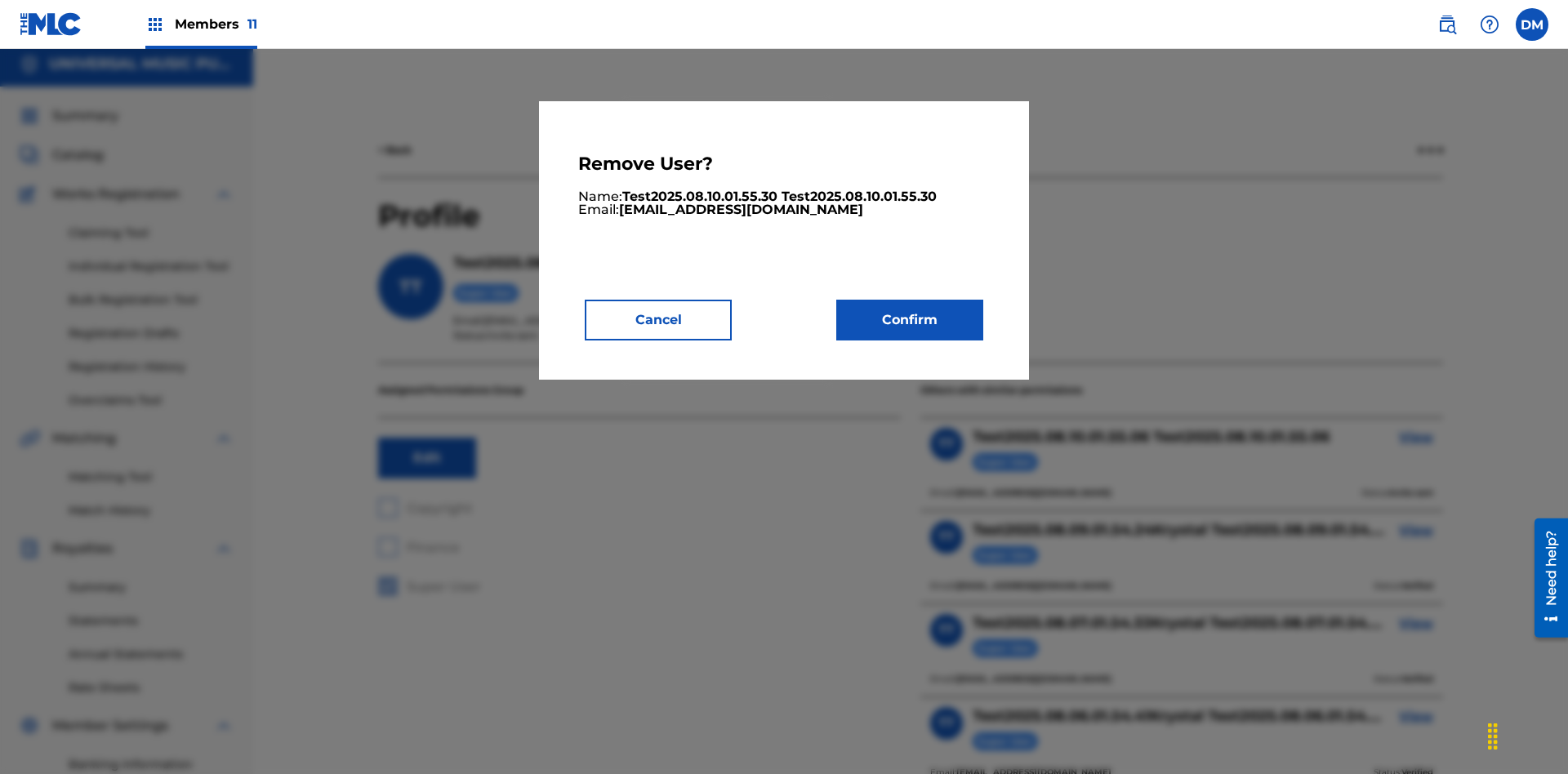
scroll to position [208, 0]
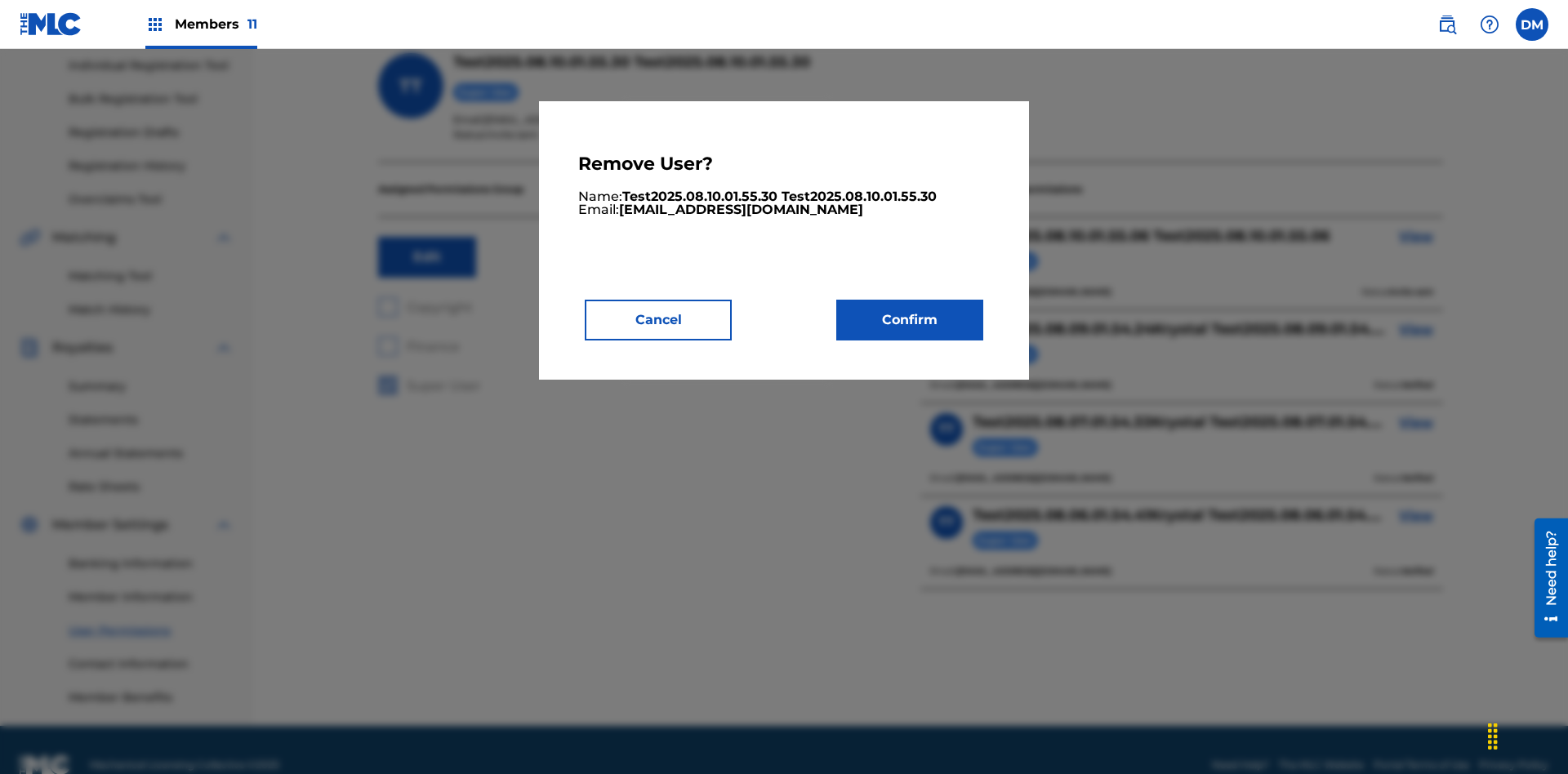
click at [909, 319] on button "Confirm" at bounding box center [909, 320] width 147 height 41
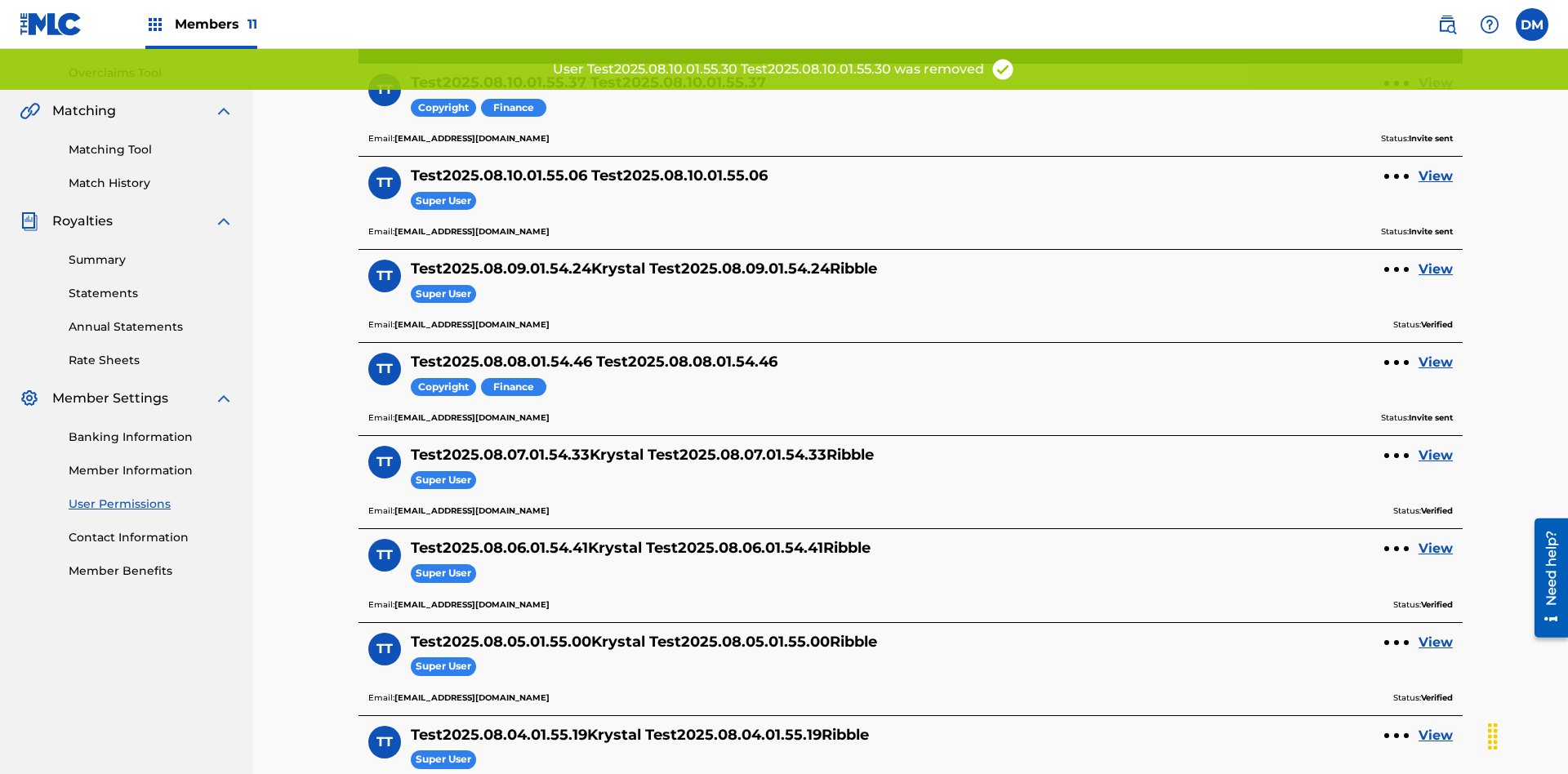
scroll to position [310, 0]
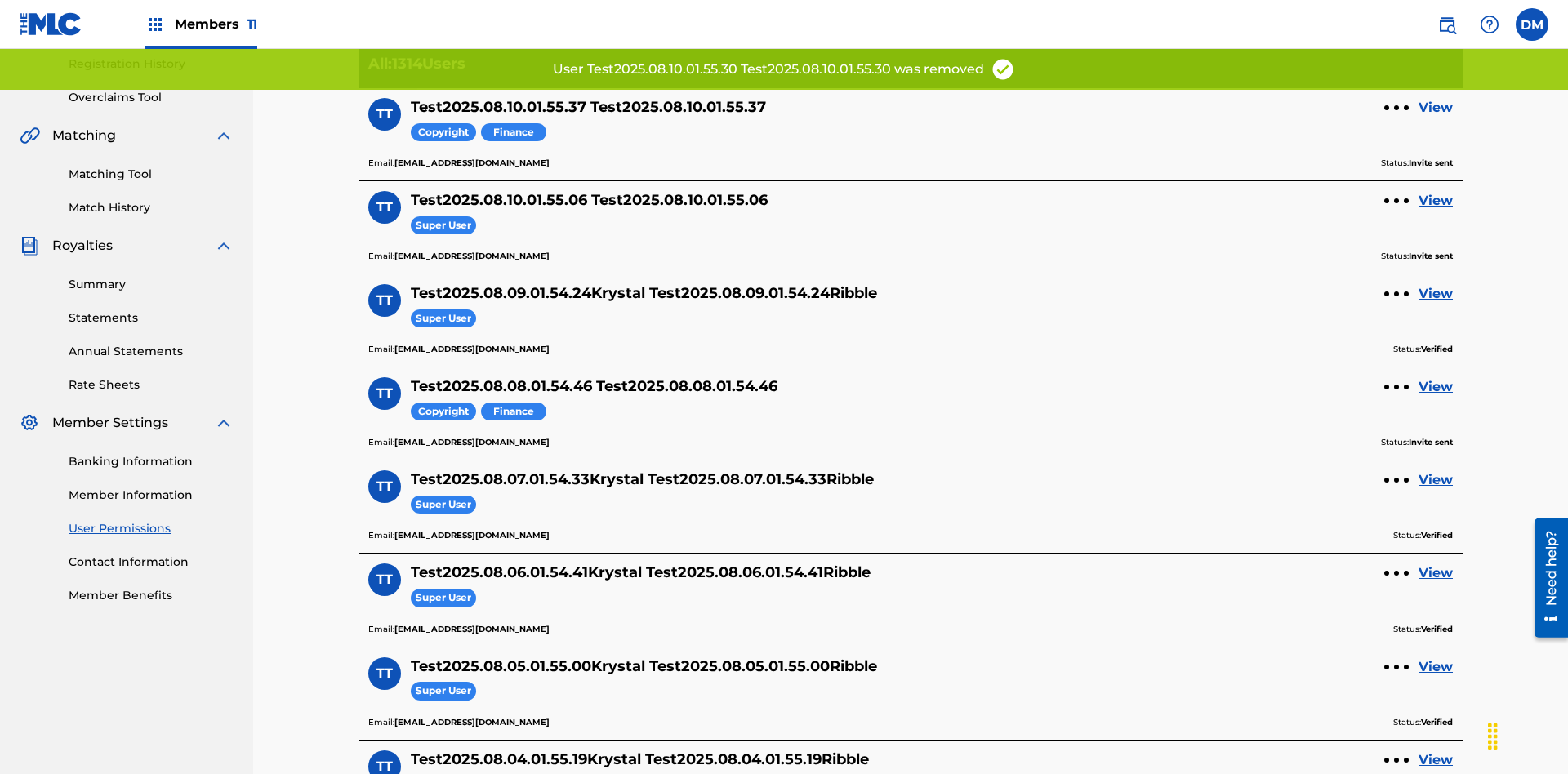
click at [1436, 108] on link "View" at bounding box center [1436, 107] width 35 height 20
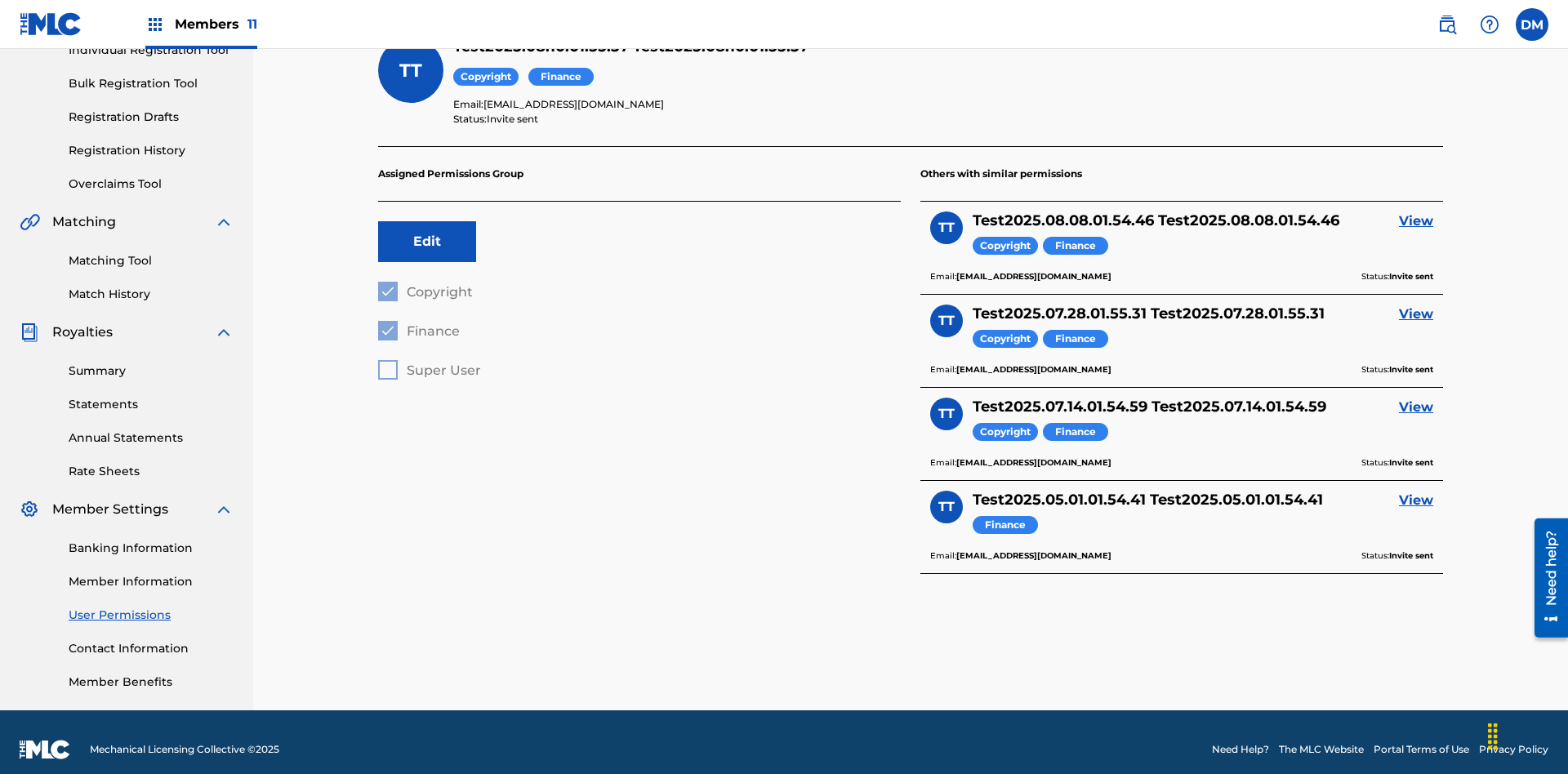
scroll to position [52, 0]
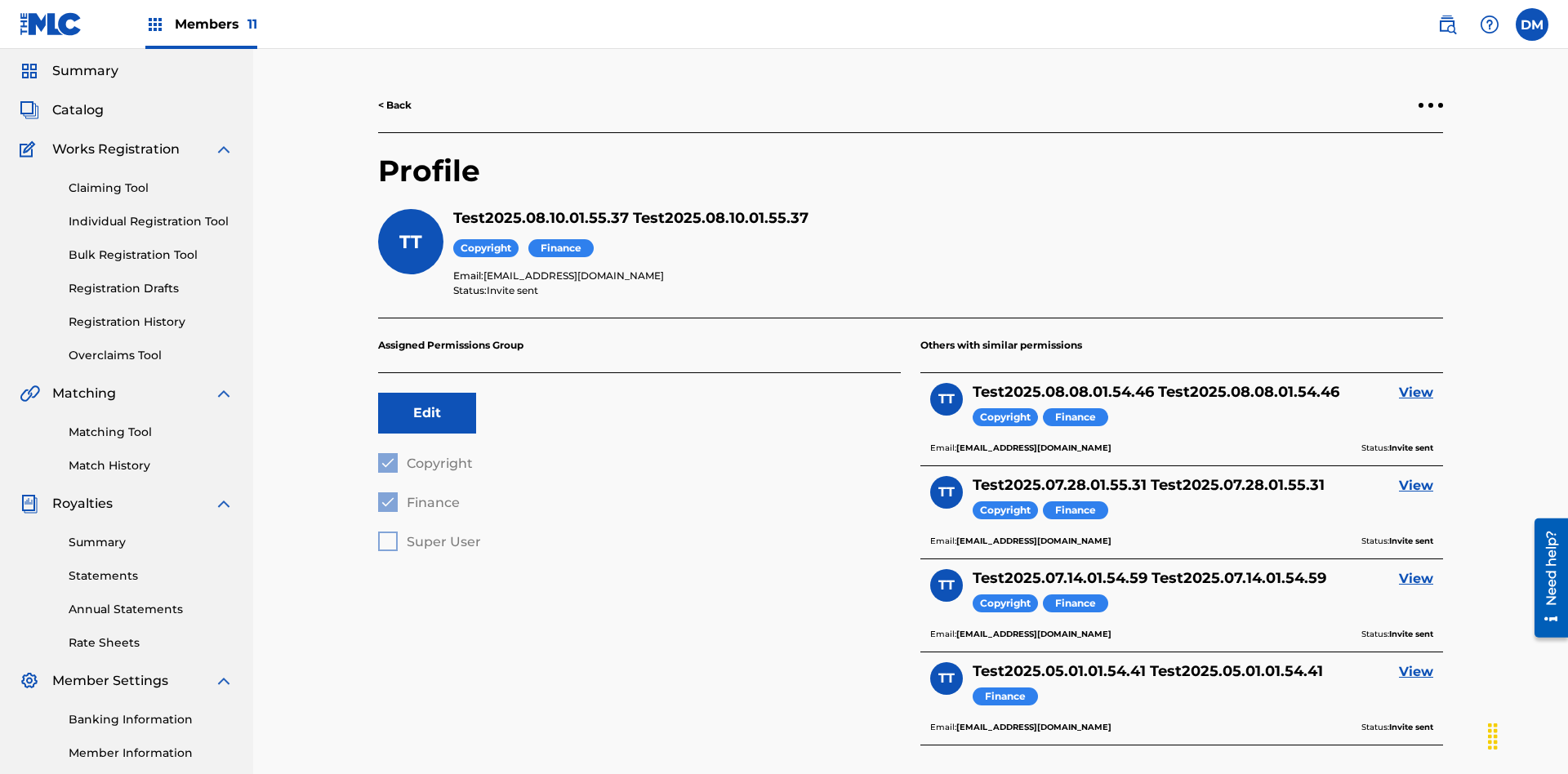
click at [395, 105] on link "< Back" at bounding box center [394, 105] width 34 height 15
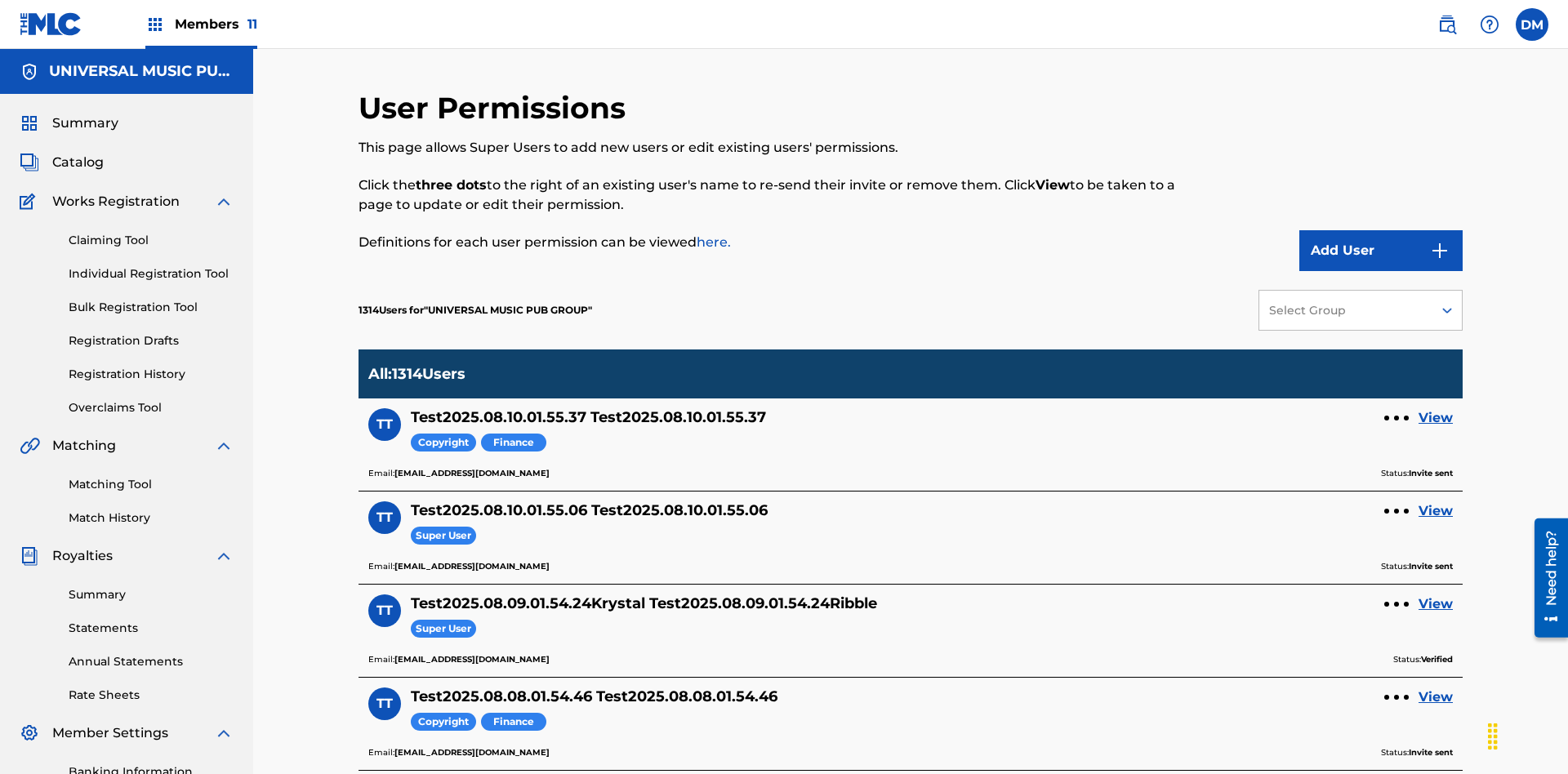
scroll to position [318, 0]
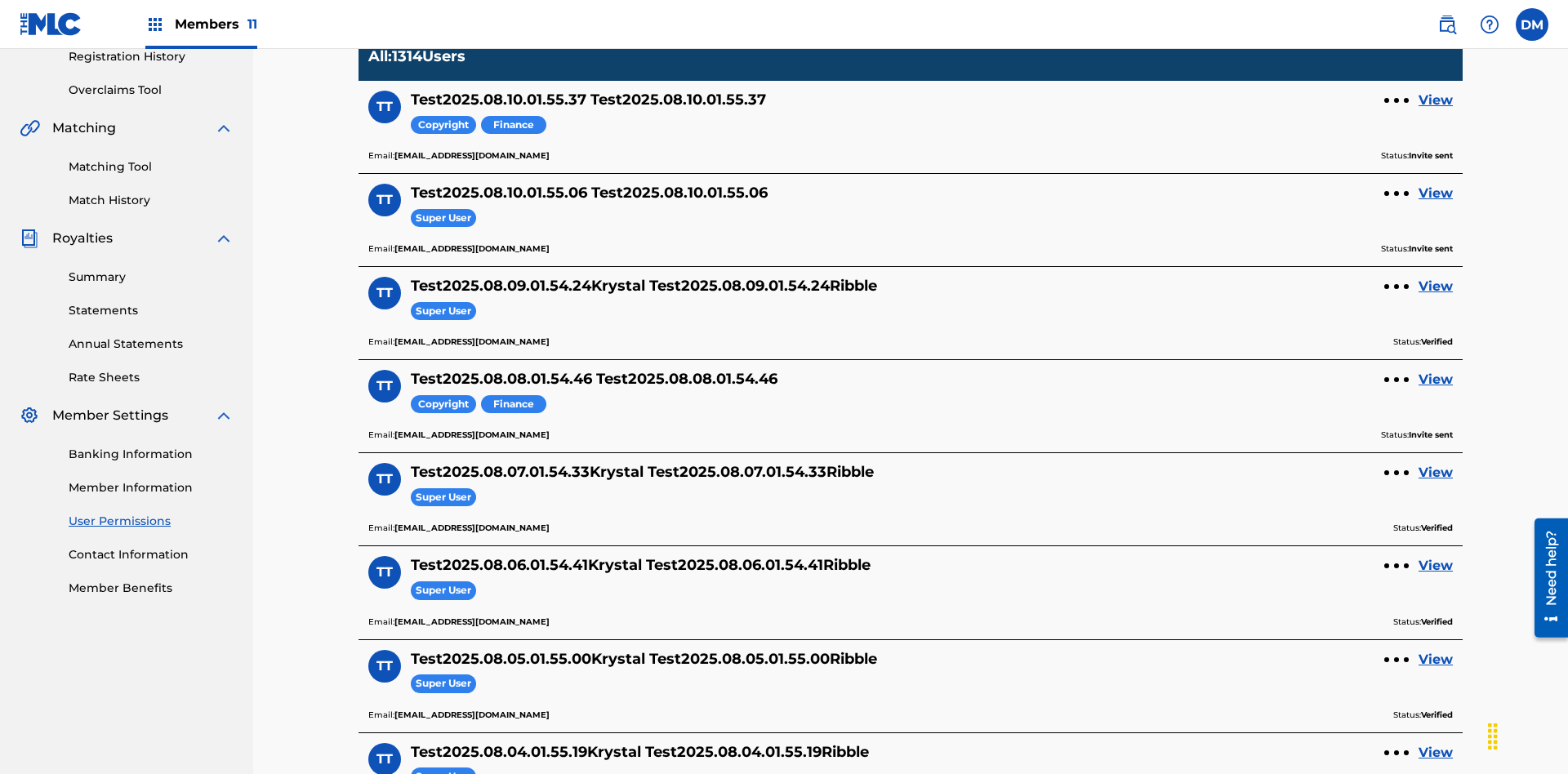
click at [1397, 100] on div at bounding box center [1397, 100] width 5 height 5
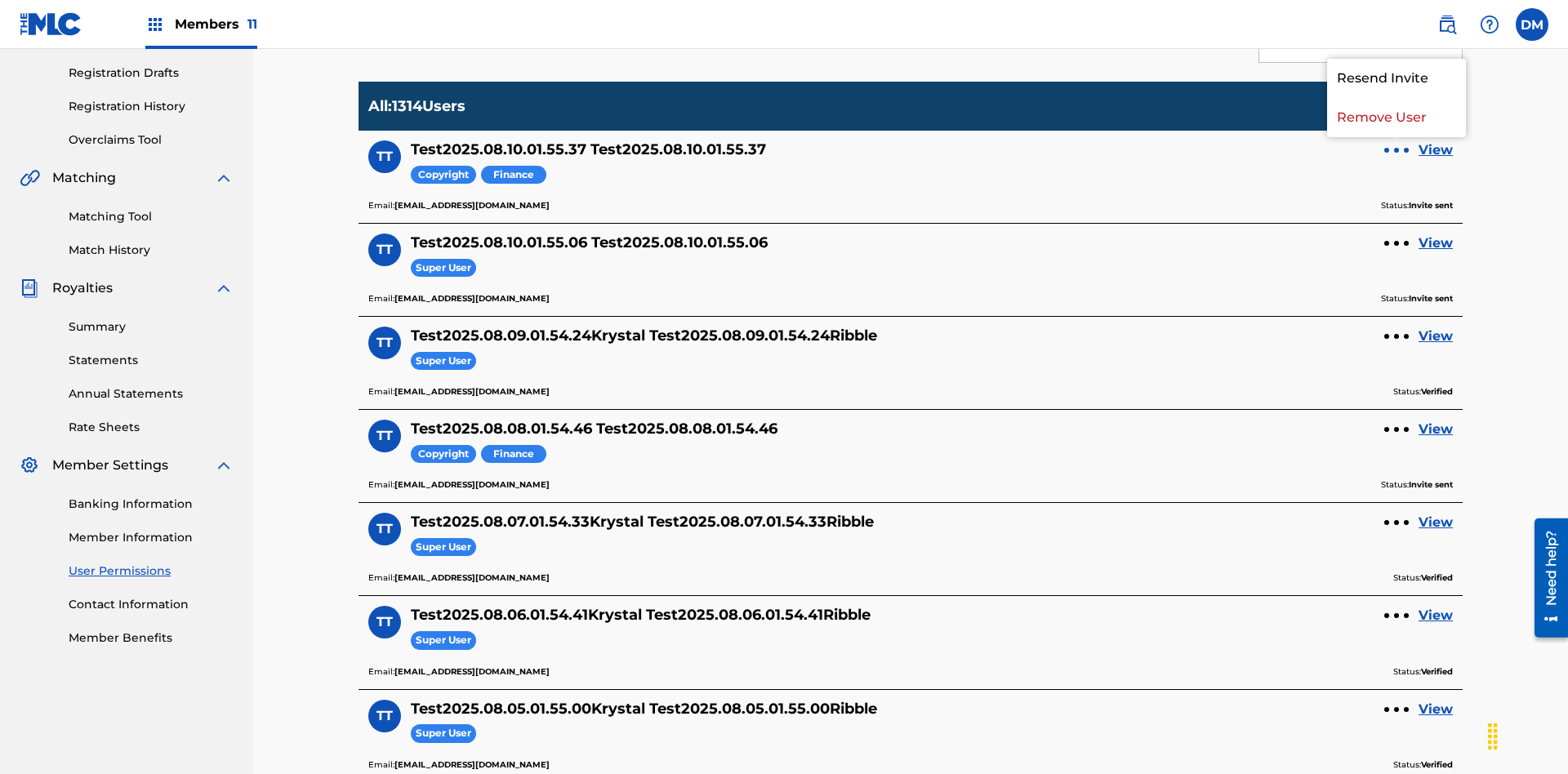
click at [1397, 117] on p "Remove User" at bounding box center [1396, 117] width 139 height 39
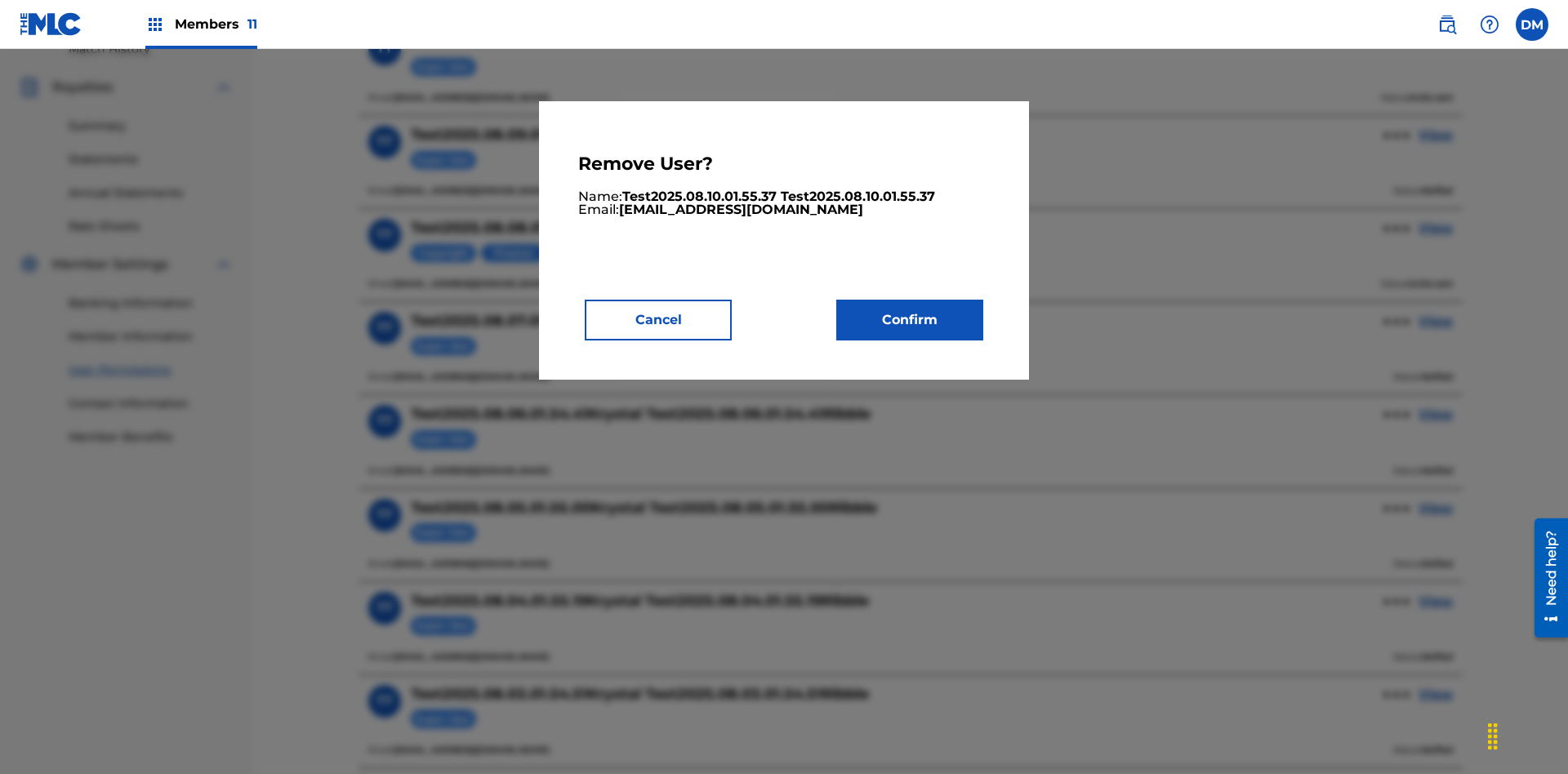
click at [909, 319] on button "Confirm" at bounding box center [909, 320] width 147 height 41
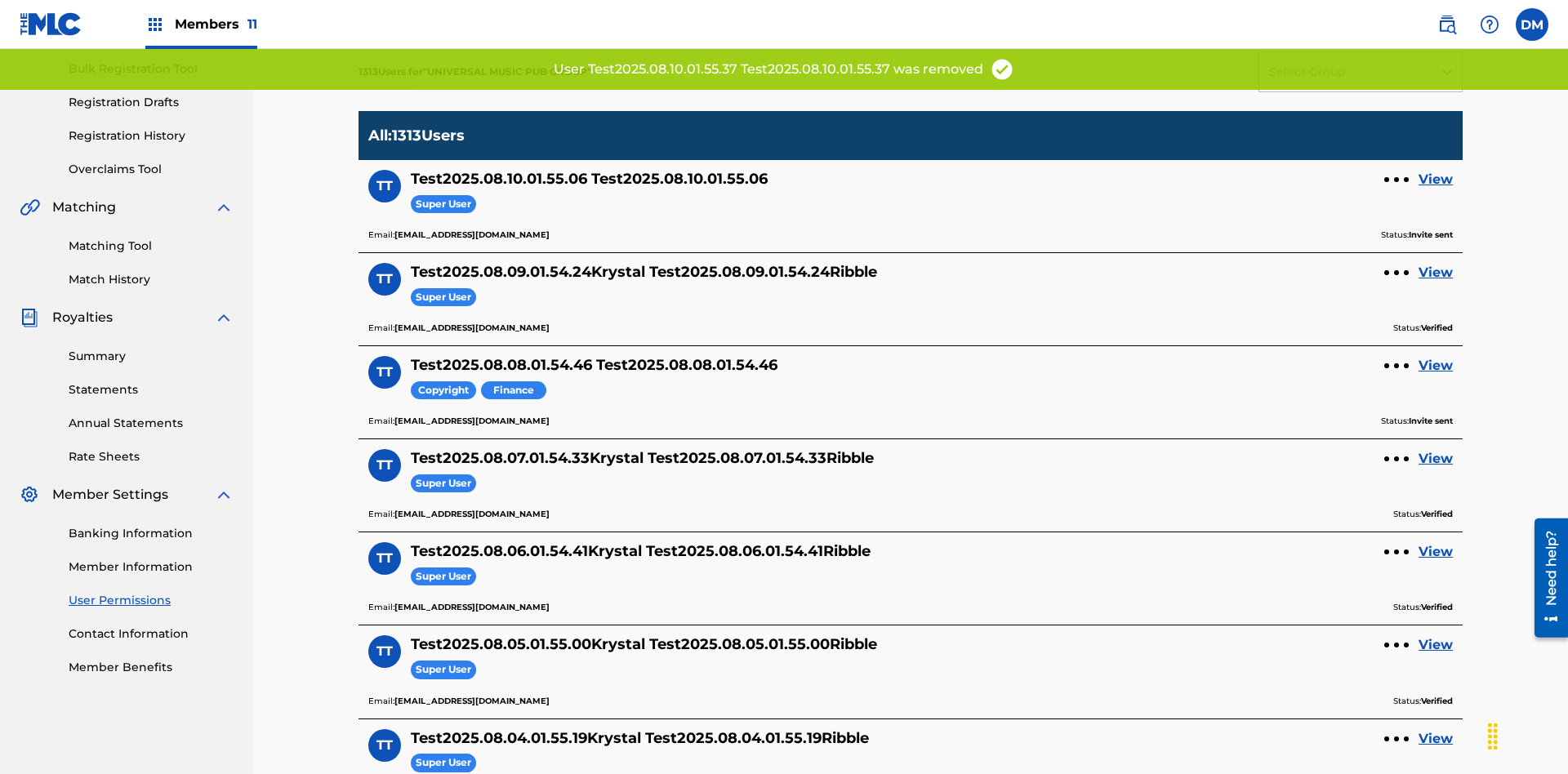
scroll to position [310, 0]
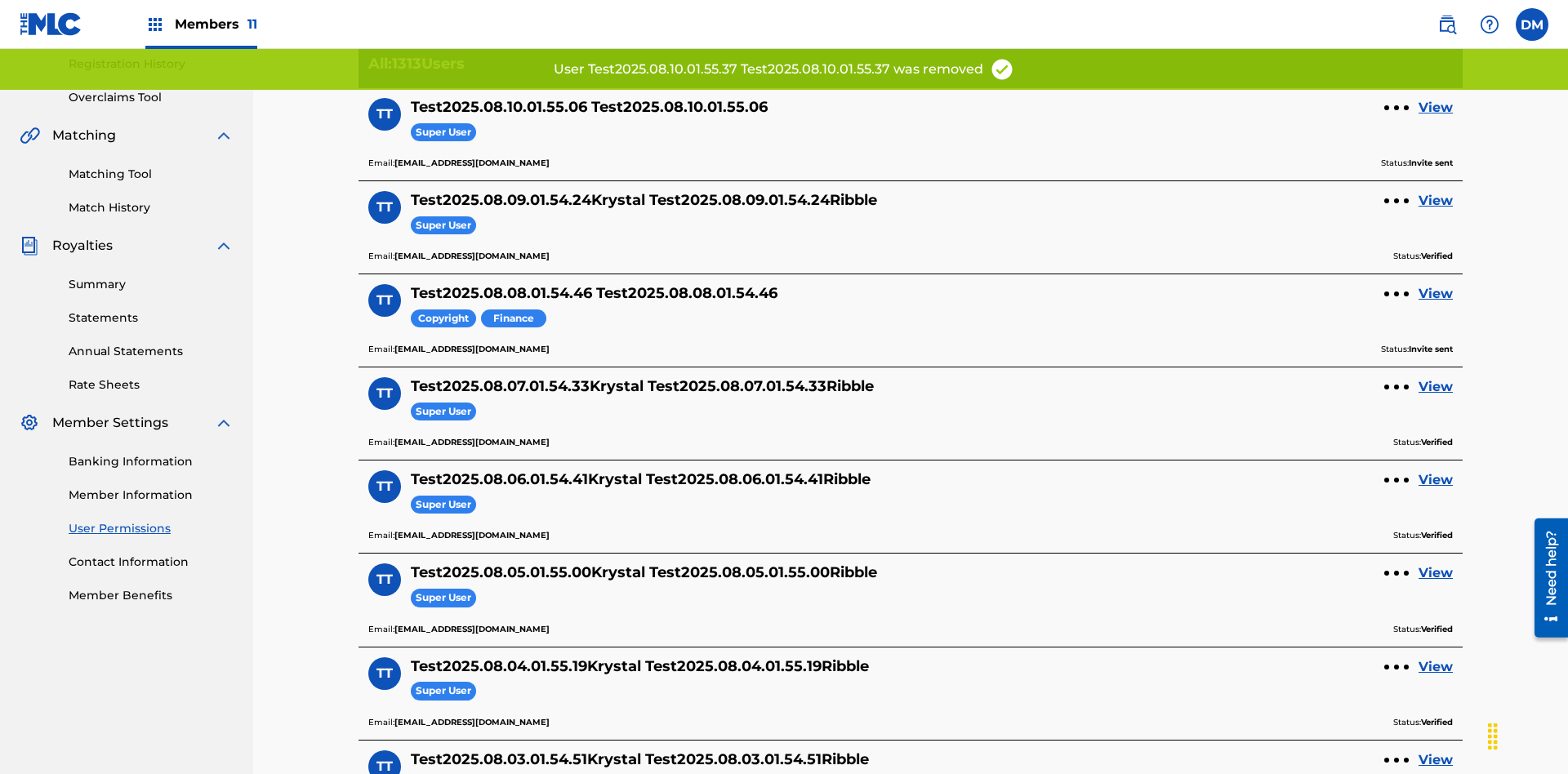
click at [1436, 108] on link "View" at bounding box center [1436, 107] width 35 height 20
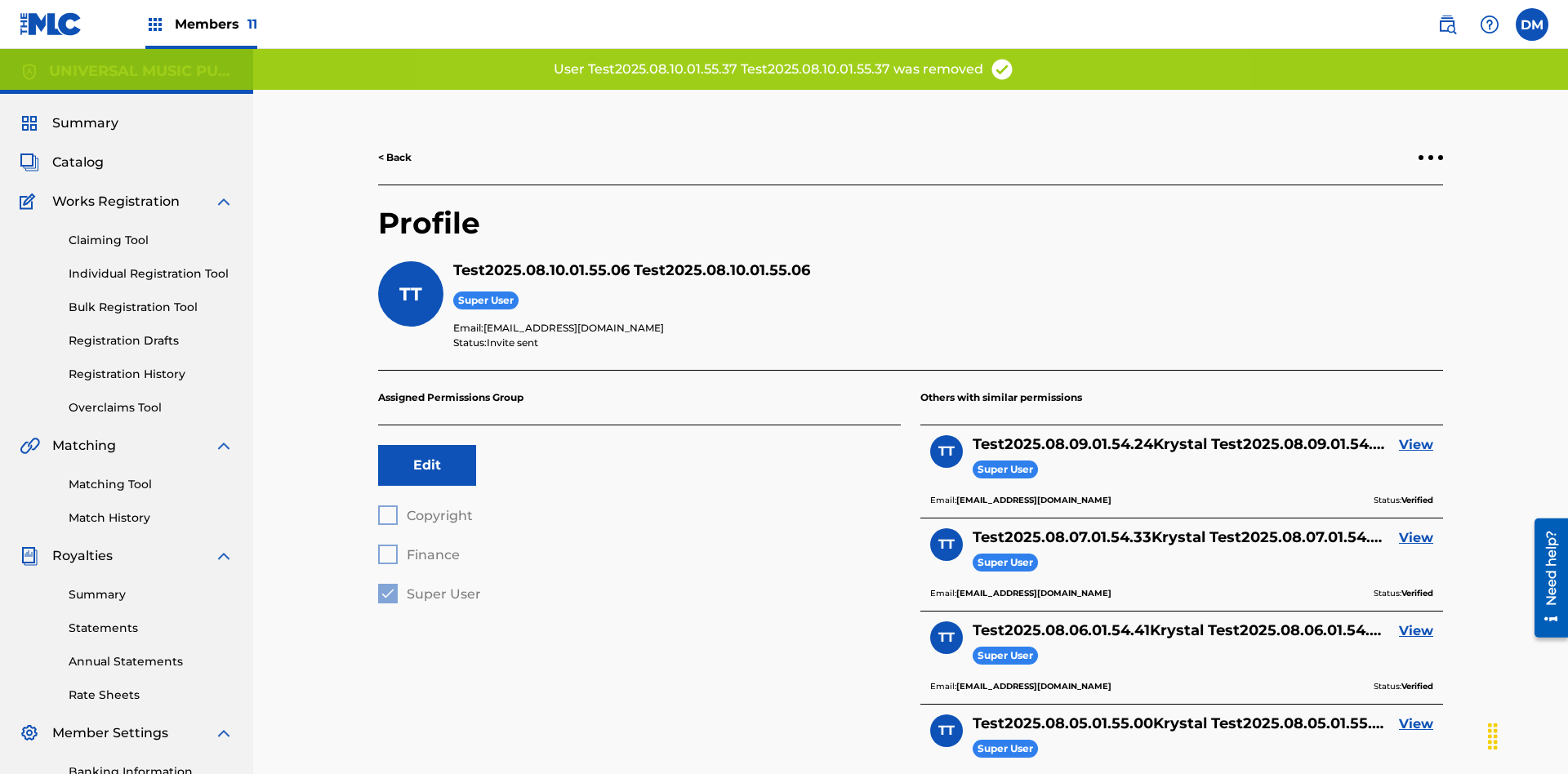
scroll to position [238, 0]
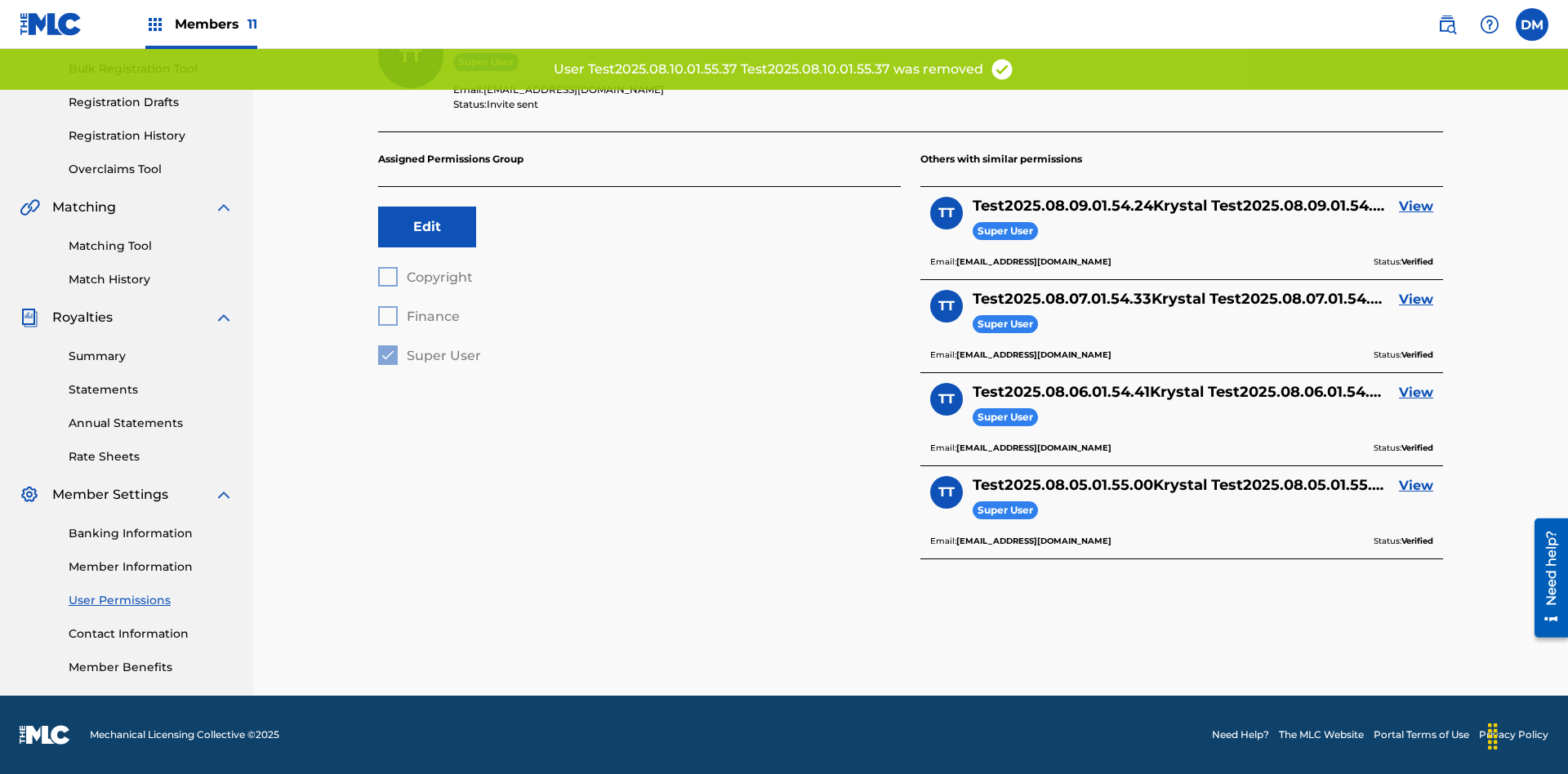
click at [1416, 206] on link "View" at bounding box center [1416, 206] width 35 height 20
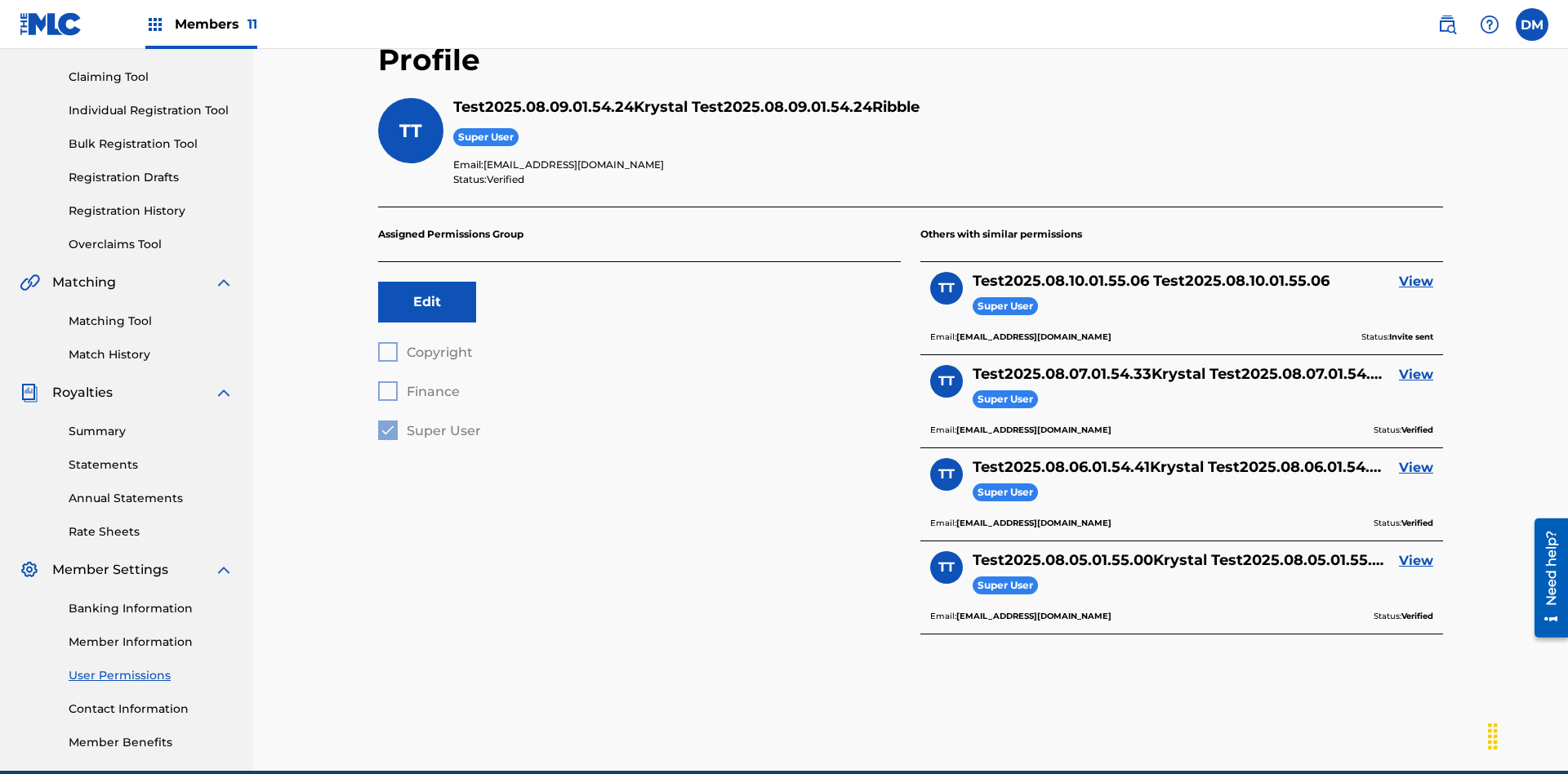
scroll to position [191, 0]
